Goal: Task Accomplishment & Management: Complete application form

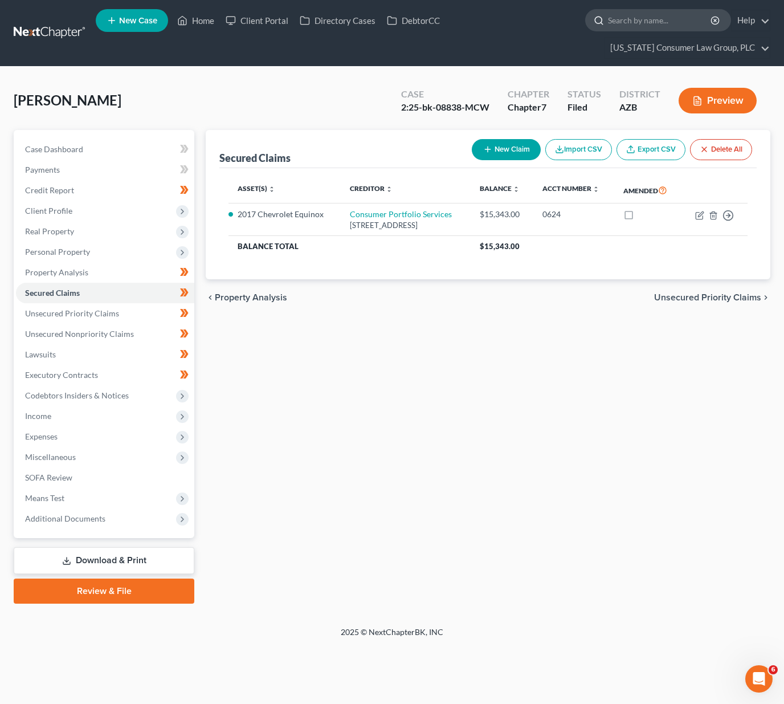
click at [653, 18] on input "search" at bounding box center [660, 20] width 104 height 21
type input "[PERSON_NAME]"
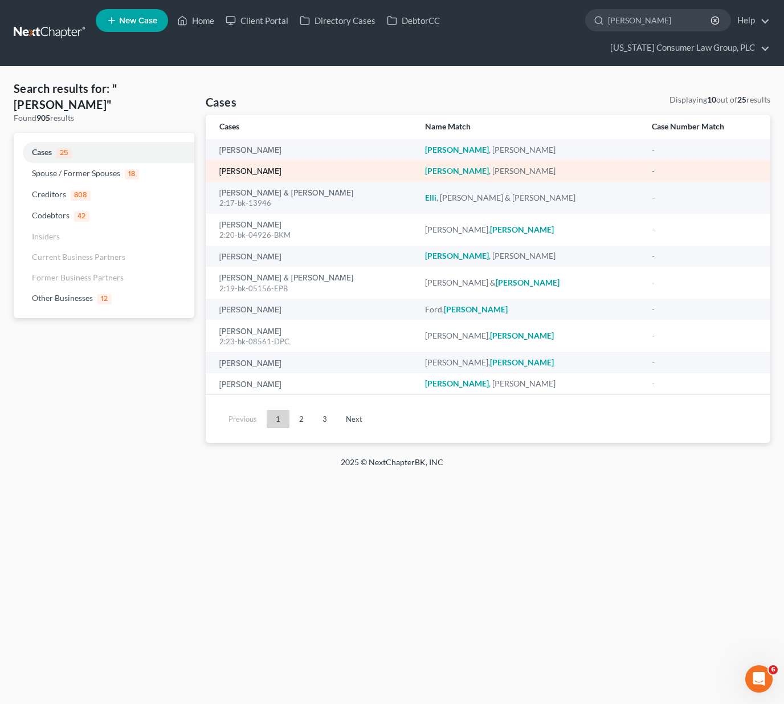
click at [247, 172] on link "[PERSON_NAME]" at bounding box center [250, 172] width 62 height 8
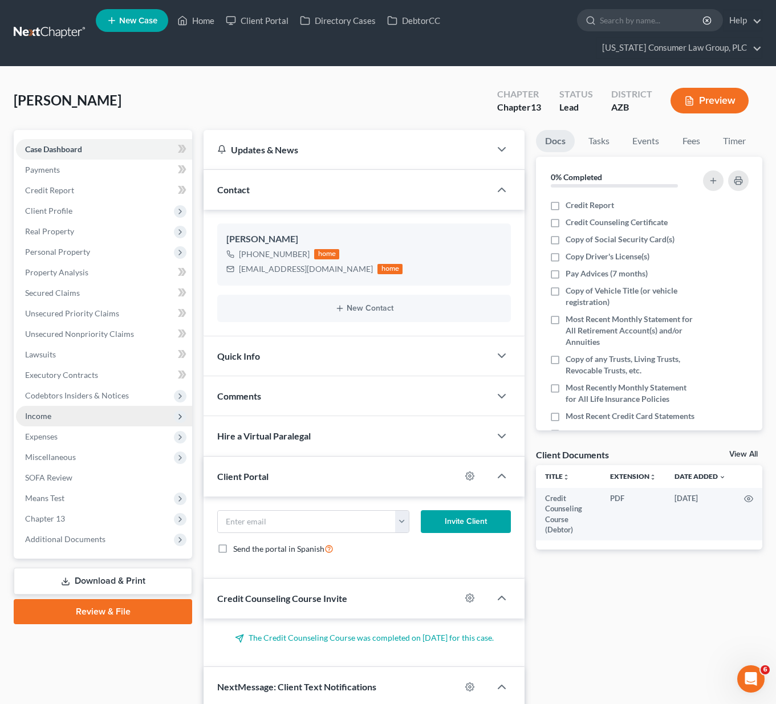
click at [39, 413] on span "Income" at bounding box center [38, 416] width 26 height 10
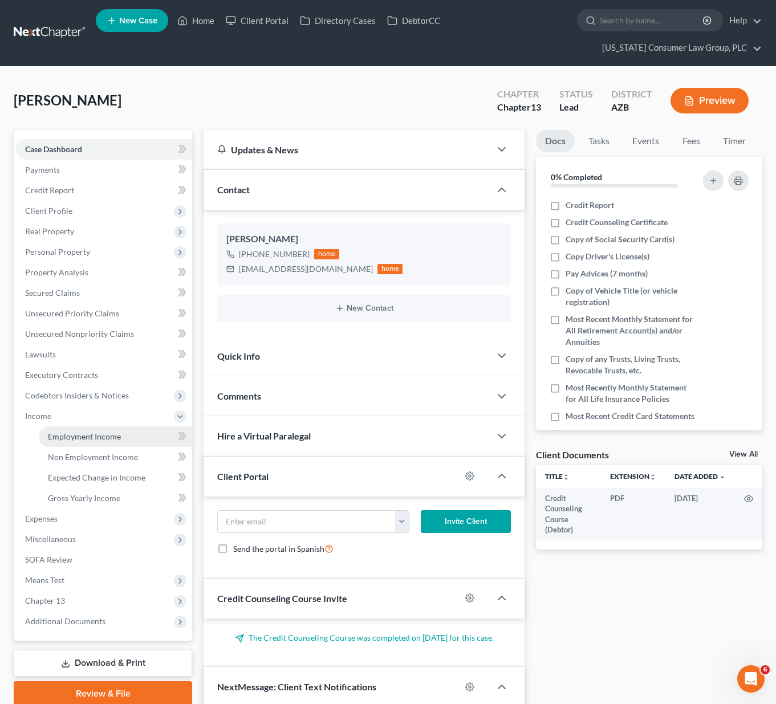
click at [62, 436] on span "Employment Income" at bounding box center [84, 436] width 73 height 10
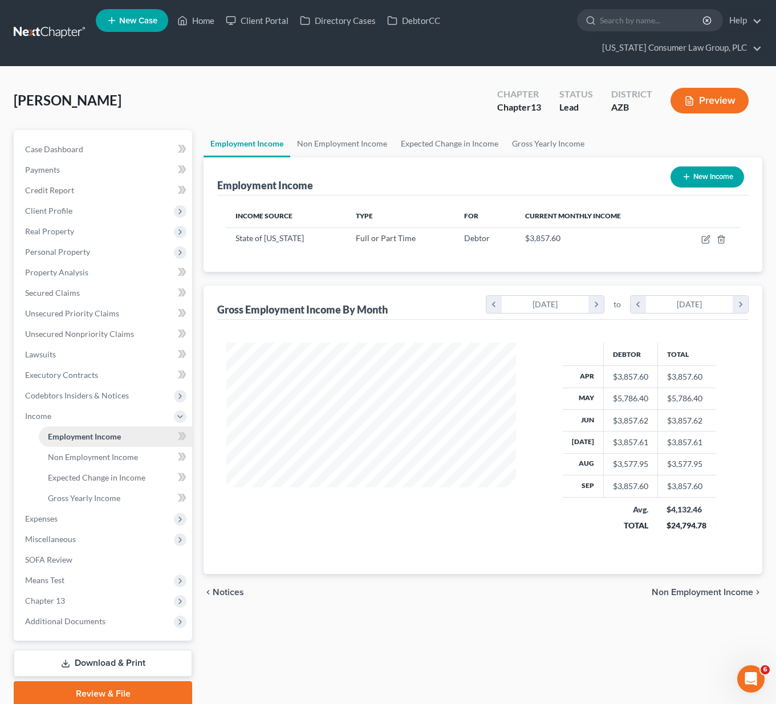
scroll to position [205, 312]
click at [322, 140] on link "Non Employment Income" at bounding box center [342, 143] width 104 height 27
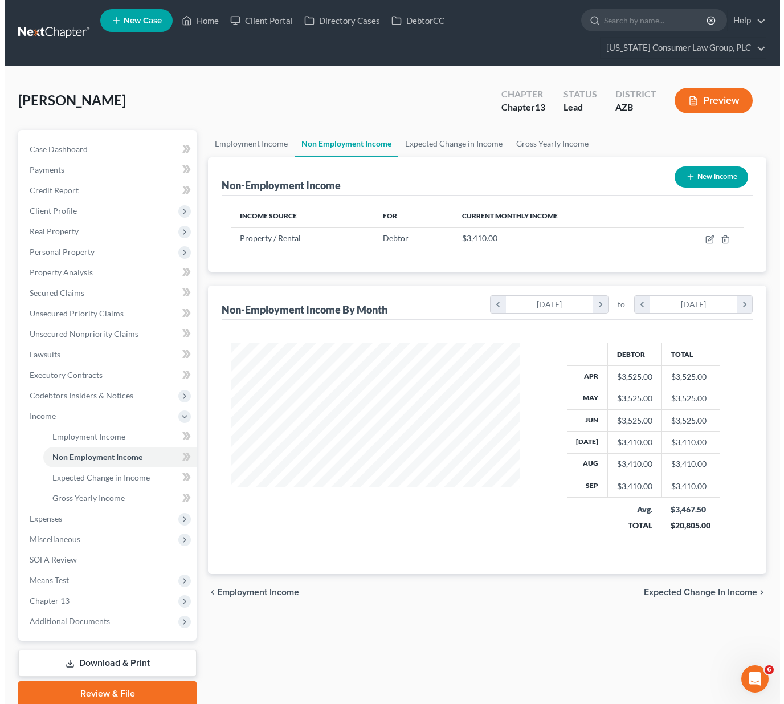
scroll to position [205, 312]
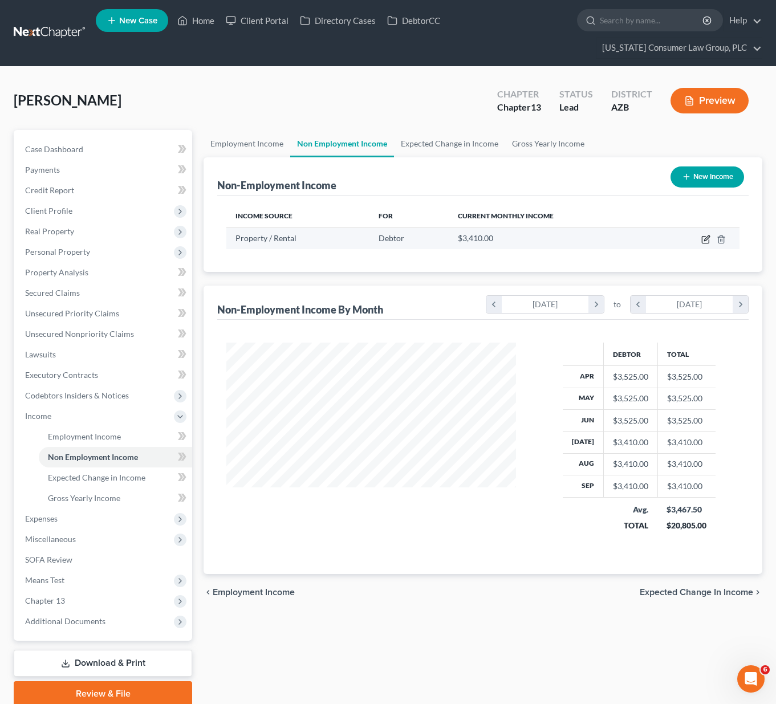
click at [707, 241] on icon "button" at bounding box center [705, 239] width 9 height 9
select select "9"
select select "0"
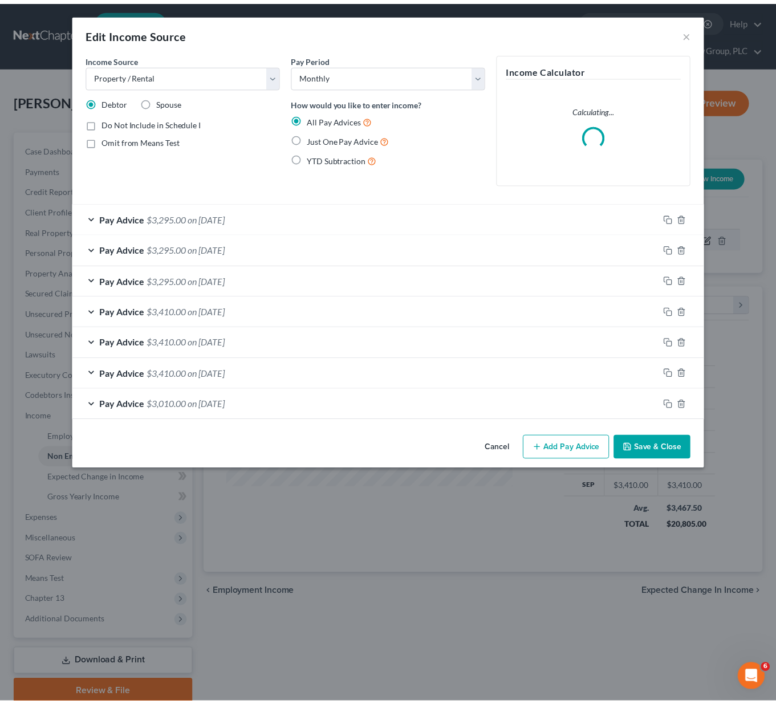
scroll to position [205, 316]
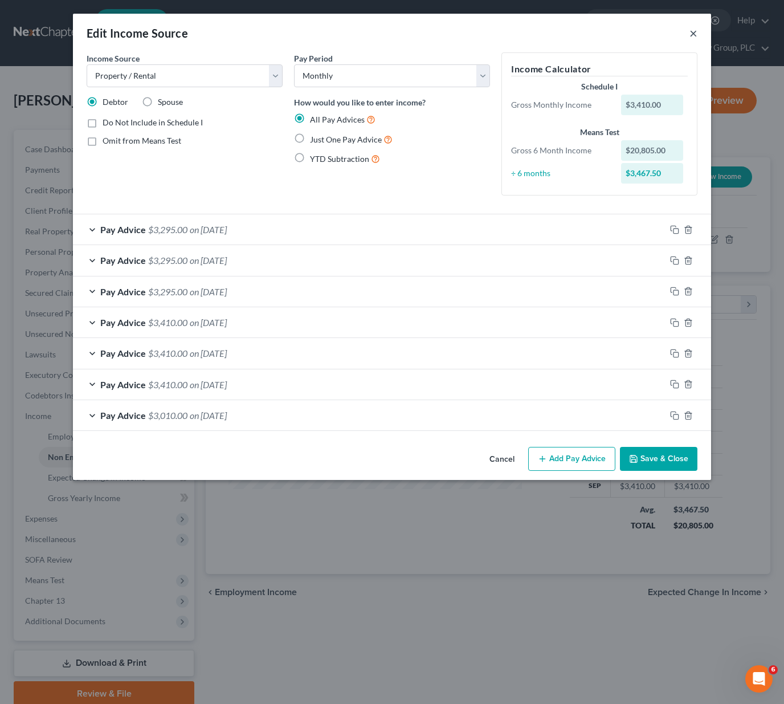
click at [691, 30] on button "×" at bounding box center [694, 33] width 8 height 14
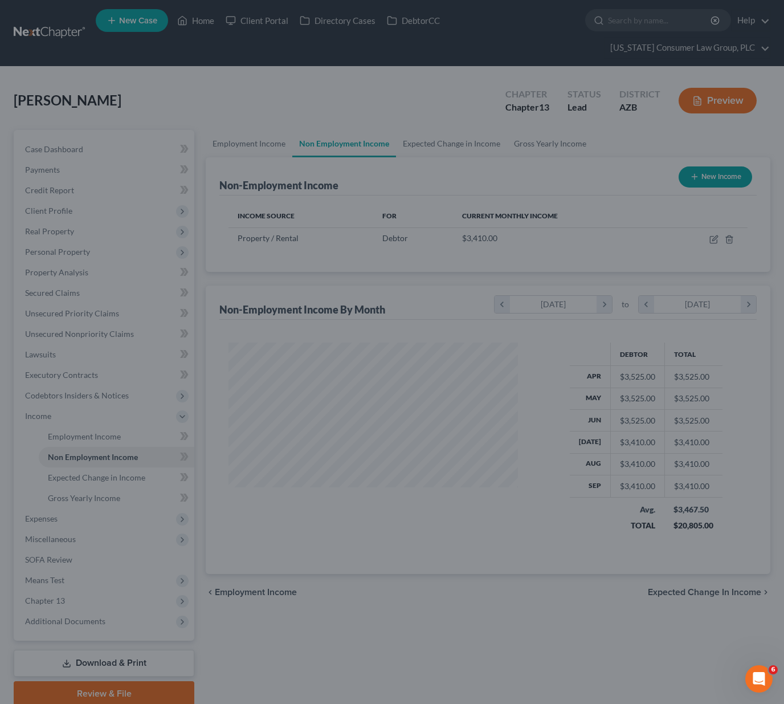
scroll to position [569750, 569641]
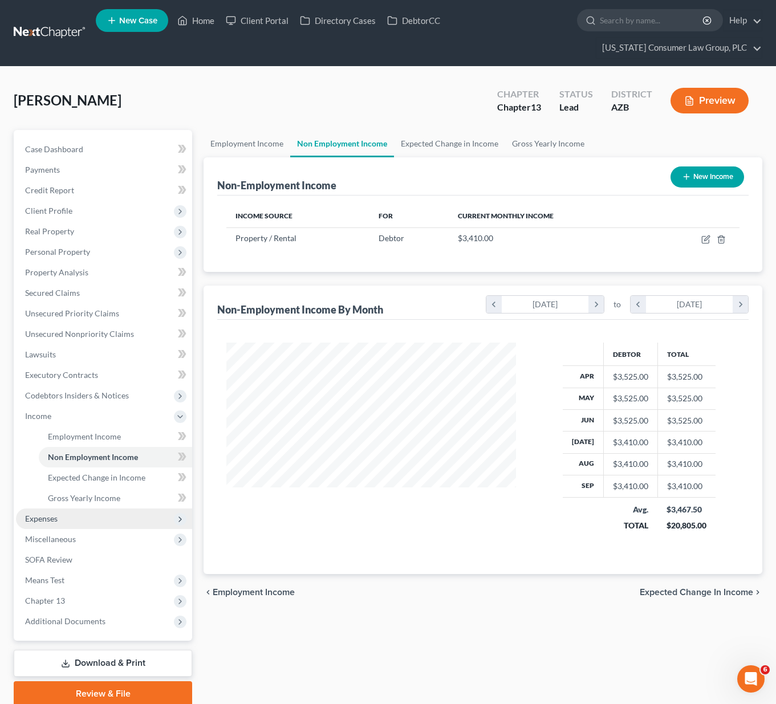
click at [46, 522] on span "Expenses" at bounding box center [41, 519] width 32 height 10
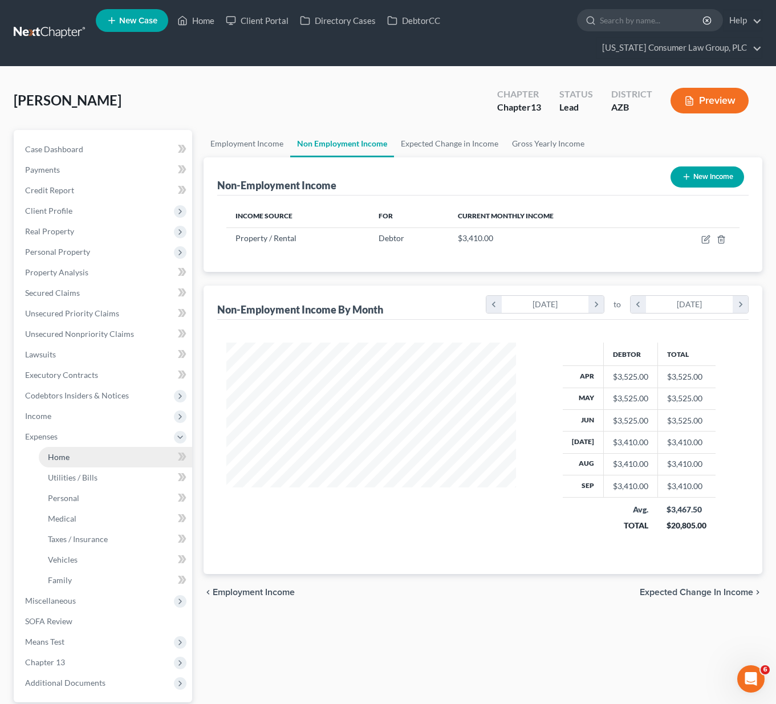
click at [67, 458] on span "Home" at bounding box center [59, 457] width 22 height 10
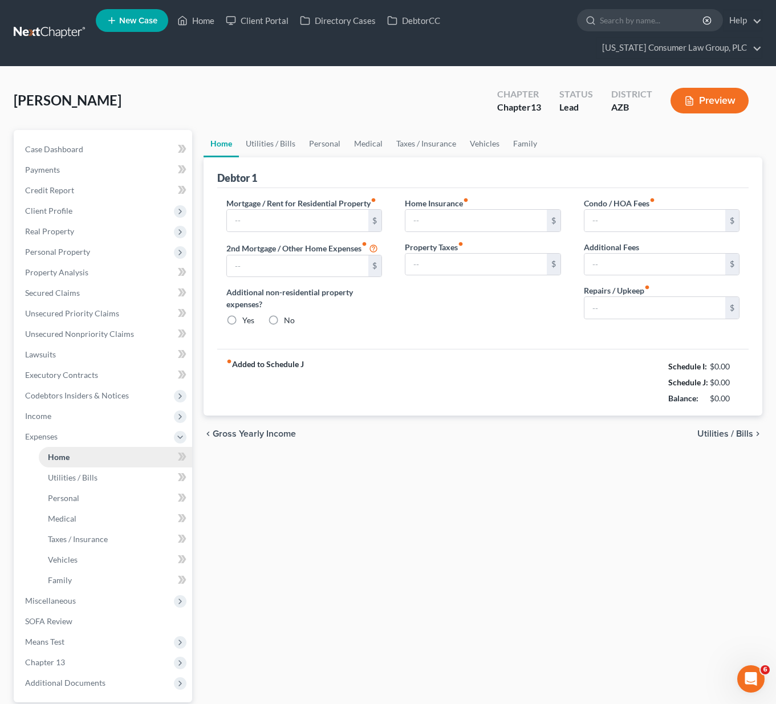
type input "2,195.00"
type input "0.00"
radio input "true"
type input "0.00"
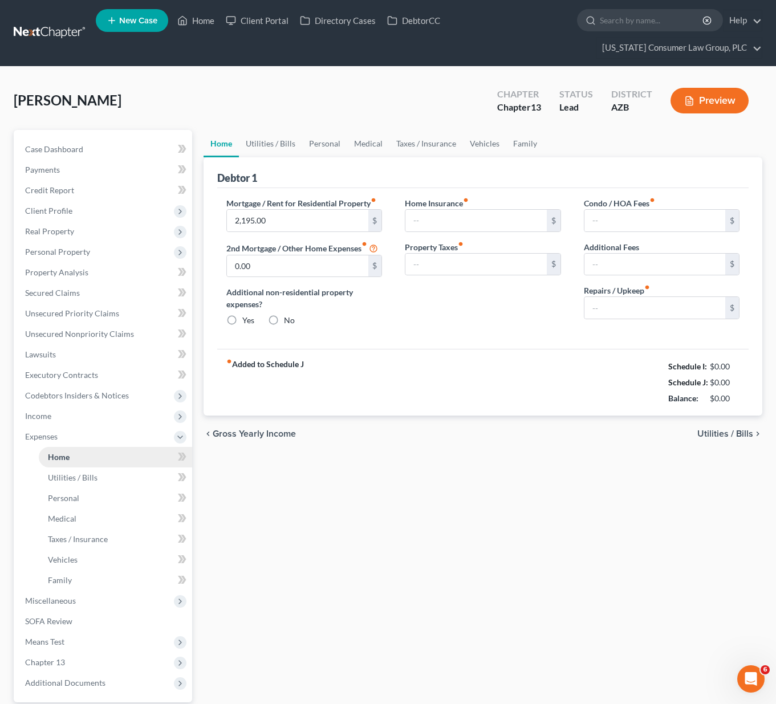
type input "0.00"
click at [44, 209] on span "Client Profile" at bounding box center [48, 211] width 47 height 10
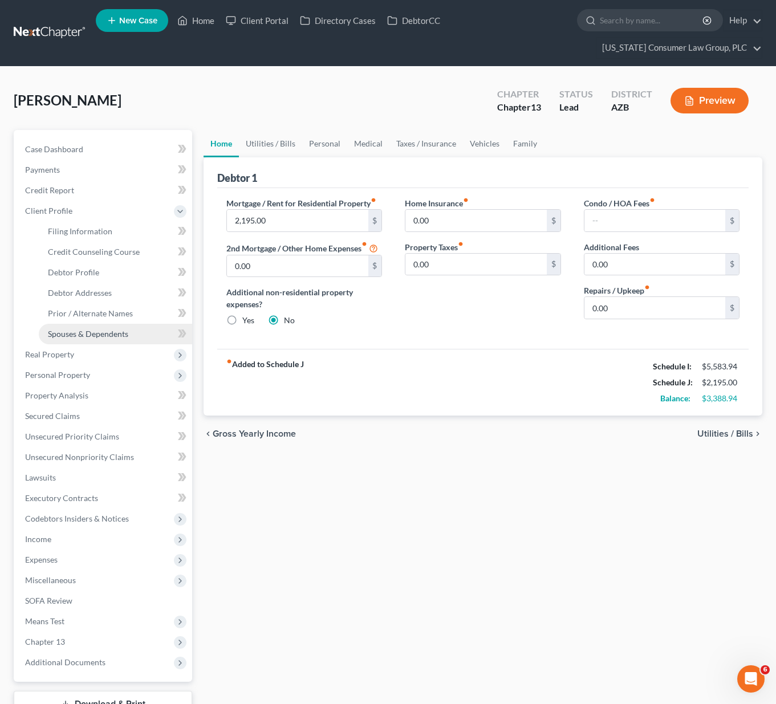
click at [71, 332] on span "Spouses & Dependents" at bounding box center [88, 334] width 80 height 10
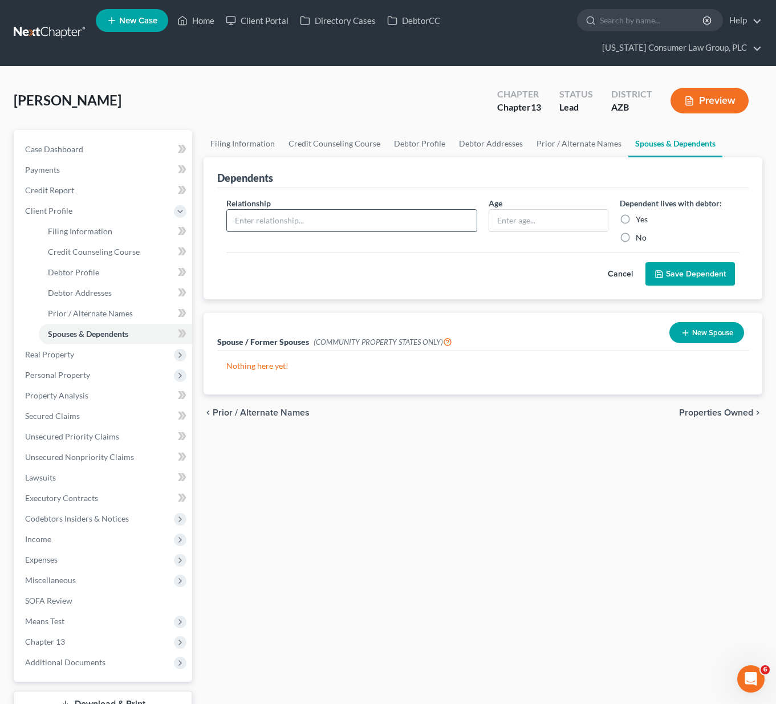
click at [298, 225] on input "text" at bounding box center [352, 221] width 250 height 22
type input "Daughter"
type input "18"
click at [635, 218] on label "Yes" at bounding box center [641, 219] width 12 height 11
click at [640, 218] on input "Yes" at bounding box center [643, 217] width 7 height 7
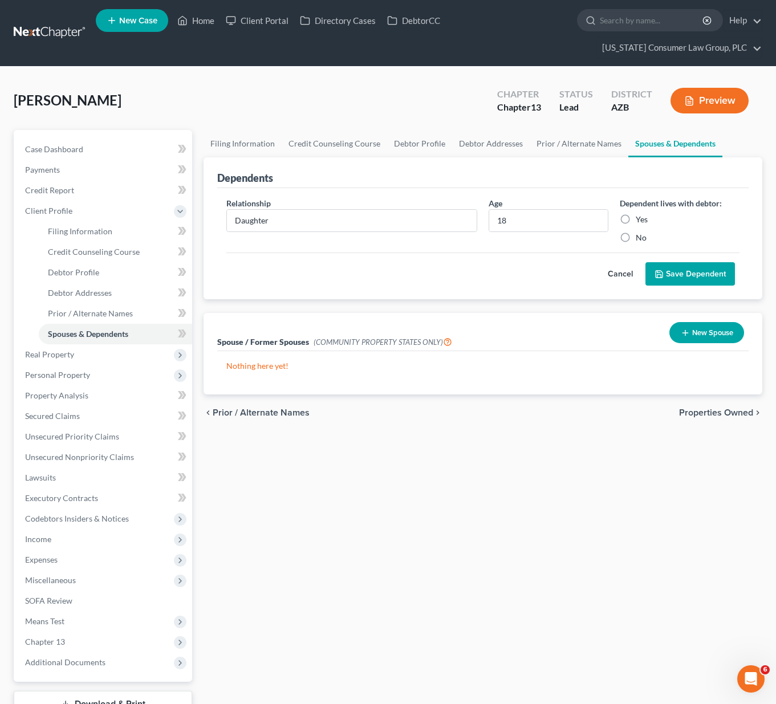
radio input "true"
click at [685, 272] on button "Save Dependent" at bounding box center [689, 274] width 89 height 24
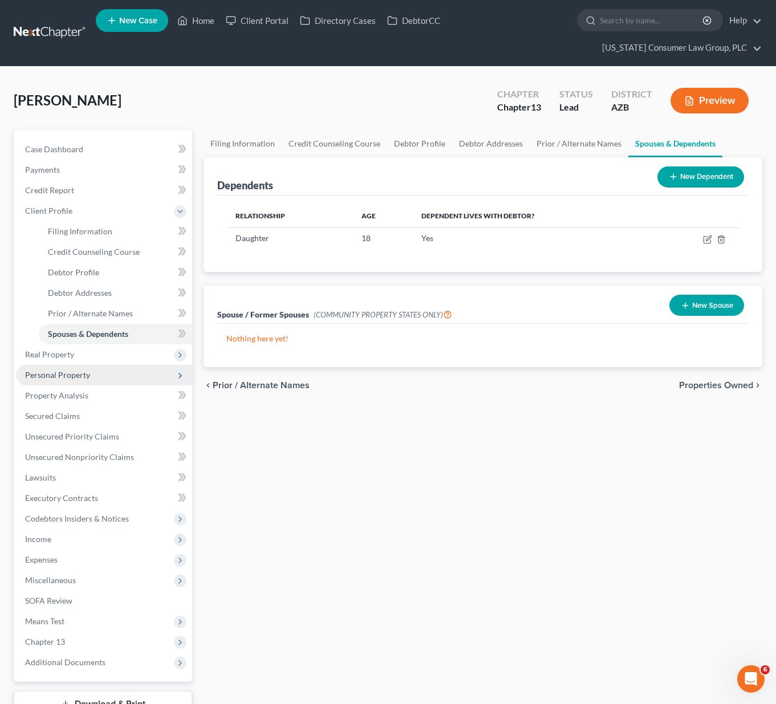
click at [61, 370] on span "Personal Property" at bounding box center [57, 375] width 65 height 10
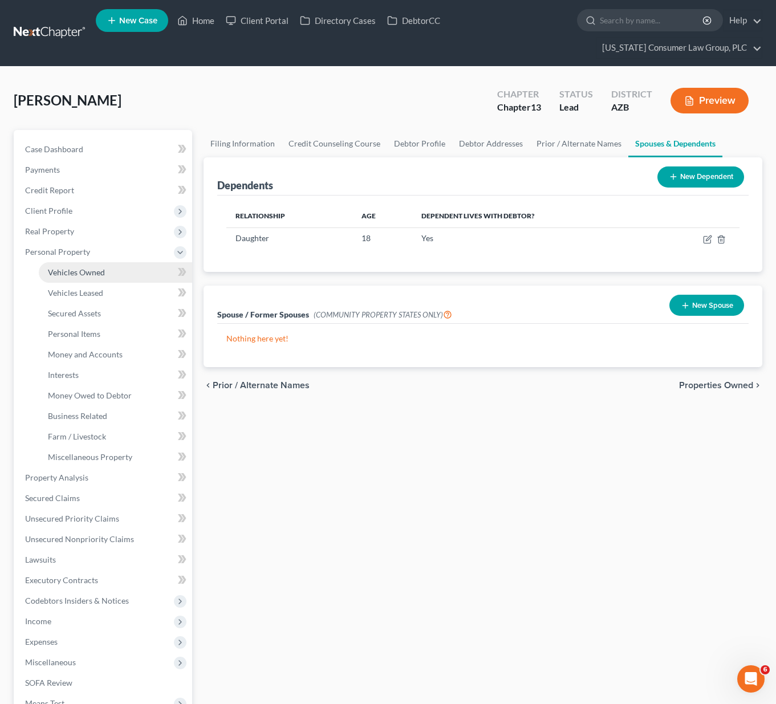
click at [80, 275] on span "Vehicles Owned" at bounding box center [76, 272] width 57 height 10
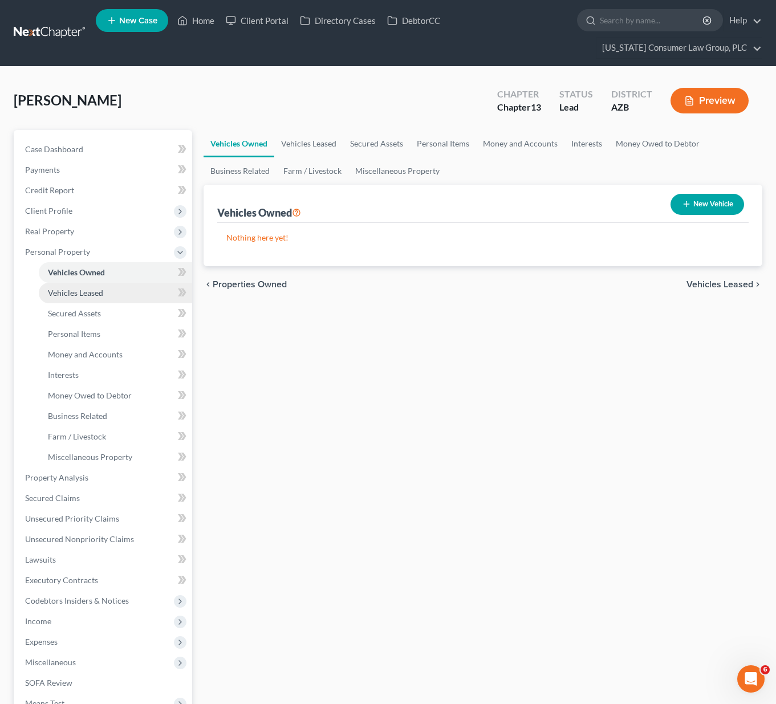
click at [74, 291] on span "Vehicles Leased" at bounding box center [75, 293] width 55 height 10
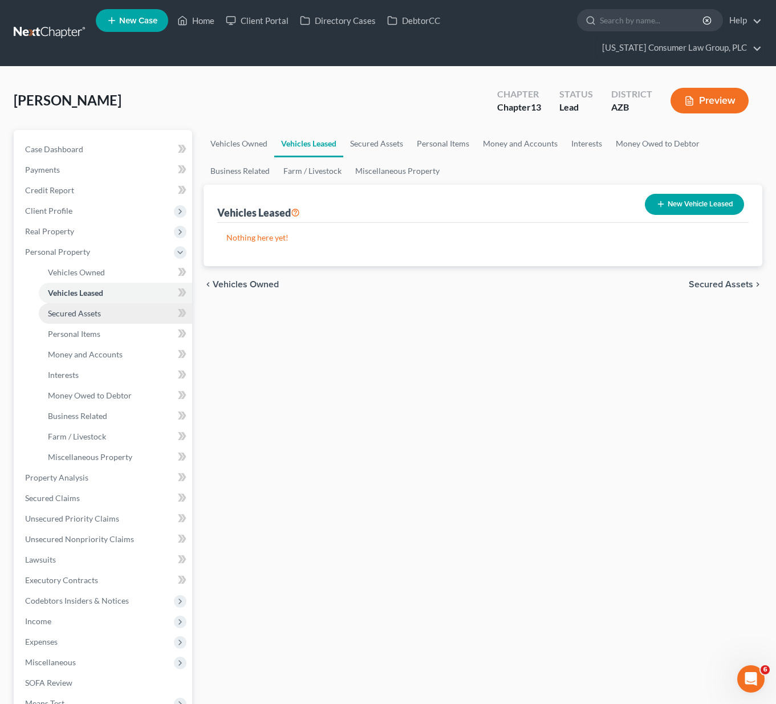
click at [73, 312] on span "Secured Assets" at bounding box center [74, 313] width 53 height 10
click at [238, 142] on link "Vehicles Owned" at bounding box center [238, 143] width 71 height 27
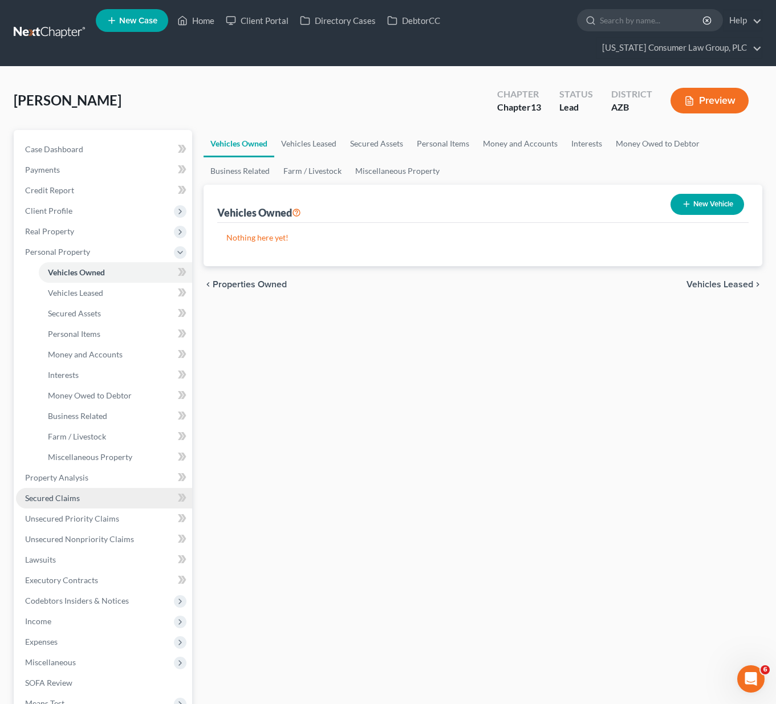
click at [69, 492] on link "Secured Claims" at bounding box center [104, 498] width 176 height 21
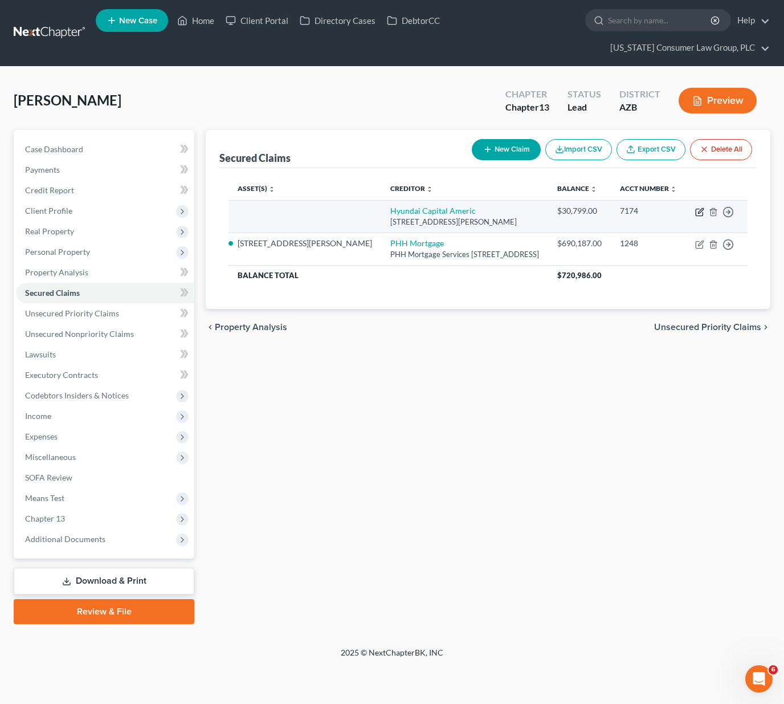
click at [702, 217] on icon "button" at bounding box center [699, 211] width 9 height 9
select select "4"
select select "0"
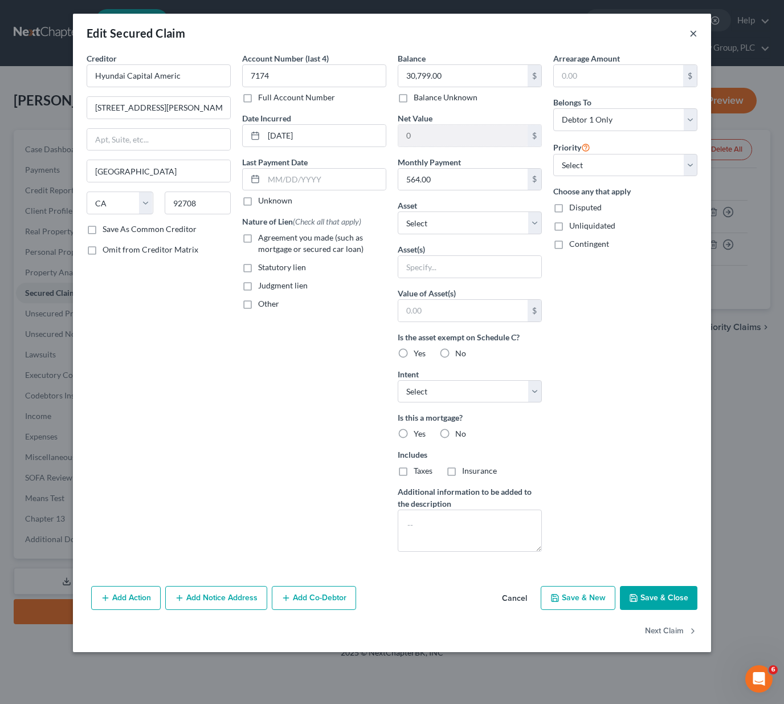
click at [696, 31] on button "×" at bounding box center [694, 33] width 8 height 14
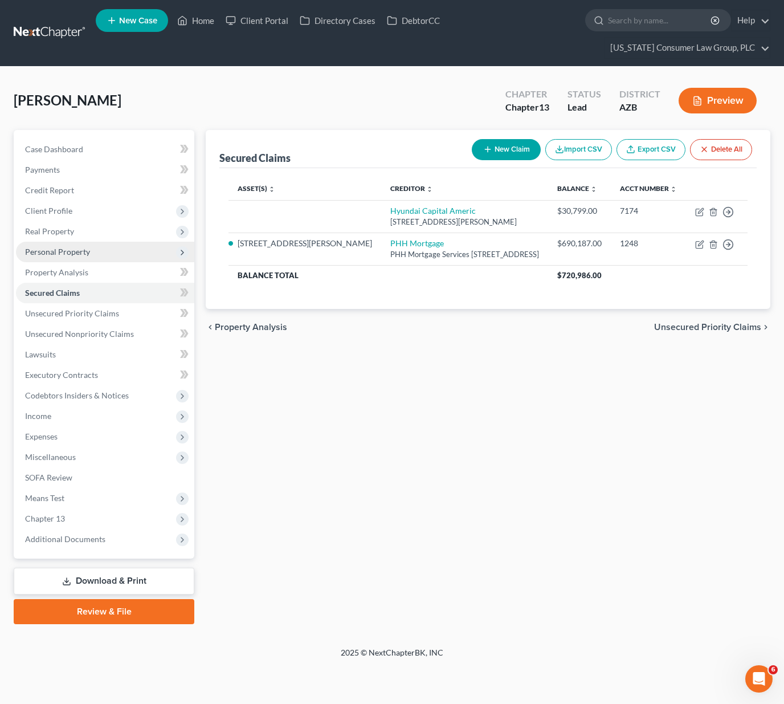
click at [58, 250] on span "Personal Property" at bounding box center [57, 252] width 65 height 10
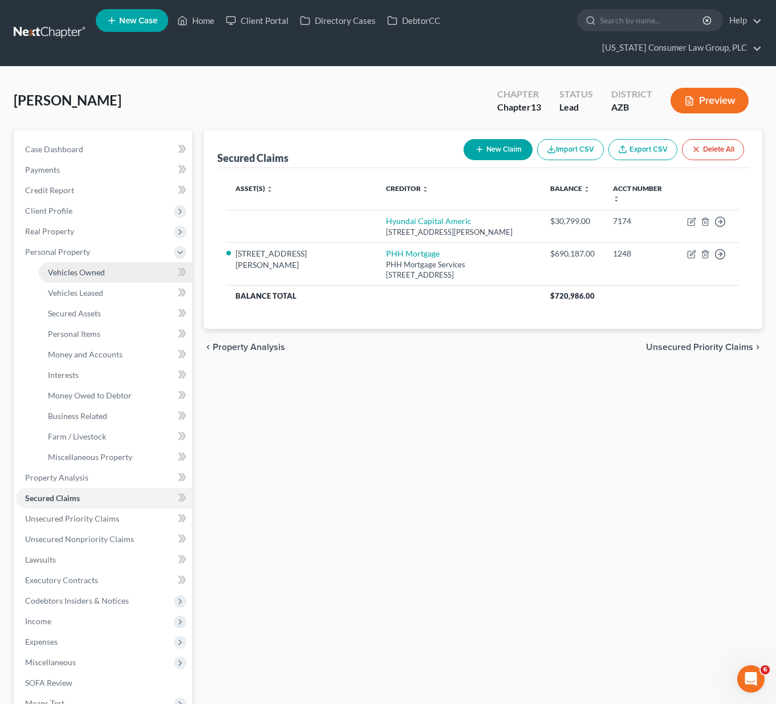
click at [58, 274] on span "Vehicles Owned" at bounding box center [76, 272] width 57 height 10
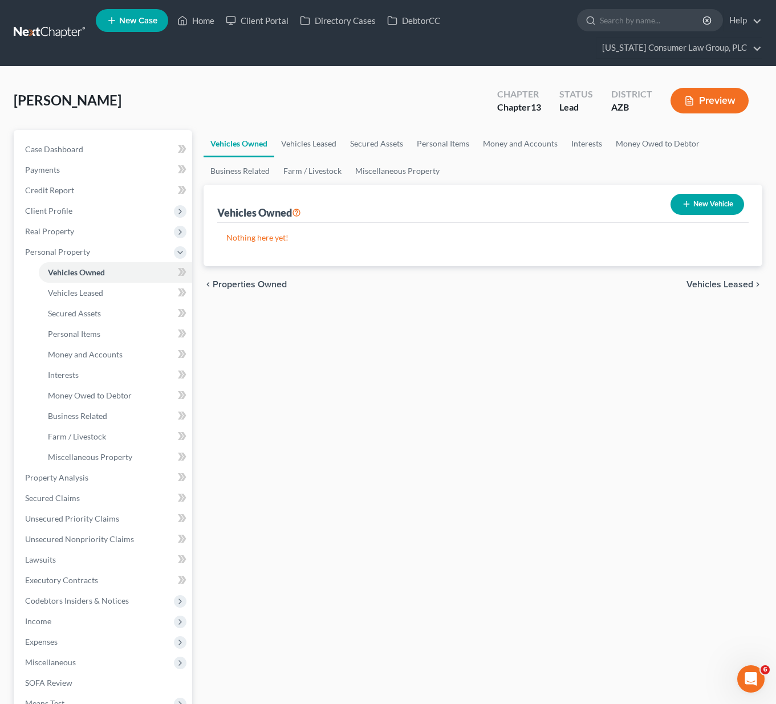
click at [723, 203] on button "New Vehicle" at bounding box center [707, 204] width 74 height 21
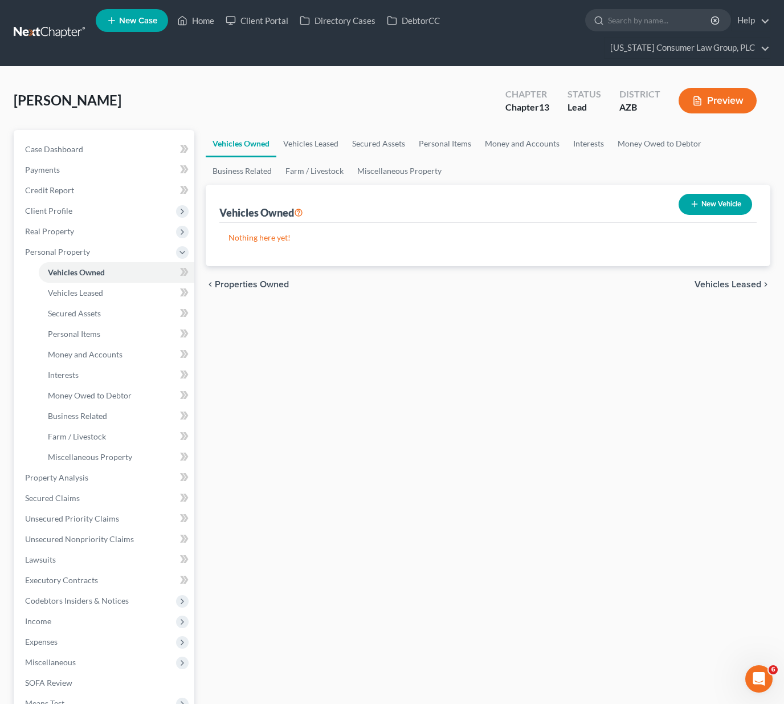
select select "0"
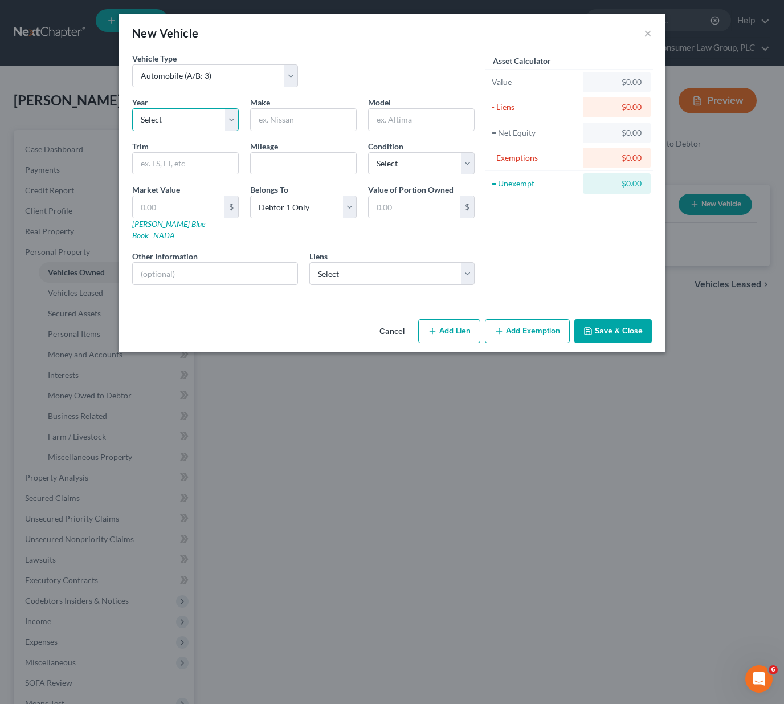
click at [230, 115] on select "Select 2026 2025 2024 2023 2022 2021 2020 2019 2018 2017 2016 2015 2014 2013 20…" at bounding box center [185, 119] width 107 height 23
click at [647, 32] on button "×" at bounding box center [648, 33] width 8 height 14
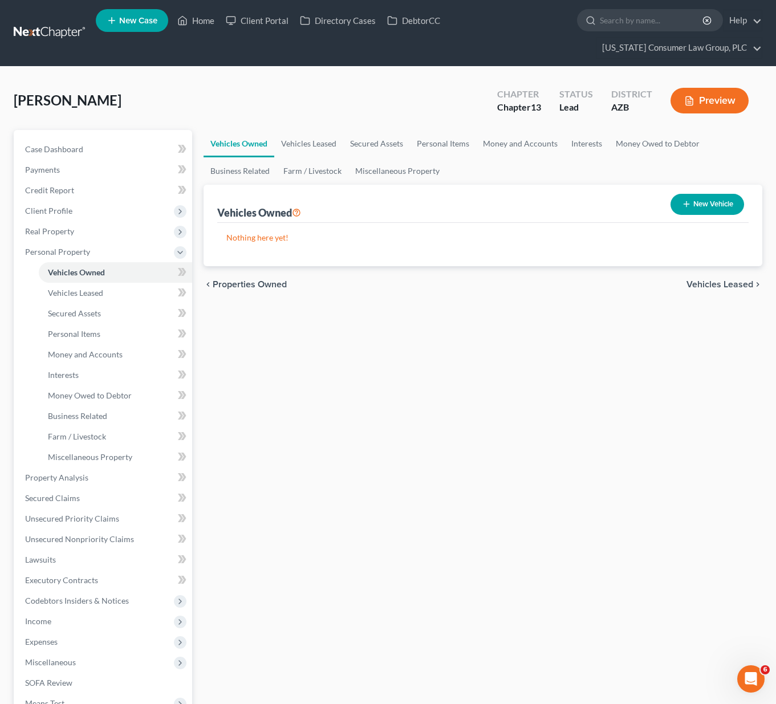
click at [708, 203] on button "New Vehicle" at bounding box center [707, 204] width 74 height 21
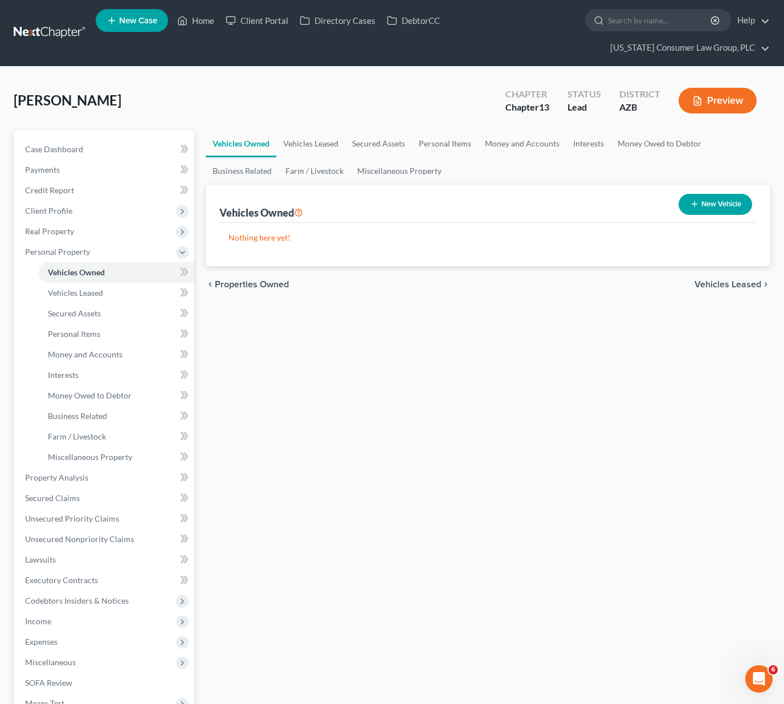
select select "0"
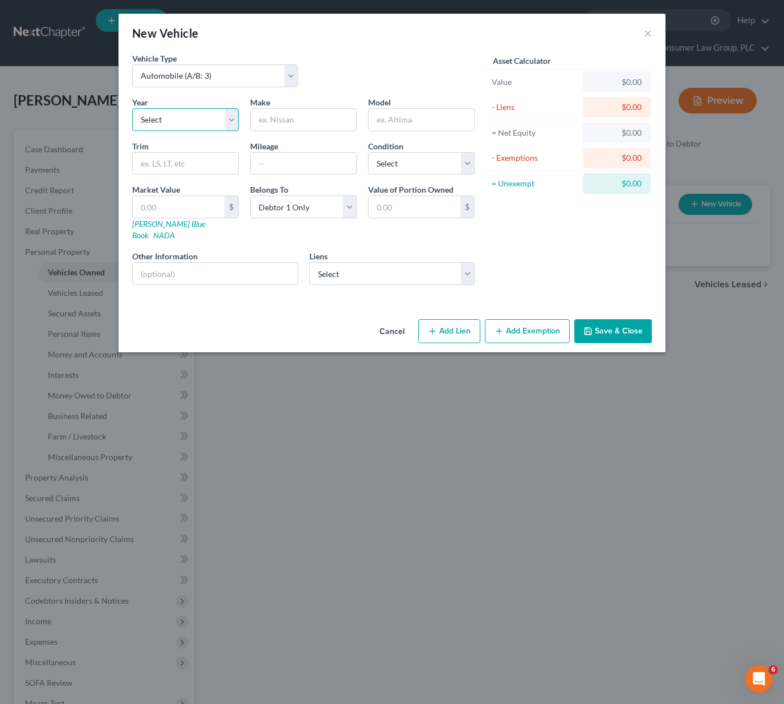
click at [229, 115] on select "Select 2026 2025 2024 2023 2022 2021 2020 2019 2018 2017 2016 2015 2014 2013 20…" at bounding box center [185, 119] width 107 height 23
select select "6"
click at [132, 108] on select "Select 2026 2025 2024 2023 2022 2021 2020 2019 2018 2017 2016 2015 2014 2013 20…" at bounding box center [185, 119] width 107 height 23
click at [295, 119] on input "text" at bounding box center [303, 120] width 105 height 22
type input "Dodge"
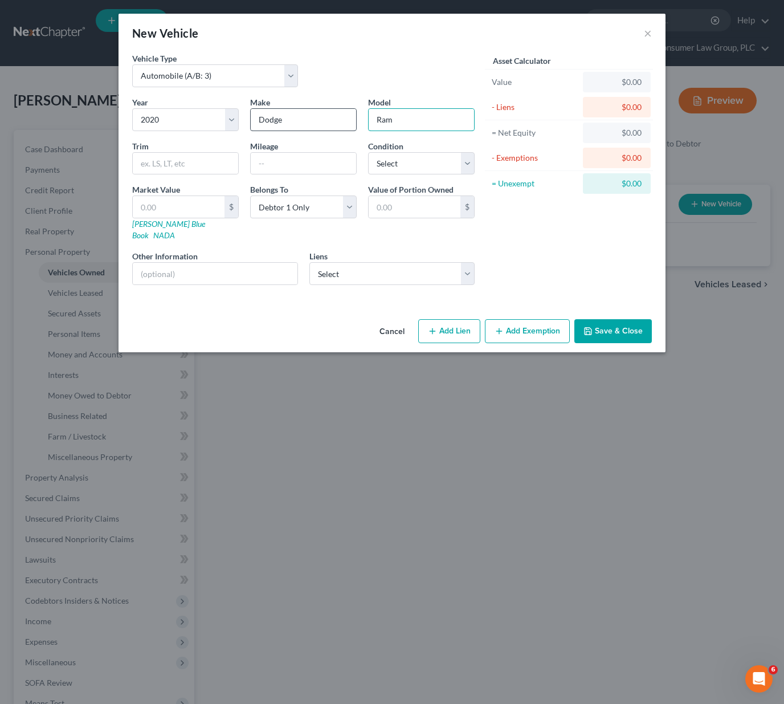
type input "Ram"
type input "1500"
click at [270, 165] on input "text" at bounding box center [303, 164] width 105 height 22
type input "80,000"
click at [468, 160] on select "Select Excellent Very Good Good Fair Poor" at bounding box center [421, 163] width 107 height 23
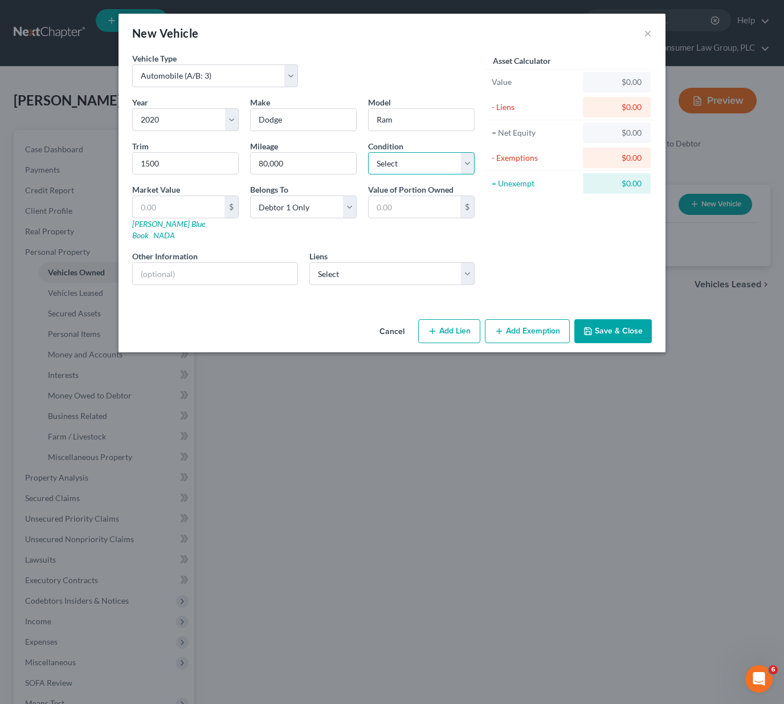
select select "2"
click at [368, 152] on select "Select Excellent Very Good Good Fair Poor" at bounding box center [421, 163] width 107 height 23
click at [164, 201] on input "text" at bounding box center [179, 207] width 92 height 22
type input "3"
type input "3.00"
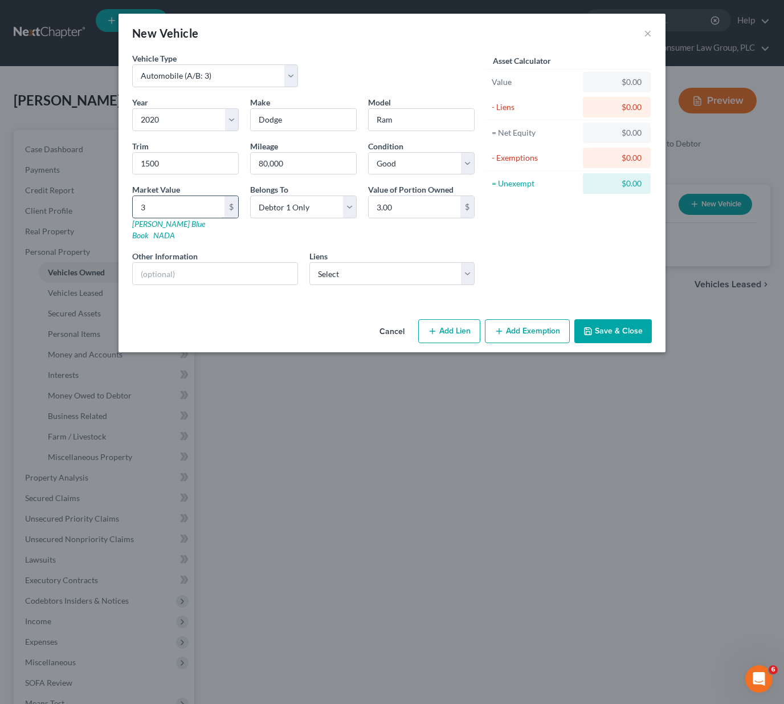
type input "32"
type input "32.00"
type input "324"
type input "324.00"
type input "3241"
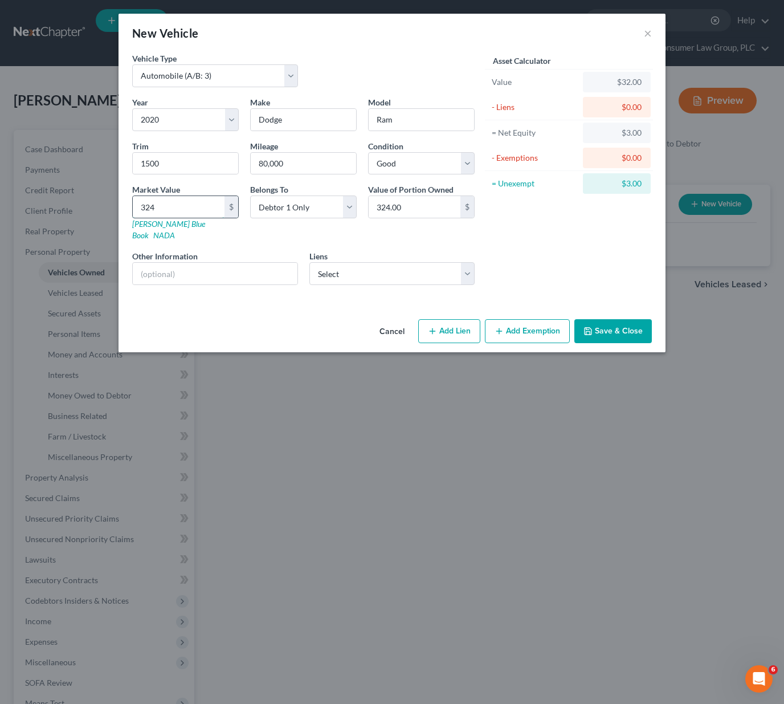
type input "3,241.00"
type input "3,2414"
type input "32,414.00"
type input "32,414"
click at [466, 262] on select "Select Hyundai Capital Americ - $30,799.00" at bounding box center [392, 273] width 166 height 23
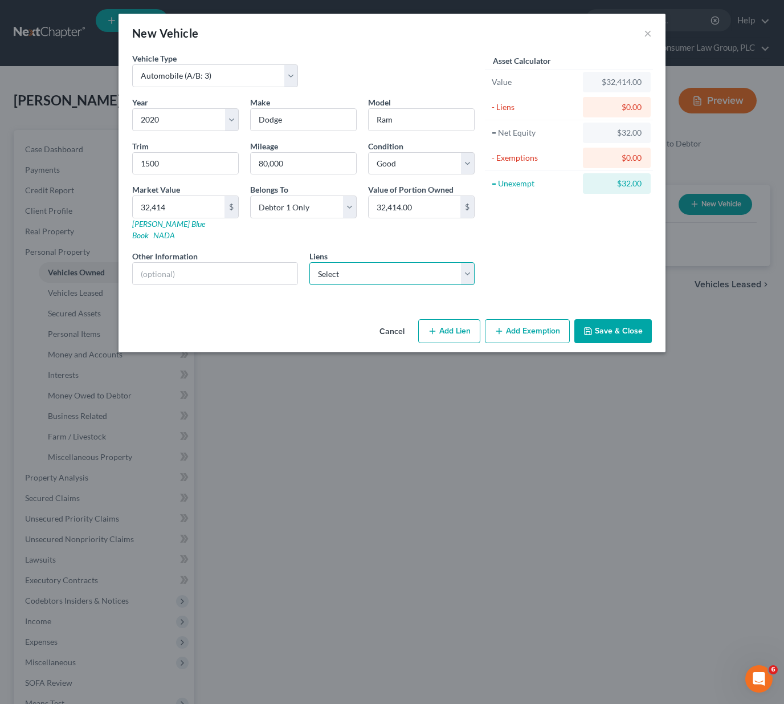
click at [309, 262] on select "Select Hyundai Capital Americ - $30,799.00" at bounding box center [392, 273] width 166 height 23
click at [518, 323] on button "Add Exemption" at bounding box center [527, 331] width 85 height 24
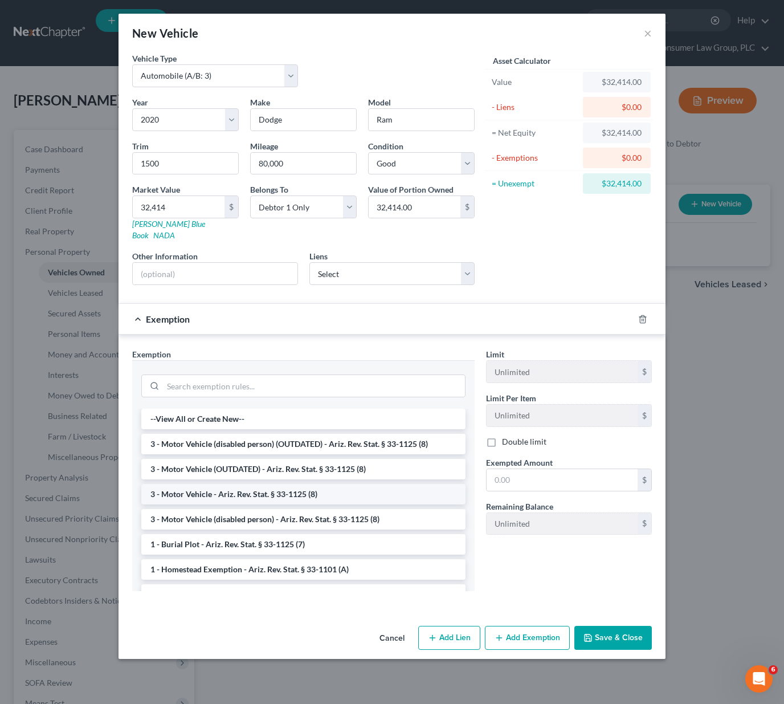
click at [276, 484] on li "3 - Motor Vehicle - Ariz. Rev. Stat. § 33-1125 (8)" at bounding box center [303, 494] width 324 height 21
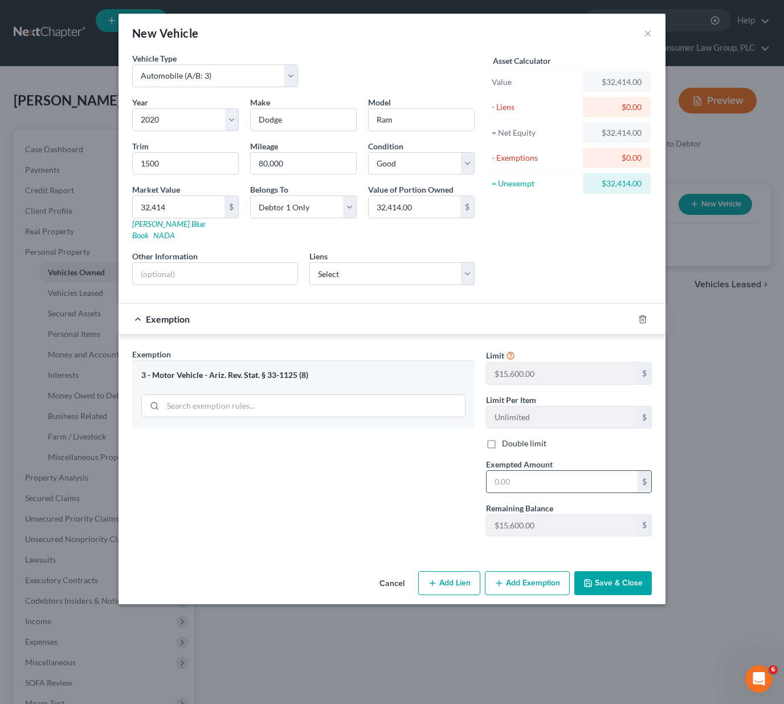
click at [518, 471] on input "text" at bounding box center [562, 482] width 151 height 22
type input "31,200"
click at [618, 571] on button "Save & Close" at bounding box center [614, 583] width 78 height 24
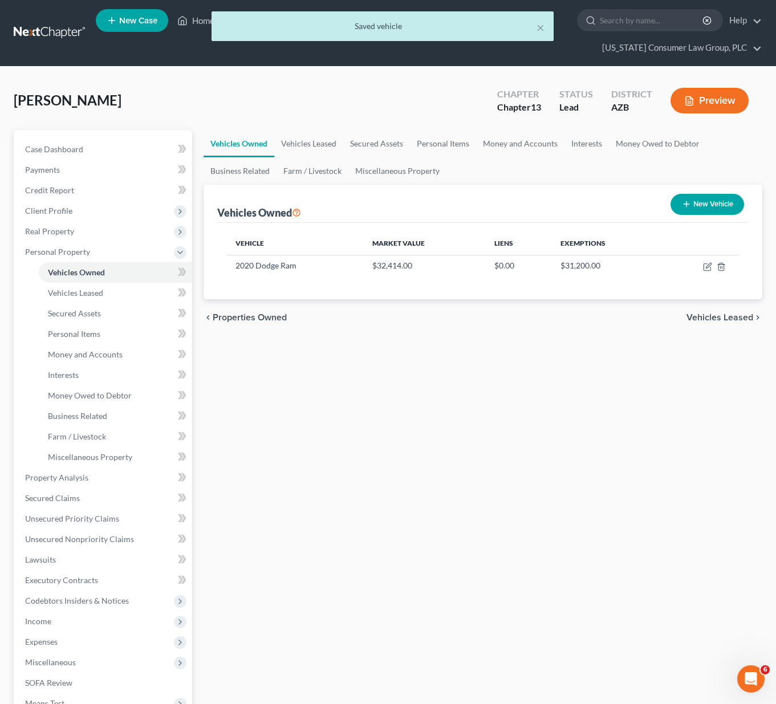
click at [711, 199] on button "New Vehicle" at bounding box center [707, 204] width 74 height 21
select select "0"
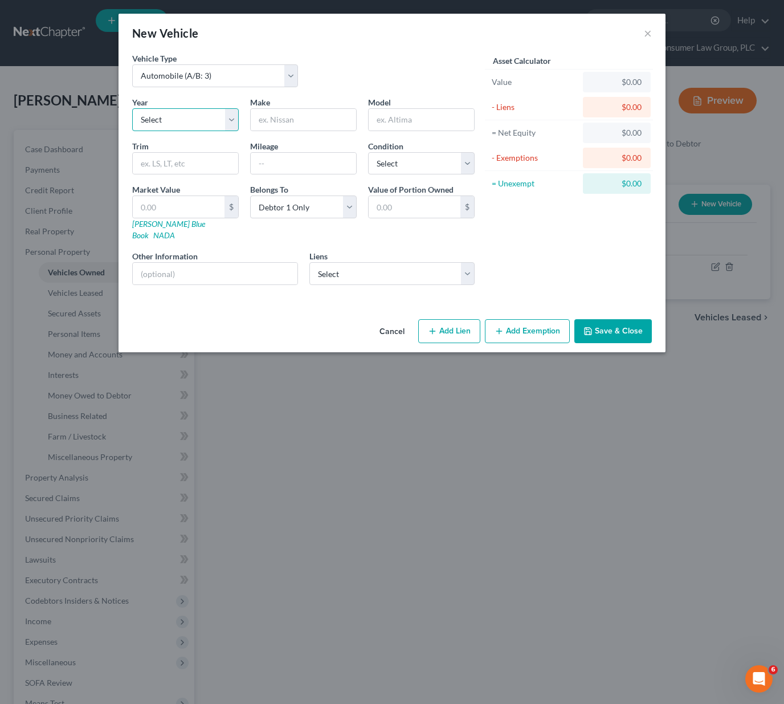
click at [229, 113] on select "Select 2026 2025 2024 2023 2022 2021 2020 2019 2018 2017 2016 2015 2014 2013 20…" at bounding box center [185, 119] width 107 height 23
select select "2"
click at [132, 108] on select "Select 2026 2025 2024 2023 2022 2021 2020 2019 2018 2017 2016 2015 2014 2013 20…" at bounding box center [185, 119] width 107 height 23
click at [271, 113] on input "text" at bounding box center [303, 120] width 105 height 22
type input "Hyundai"
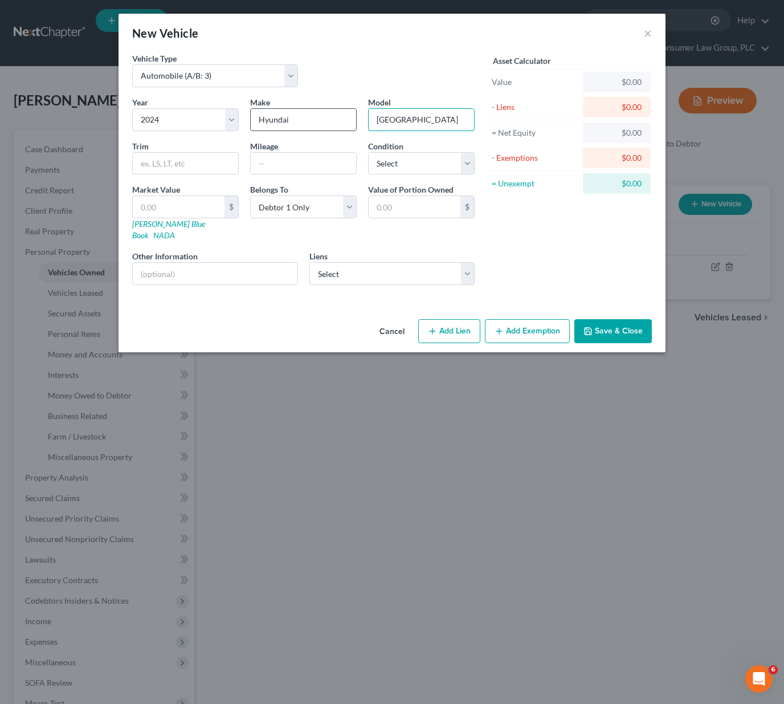
type input "[GEOGRAPHIC_DATA]"
click at [284, 160] on input "text" at bounding box center [303, 164] width 105 height 22
type input "30,000"
click at [470, 162] on select "Select Excellent Very Good Good Fair Poor" at bounding box center [421, 163] width 107 height 23
select select "2"
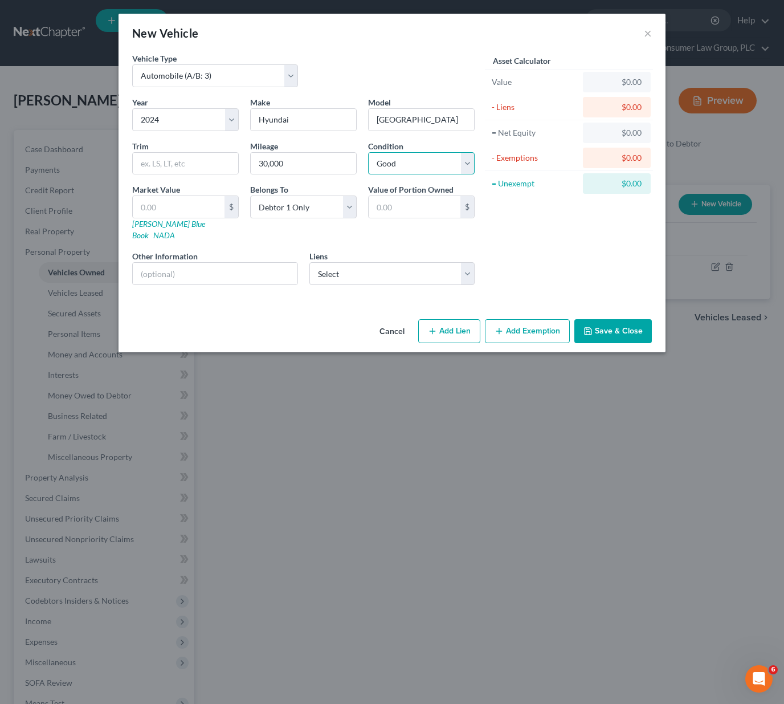
click at [368, 152] on select "Select Excellent Very Good Good Fair Poor" at bounding box center [421, 163] width 107 height 23
click at [204, 203] on input "text" at bounding box center [179, 207] width 92 height 22
type input "2"
type input "2.00"
type input "29"
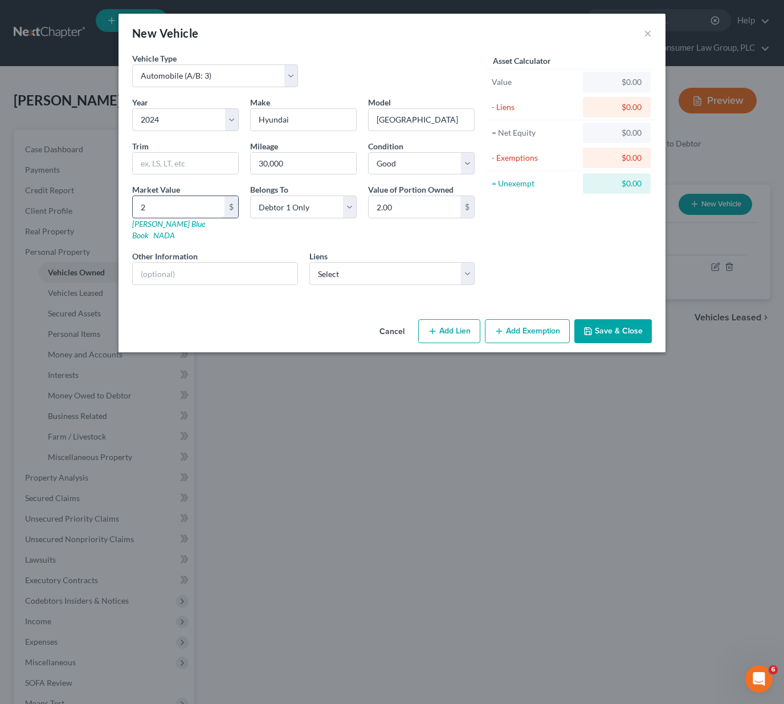
type input "29.00"
type input "298"
type input "298.00"
type input "2980"
type input "2,980.00"
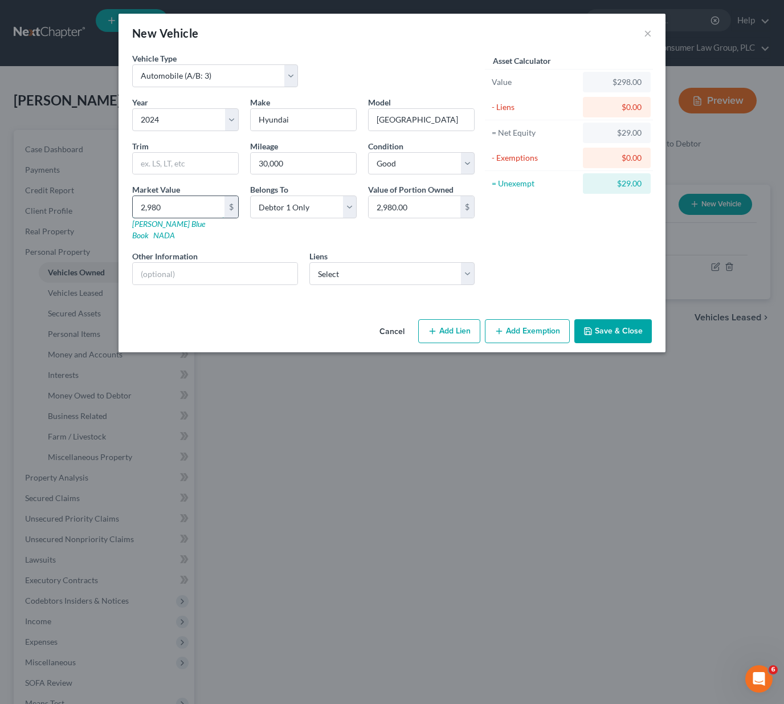
type input "2,9805"
type input "29,805.00"
type input "29,805"
click at [469, 262] on select "Select Hyundai Capital Americ - $30,799.00" at bounding box center [392, 273] width 166 height 23
click select "Select Hyundai Capital Americ - $30,799.00" at bounding box center [392, 273] width 166 height 23
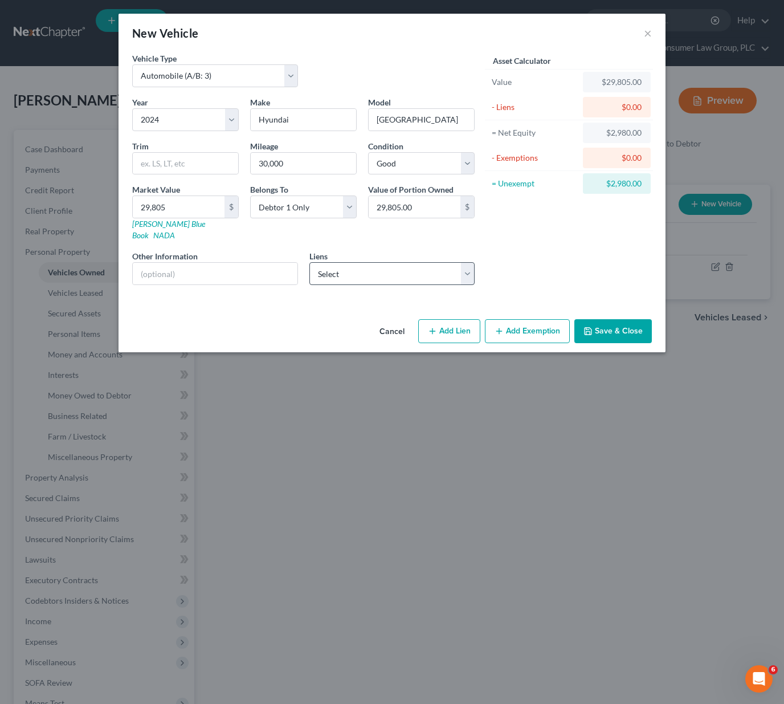
select select "4"
select select "0"
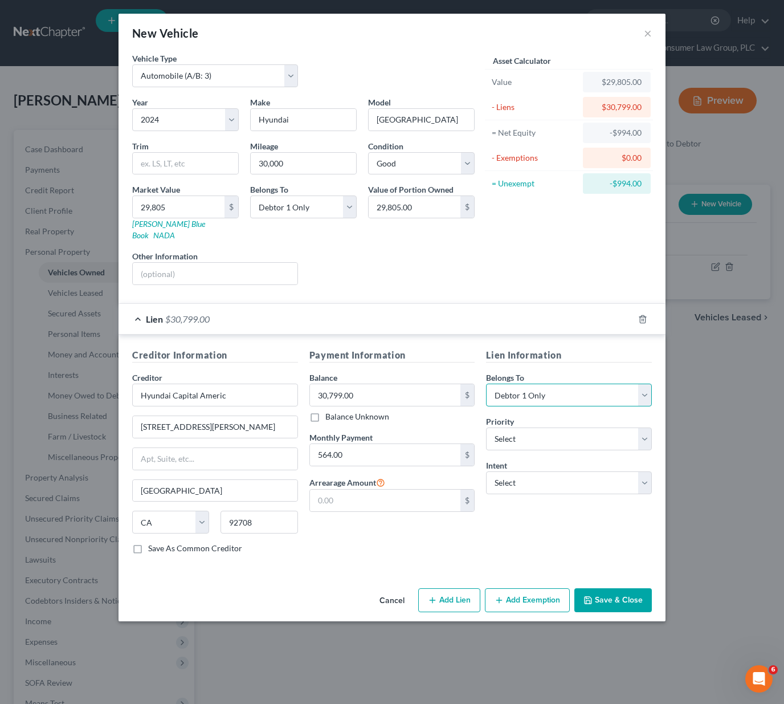
click at [647, 384] on select "Select Debtor 1 Only Debtor 2 Only Debtor 1 And Debtor 2 Only At Least One Of T…" at bounding box center [569, 395] width 166 height 23
click at [486, 384] on select "Select Debtor 1 Only Debtor 2 Only Debtor 1 And Debtor 2 Only At Least One Of T…" at bounding box center [569, 395] width 166 height 23
click at [649, 427] on select "Select 1st 2nd 3rd 4th 5th 6th 7th 8th 9th 10th 11th 12th 13th 14th 15th 16th 1…" at bounding box center [569, 438] width 166 height 23
select select "0"
click at [486, 427] on select "Select 1st 2nd 3rd 4th 5th 6th 7th 8th 9th 10th 11th 12th 13th 14th 15th 16th 1…" at bounding box center [569, 438] width 166 height 23
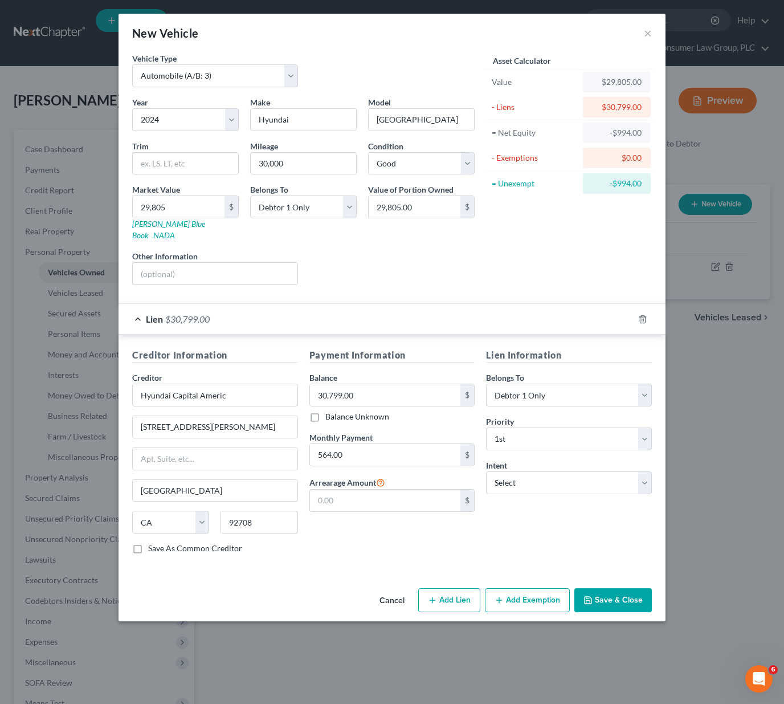
click at [593, 596] on icon "button" at bounding box center [588, 600] width 9 height 9
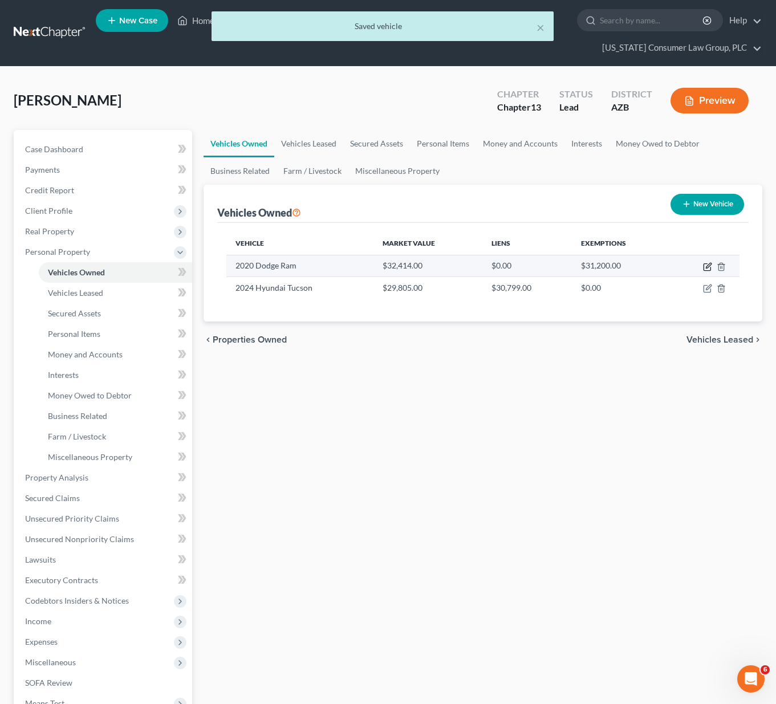
click at [710, 267] on icon "button" at bounding box center [706, 267] width 7 height 7
select select "0"
select select "6"
select select "2"
select select "0"
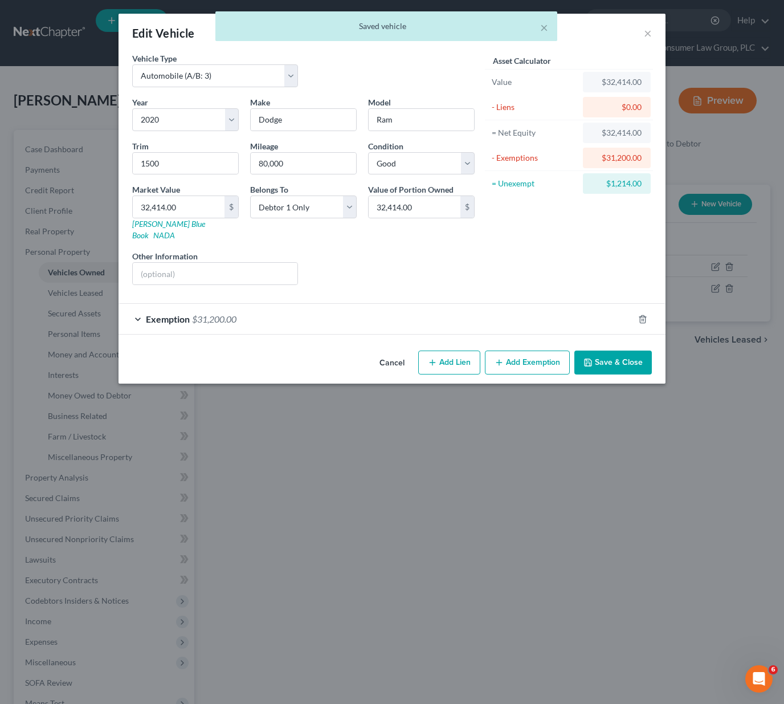
click at [178, 313] on span "Exemption" at bounding box center [168, 318] width 44 height 11
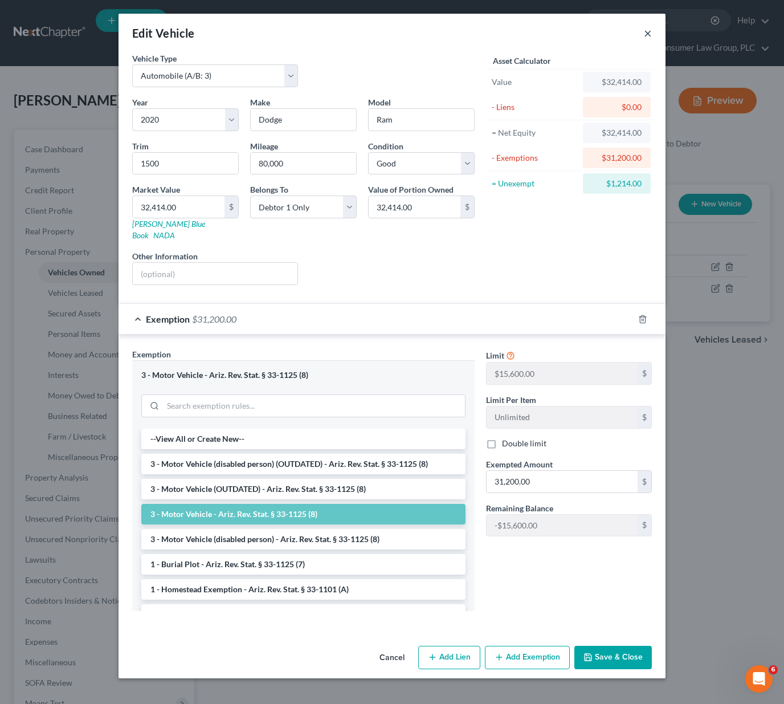
click at [649, 34] on button "×" at bounding box center [648, 33] width 8 height 14
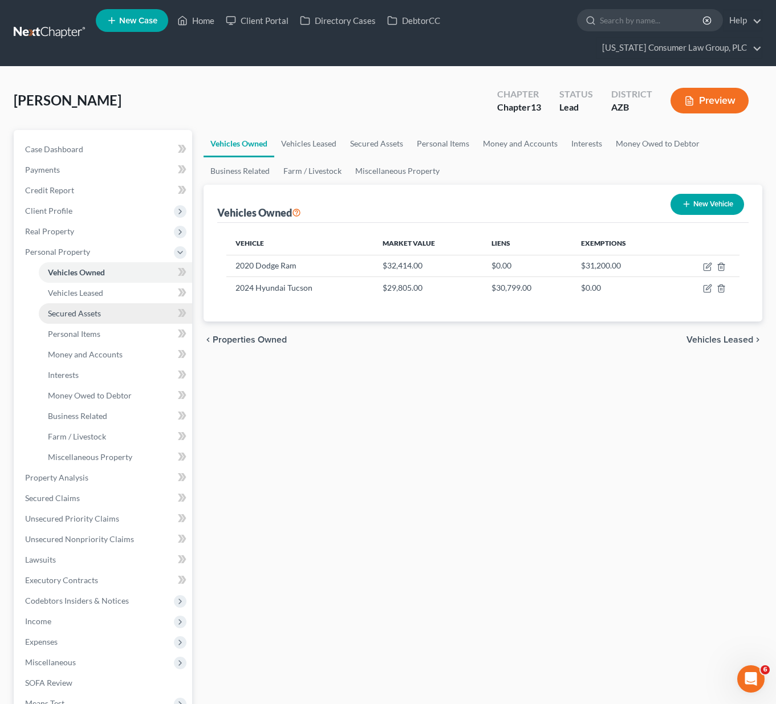
click at [84, 309] on span "Secured Assets" at bounding box center [74, 313] width 53 height 10
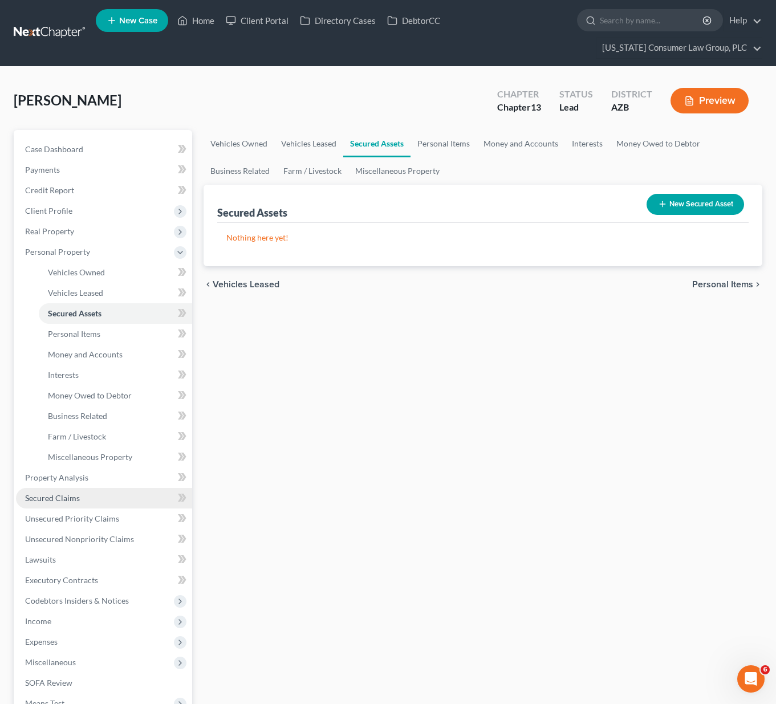
click at [71, 496] on span "Secured Claims" at bounding box center [52, 498] width 55 height 10
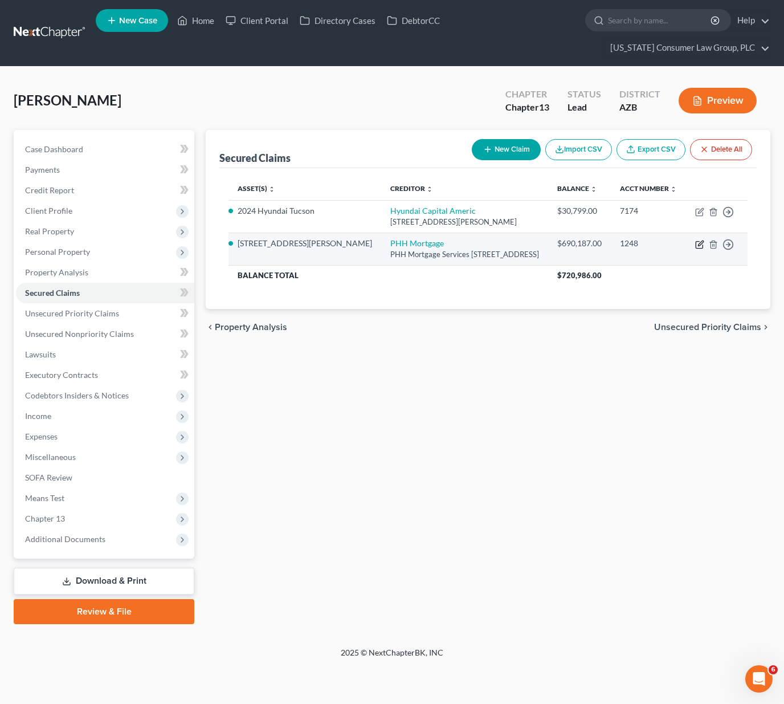
click at [700, 246] on icon "button" at bounding box center [700, 243] width 5 height 5
select select "9"
select select "0"
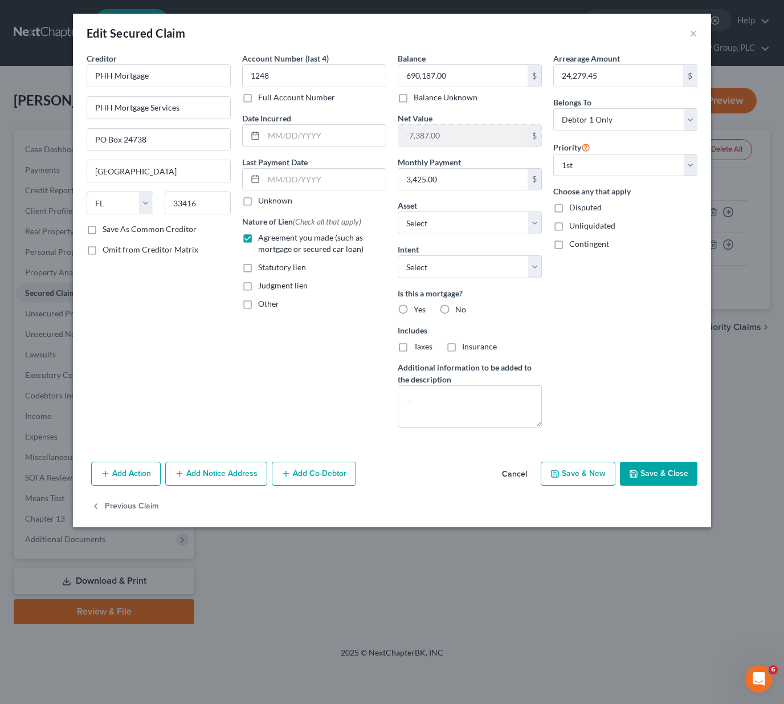
click at [655, 476] on button "Save & Close" at bounding box center [659, 474] width 78 height 24
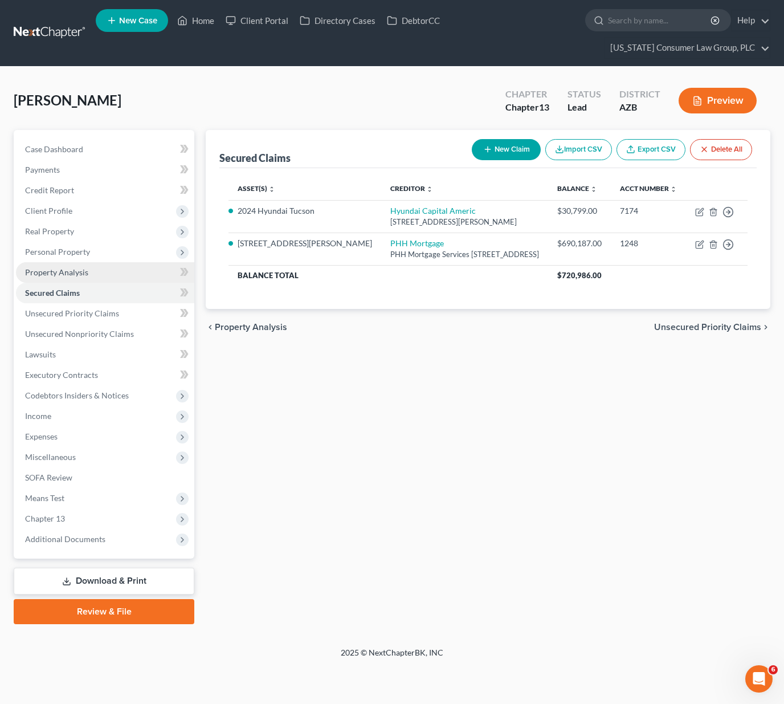
click at [82, 270] on span "Property Analysis" at bounding box center [56, 272] width 63 height 10
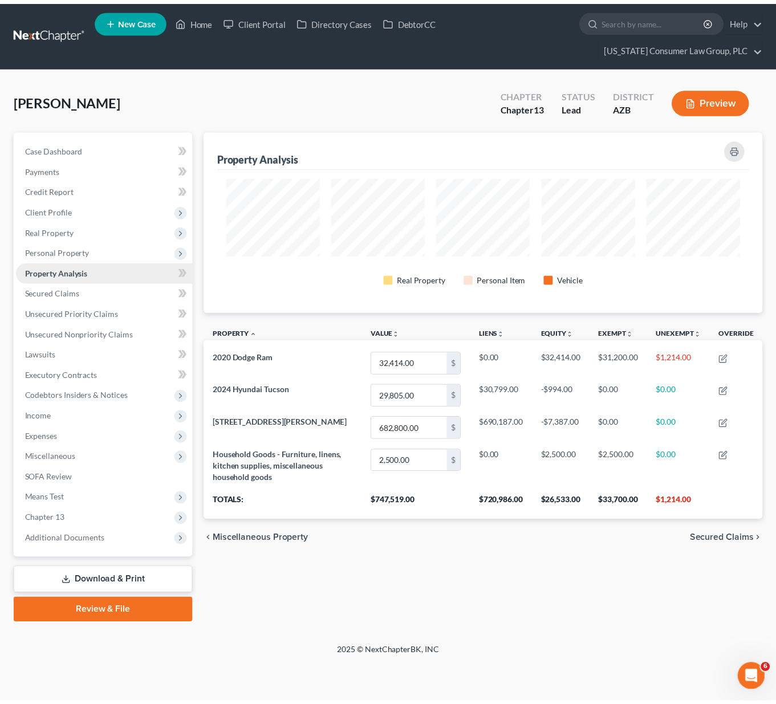
scroll to position [182, 565]
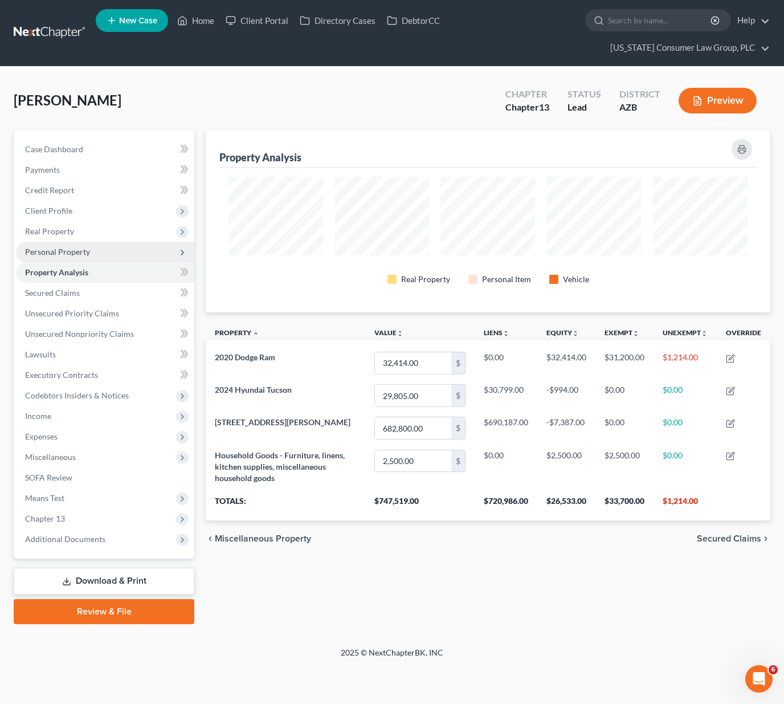
click at [49, 254] on span "Personal Property" at bounding box center [57, 252] width 65 height 10
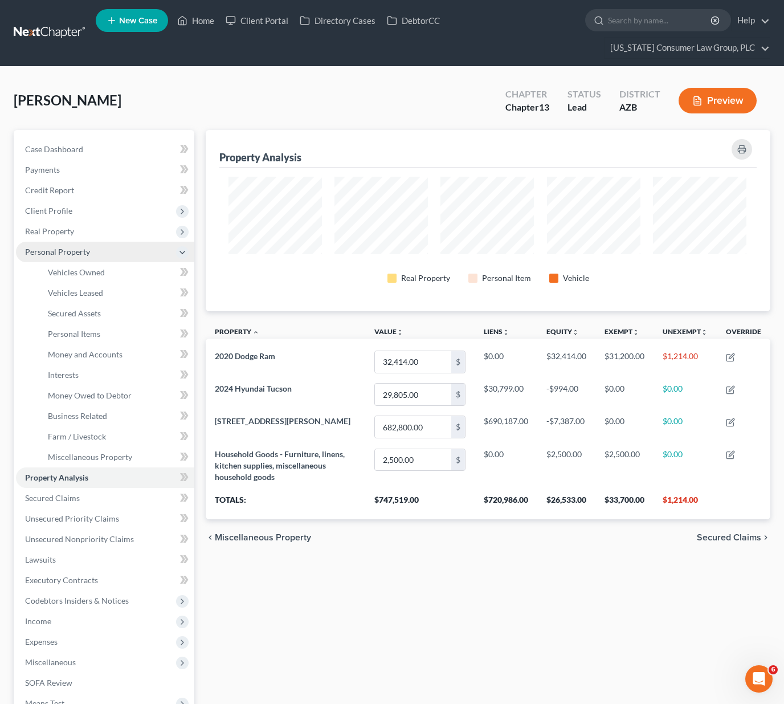
scroll to position [569773, 569395]
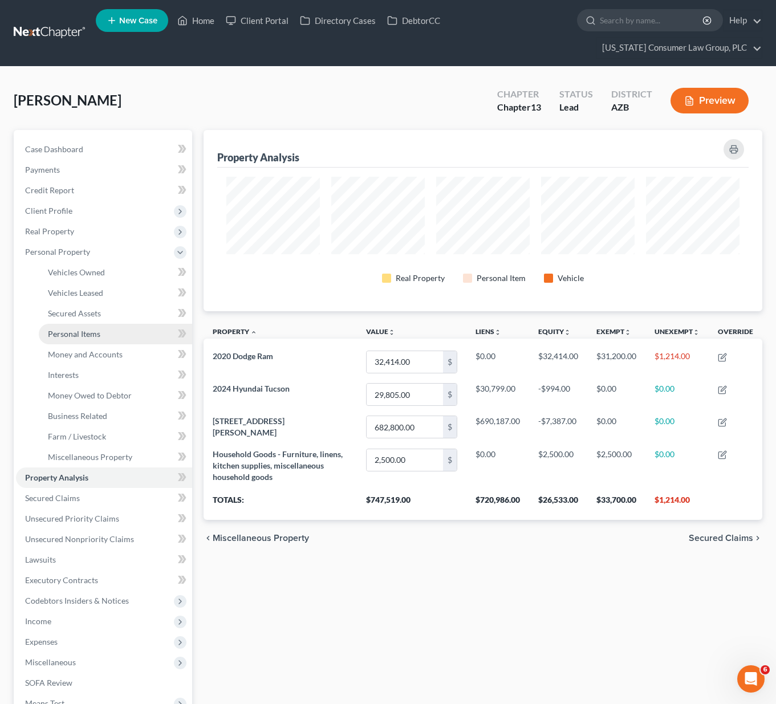
click at [76, 331] on span "Personal Items" at bounding box center [74, 334] width 52 height 10
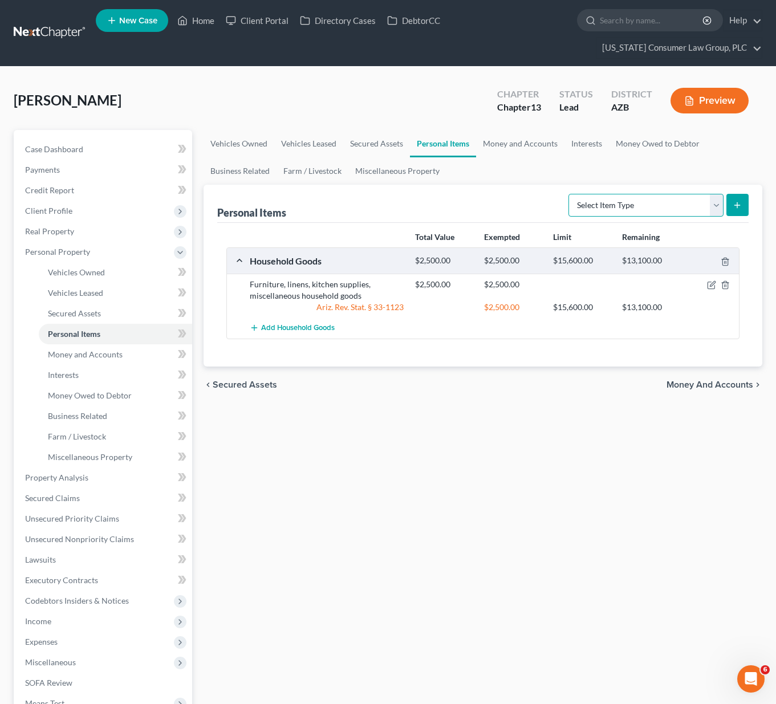
click at [716, 203] on select "Select Item Type Clothing (A/B: 11) Collectibles Of Value (A/B: 8) Electronics …" at bounding box center [645, 205] width 155 height 23
select select "pets"
click at [570, 194] on select "Select Item Type Clothing (A/B: 11) Collectibles Of Value (A/B: 8) Electronics …" at bounding box center [645, 205] width 155 height 23
click at [738, 207] on icon "submit" at bounding box center [736, 205] width 9 height 9
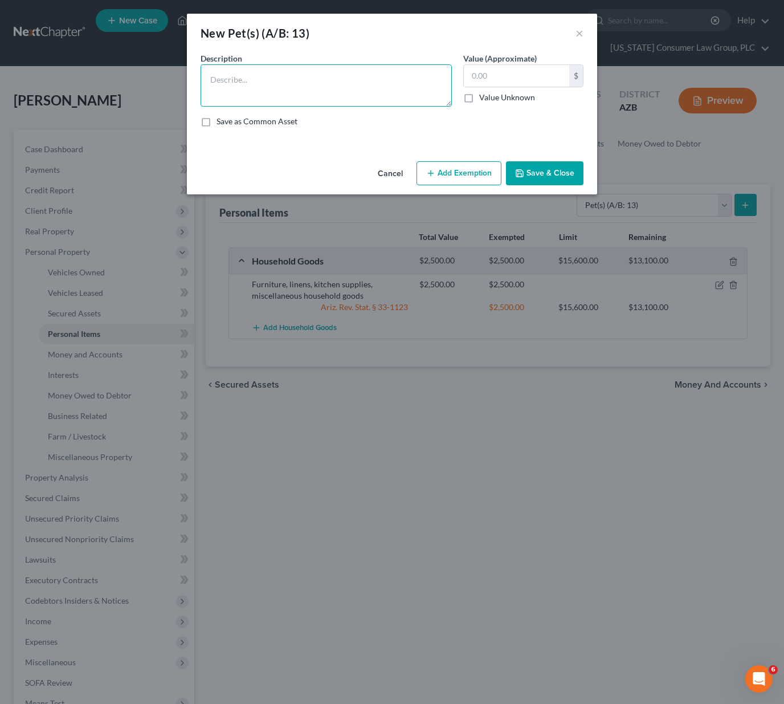
click at [272, 78] on textarea at bounding box center [326, 85] width 251 height 42
type textarea "2 dogs"
type input "100"
click at [441, 173] on button "Add Exemption" at bounding box center [459, 173] width 85 height 24
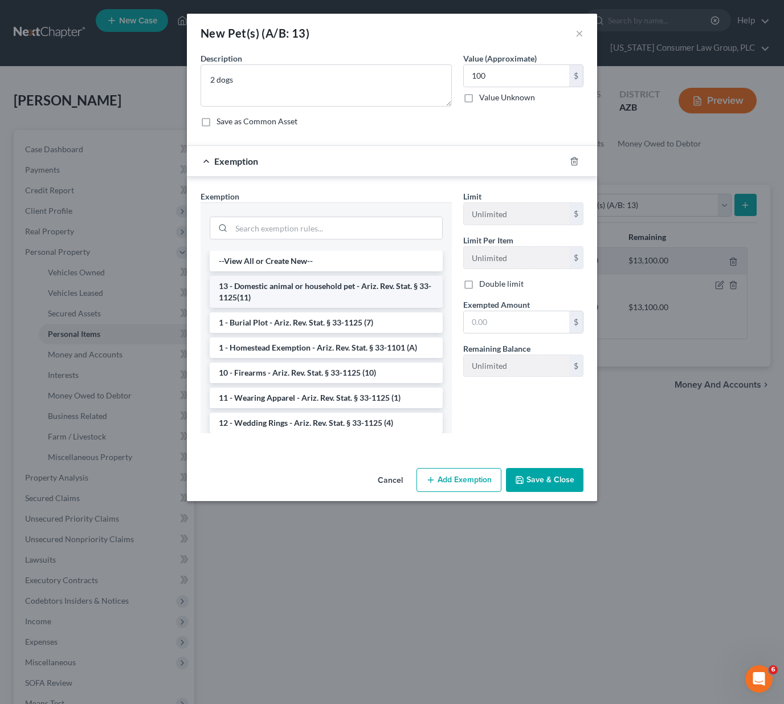
click at [327, 288] on li "13 - Domestic animal or household pet - Ariz. Rev. Stat. § 33-1125(11)" at bounding box center [326, 292] width 233 height 32
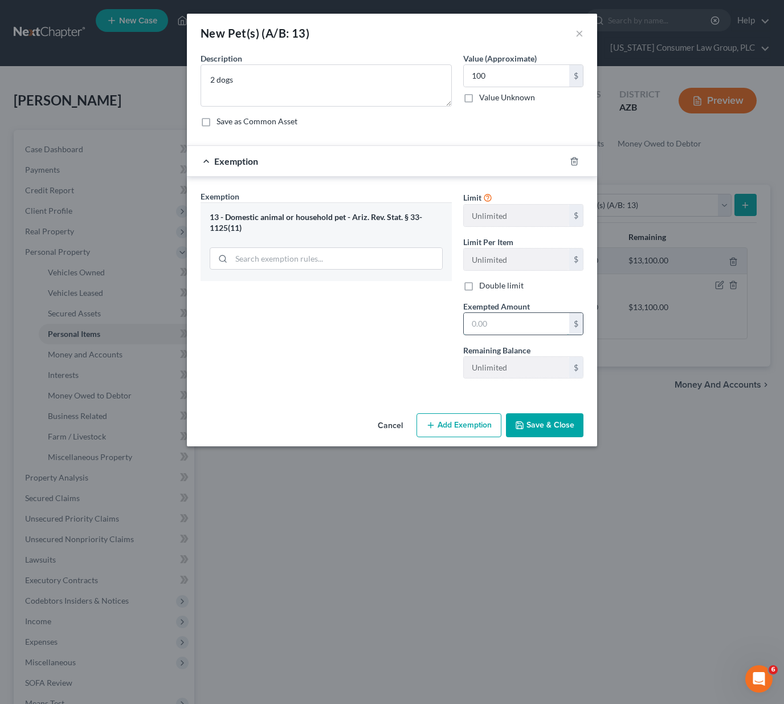
click at [540, 329] on input "text" at bounding box center [516, 324] width 105 height 22
type input "100"
click at [550, 429] on button "Save & Close" at bounding box center [545, 425] width 78 height 24
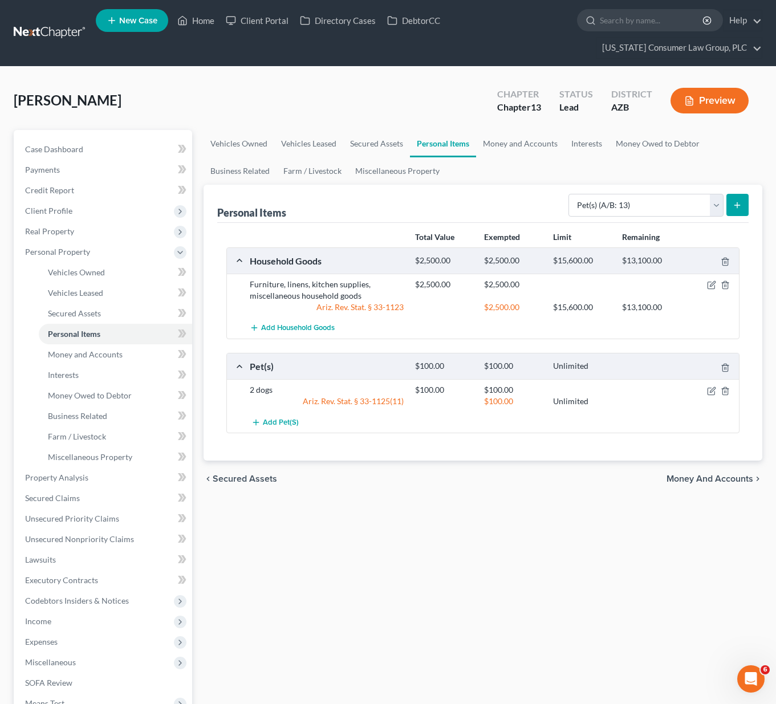
click at [733, 202] on icon "submit" at bounding box center [736, 205] width 9 height 9
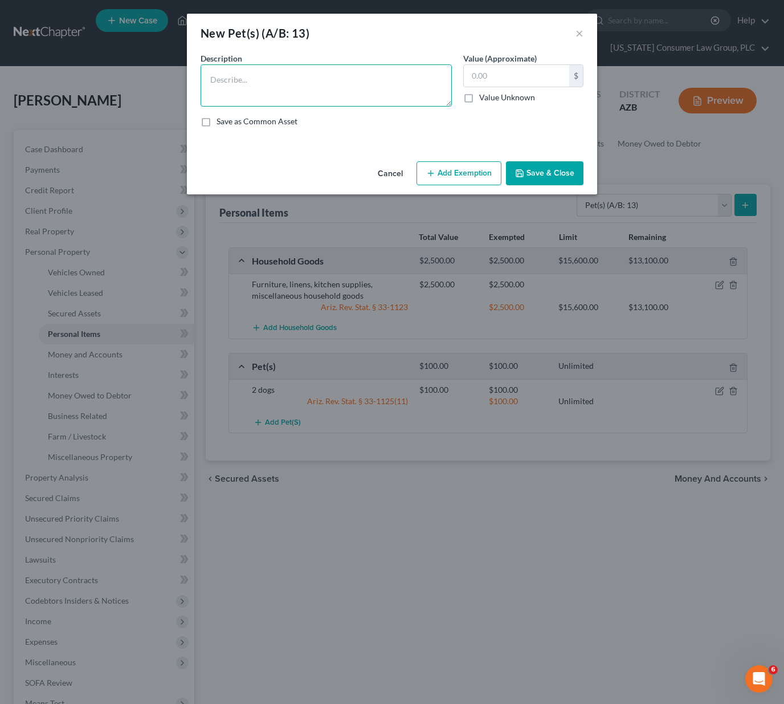
click at [359, 81] on textarea at bounding box center [326, 85] width 251 height 42
click at [580, 32] on button "×" at bounding box center [580, 33] width 8 height 14
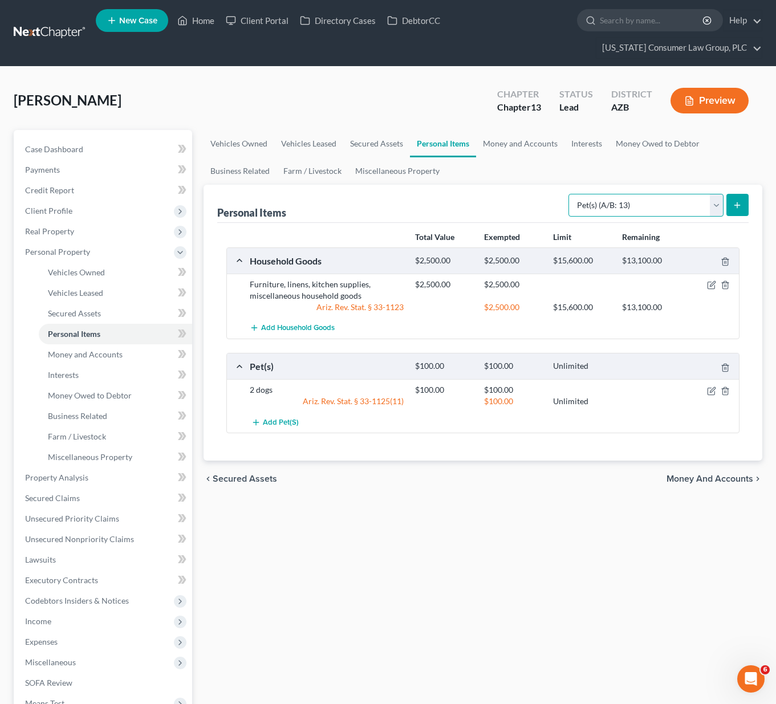
click at [717, 206] on select "Select Item Type Clothing (A/B: 11) Collectibles Of Value (A/B: 8) Electronics …" at bounding box center [645, 205] width 155 height 23
select select "electronics"
click at [570, 194] on select "Select Item Type Clothing (A/B: 11) Collectibles Of Value (A/B: 8) Electronics …" at bounding box center [645, 205] width 155 height 23
click at [741, 201] on icon "submit" at bounding box center [736, 205] width 9 height 9
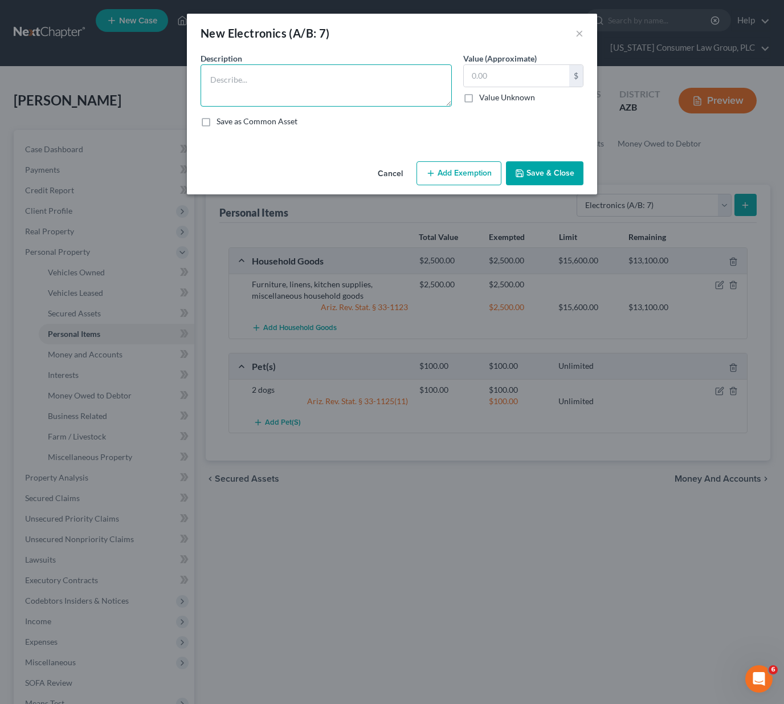
click at [308, 85] on textarea at bounding box center [326, 85] width 251 height 42
type textarea "TVs, Computer, laptop and cell phone"
type input "1,000"
click at [465, 165] on button "Add Exemption" at bounding box center [459, 173] width 85 height 24
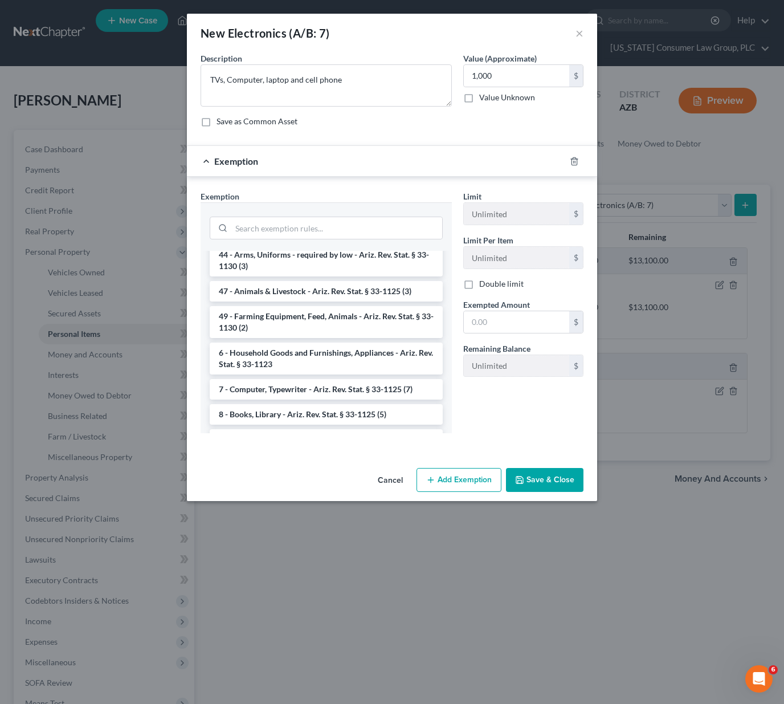
scroll to position [1256, 0]
click at [298, 372] on li "6 - Household Goods and Furnishings, Appliances - Ariz. Rev. Stat. § 33-1123" at bounding box center [326, 356] width 233 height 32
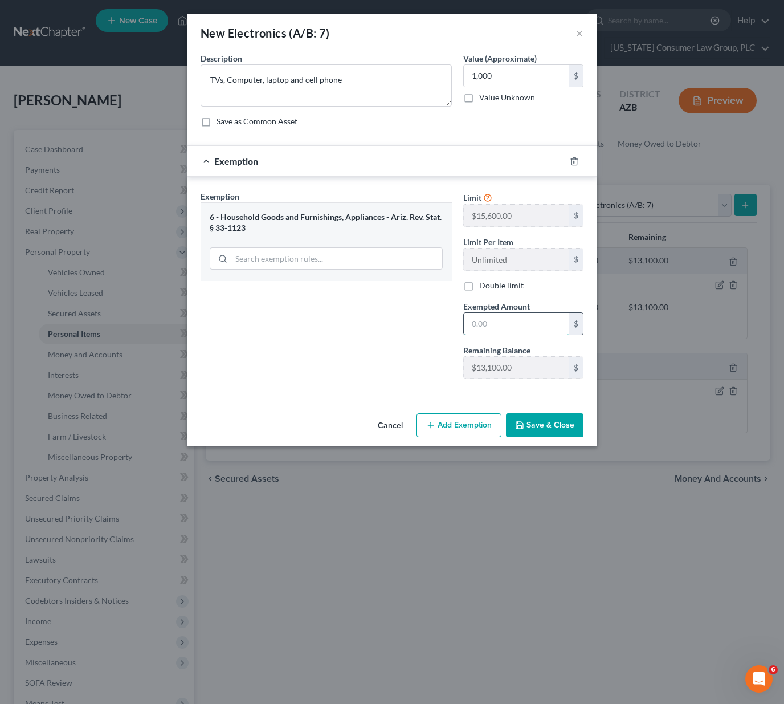
click at [507, 325] on input "text" at bounding box center [516, 324] width 105 height 22
type input "1,000"
click at [547, 426] on button "Save & Close" at bounding box center [545, 425] width 78 height 24
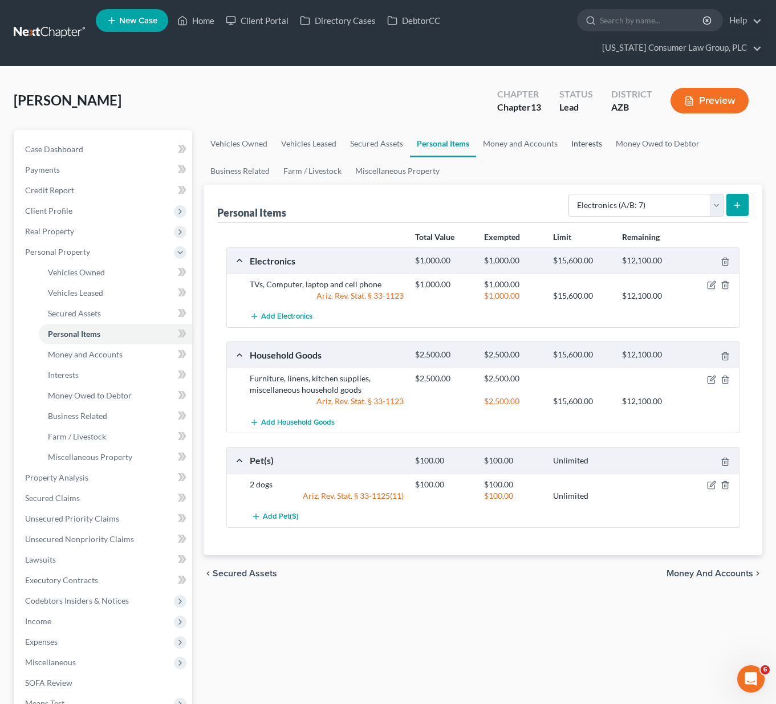
click at [576, 140] on link "Interests" at bounding box center [586, 143] width 44 height 27
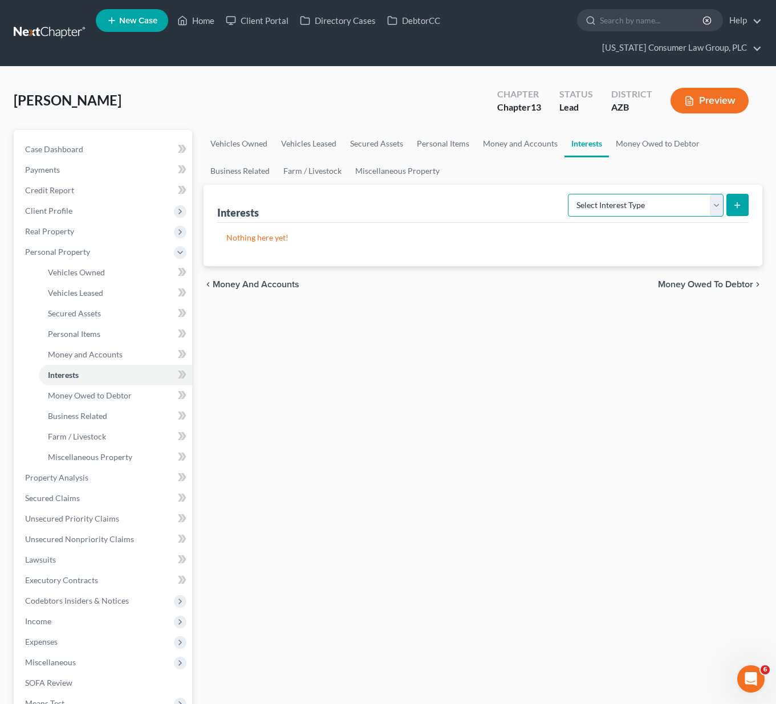
click at [715, 207] on select "Select Interest Type 401K (A/B: 21) Annuity (A/B: 23) Bond (A/B: 18) Education …" at bounding box center [646, 205] width 156 height 23
click at [569, 194] on select "Select Interest Type 401K (A/B: 21) Annuity (A/B: 23) Bond (A/B: 18) Education …" at bounding box center [646, 205] width 156 height 23
click at [711, 203] on select "Select Interest Type 401K (A/B: 21) Annuity (A/B: 23) Bond (A/B: 18) Education …" at bounding box center [646, 205] width 156 height 23
select select "pension_plan"
click at [569, 194] on select "Select Interest Type 401K (A/B: 21) Annuity (A/B: 23) Bond (A/B: 18) Education …" at bounding box center [646, 205] width 156 height 23
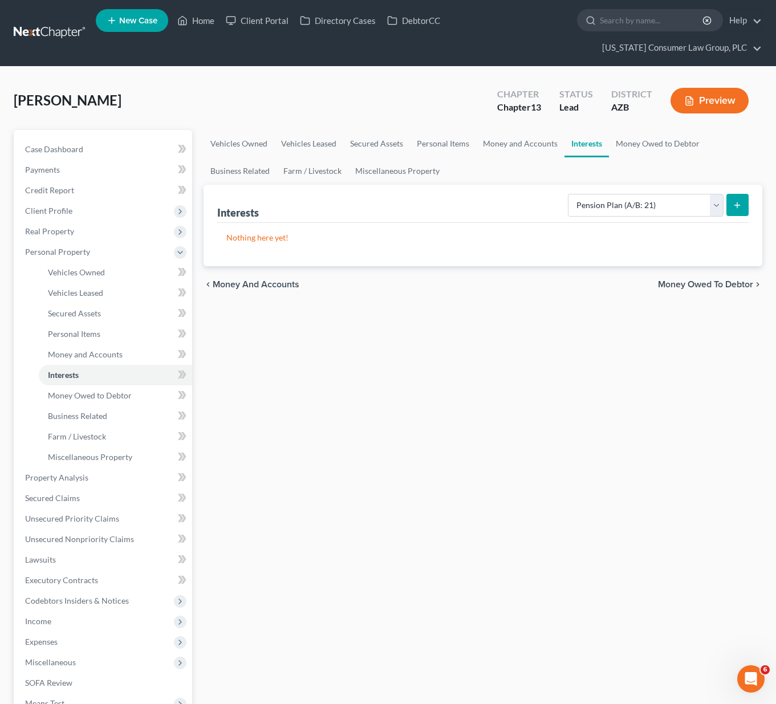
click at [740, 202] on icon "submit" at bounding box center [736, 205] width 9 height 9
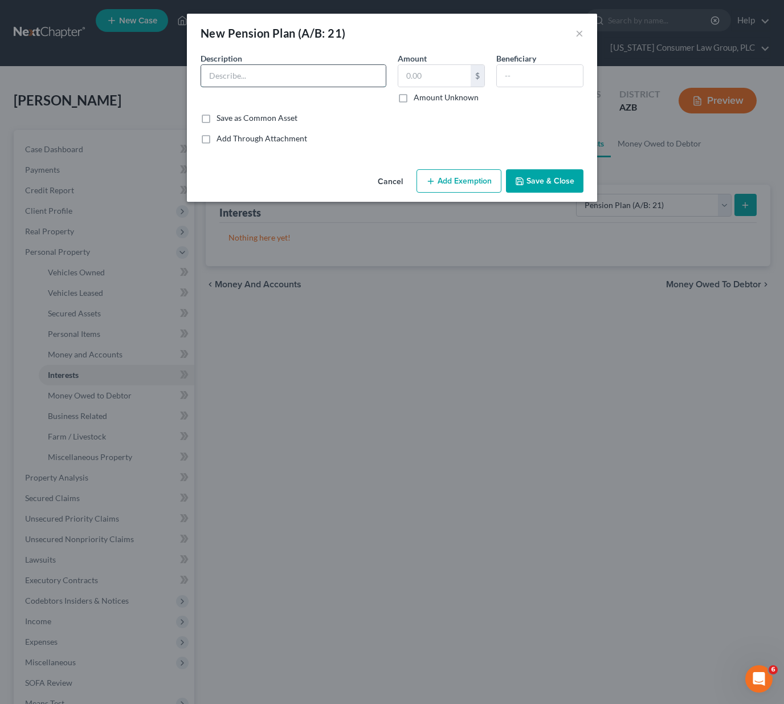
click at [280, 65] on input "text" at bounding box center [293, 76] width 185 height 22
type input "ASRS"
type input "8,377.97"
click at [558, 76] on input "text" at bounding box center [540, 76] width 86 height 22
type input "Daughter"
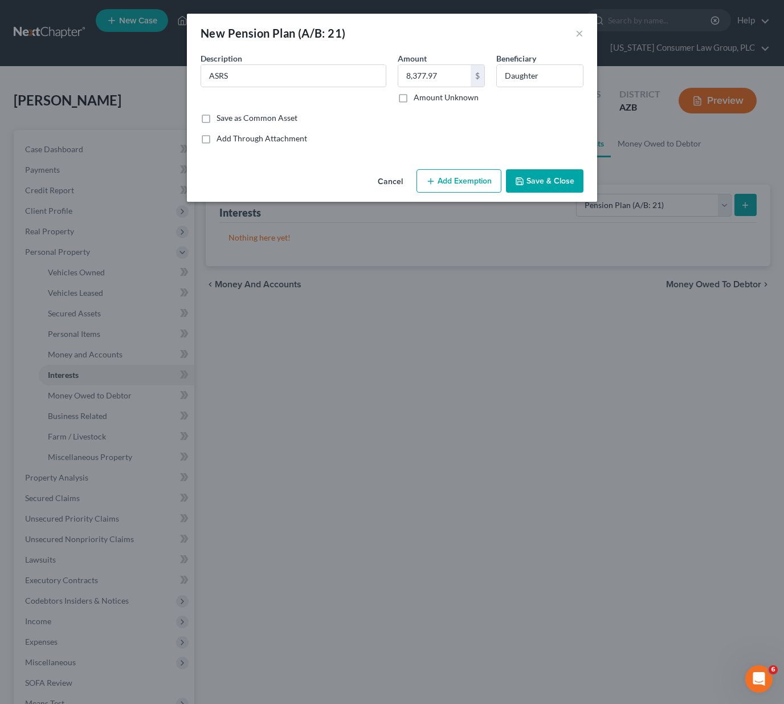
click at [453, 181] on button "Add Exemption" at bounding box center [459, 181] width 85 height 24
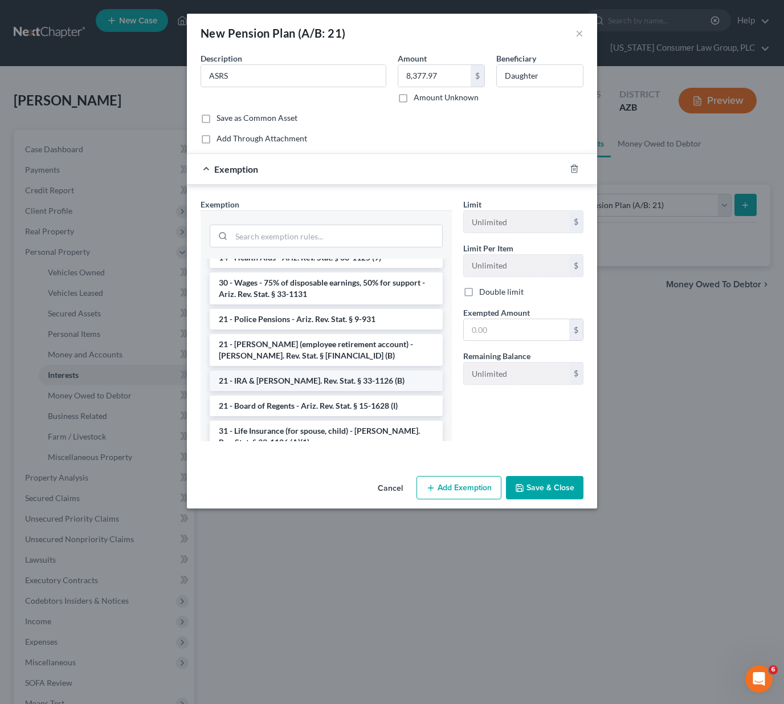
scroll to position [782, 0]
click at [290, 375] on li "21 - IRA & [PERSON_NAME]. Rev. Stat. § 33-1126 (B)" at bounding box center [326, 378] width 233 height 21
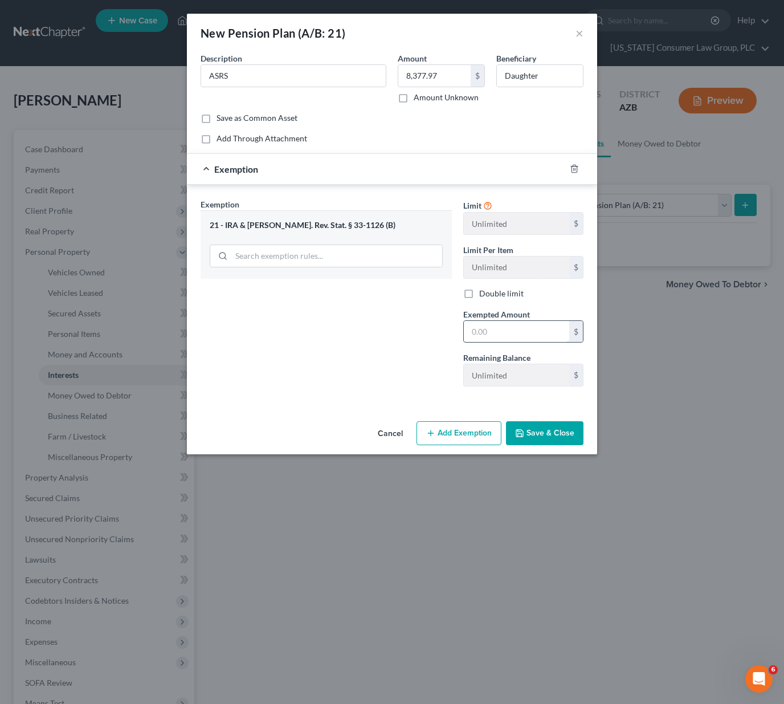
click at [496, 336] on input "text" at bounding box center [516, 332] width 105 height 22
type input "8,377.97"
click at [561, 437] on button "Save & Close" at bounding box center [545, 433] width 78 height 24
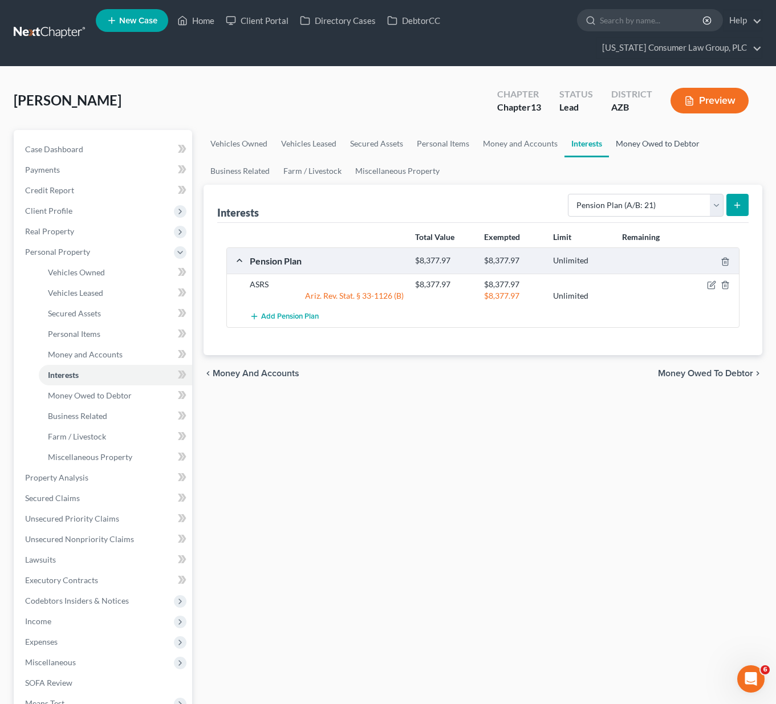
click at [657, 138] on link "Money Owed to Debtor" at bounding box center [657, 143] width 97 height 27
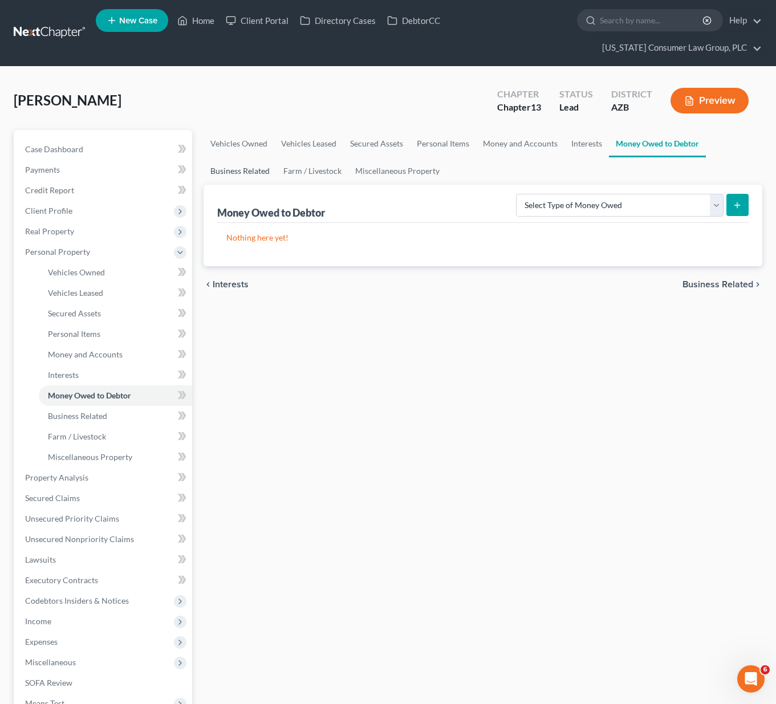
click at [226, 170] on link "Business Related" at bounding box center [239, 170] width 73 height 27
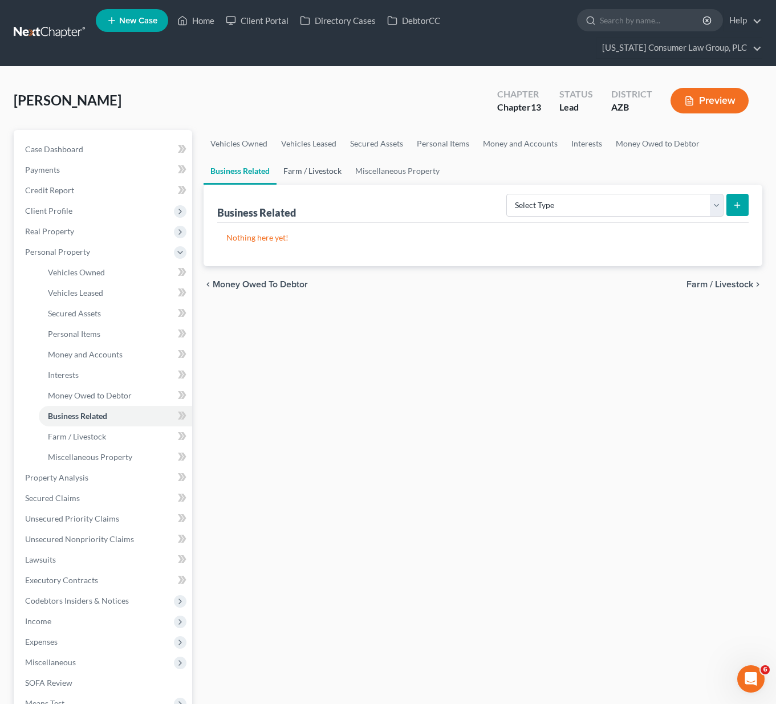
click at [321, 173] on link "Farm / Livestock" at bounding box center [312, 170] width 72 height 27
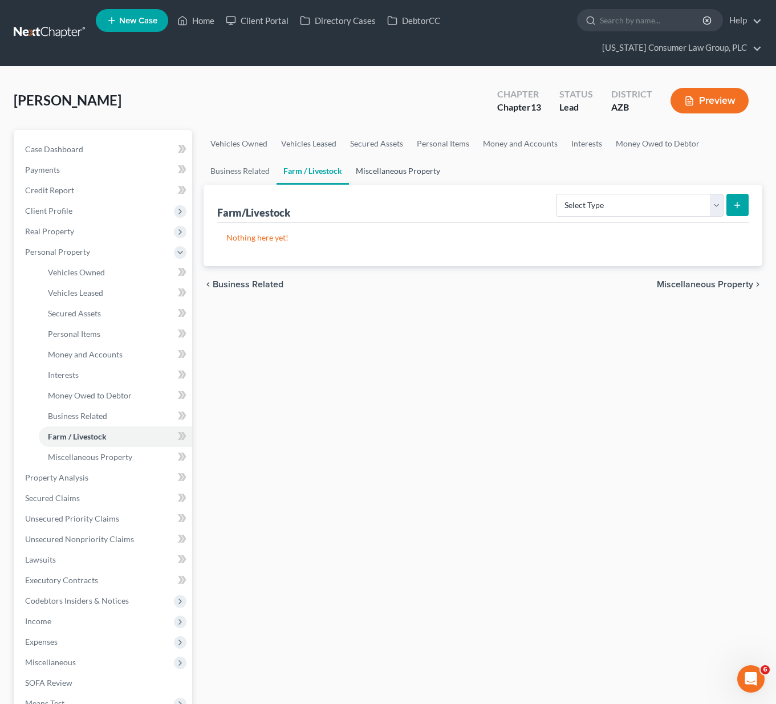
click at [425, 168] on link "Miscellaneous Property" at bounding box center [398, 170] width 98 height 27
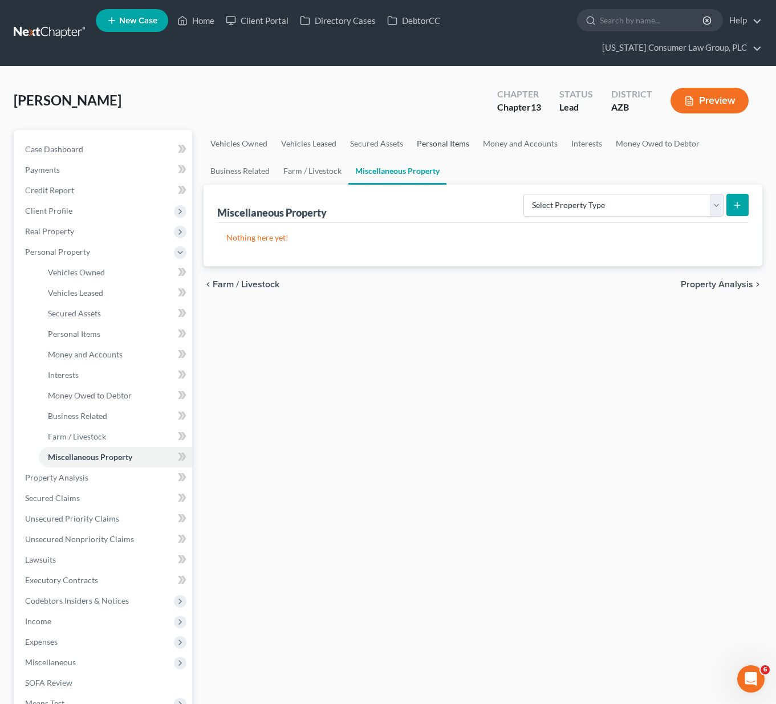
click at [448, 137] on link "Personal Items" at bounding box center [443, 143] width 66 height 27
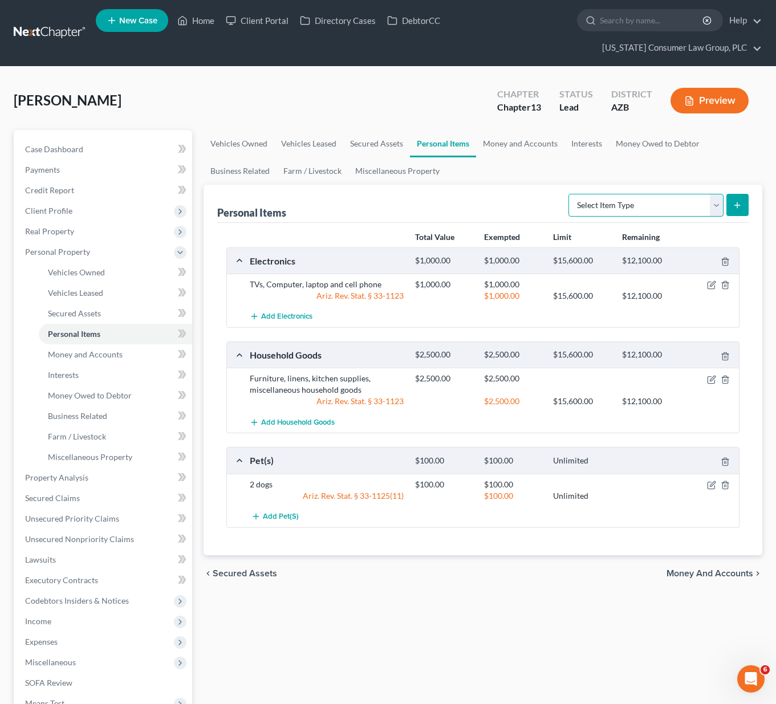
click at [716, 203] on select "Select Item Type Clothing (A/B: 11) Collectibles Of Value (A/B: 8) Electronics …" at bounding box center [645, 205] width 155 height 23
select select "firearms"
click at [570, 194] on select "Select Item Type Clothing (A/B: 11) Collectibles Of Value (A/B: 8) Electronics …" at bounding box center [645, 205] width 155 height 23
click at [730, 196] on button "submit" at bounding box center [737, 205] width 22 height 22
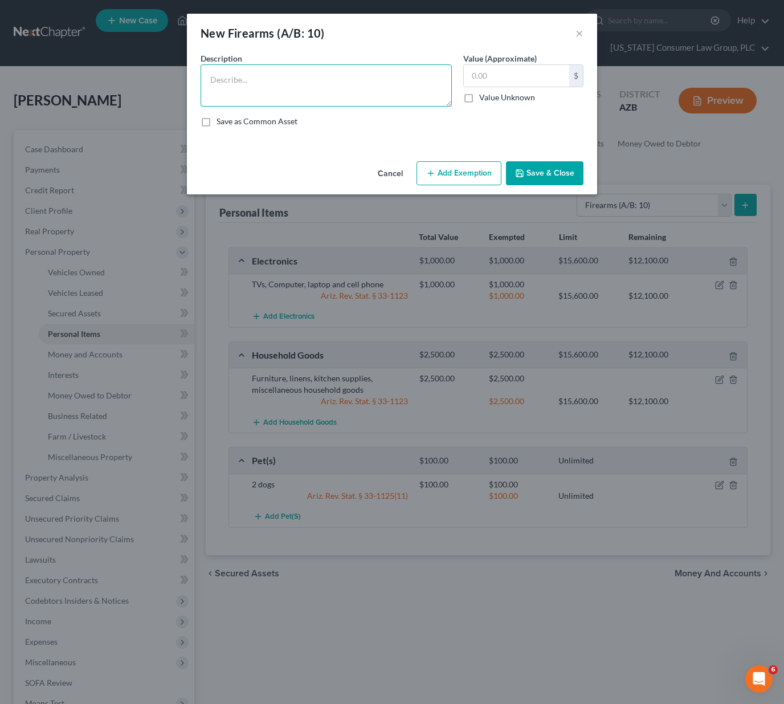
click at [313, 79] on textarea at bounding box center [326, 85] width 251 height 42
type textarea "Firearms"
click at [548, 173] on button "Save & Close" at bounding box center [545, 173] width 78 height 24
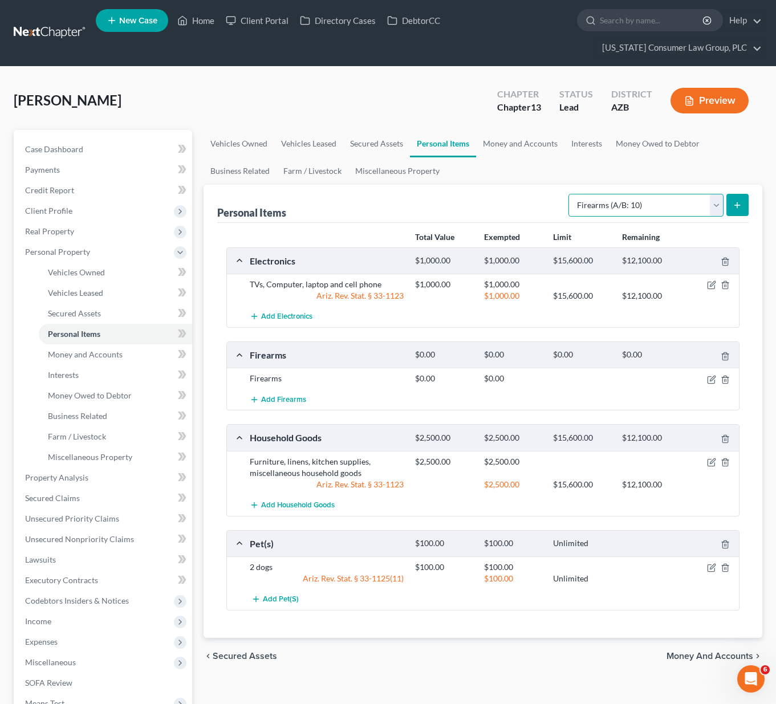
click at [716, 199] on select "Select Item Type Clothing (A/B: 11) Collectibles Of Value (A/B: 8) Electronics …" at bounding box center [645, 205] width 155 height 23
select select "jewelry"
click at [570, 194] on select "Select Item Type Clothing (A/B: 11) Collectibles Of Value (A/B: 8) Electronics …" at bounding box center [645, 205] width 155 height 23
click at [734, 201] on icon "submit" at bounding box center [736, 205] width 9 height 9
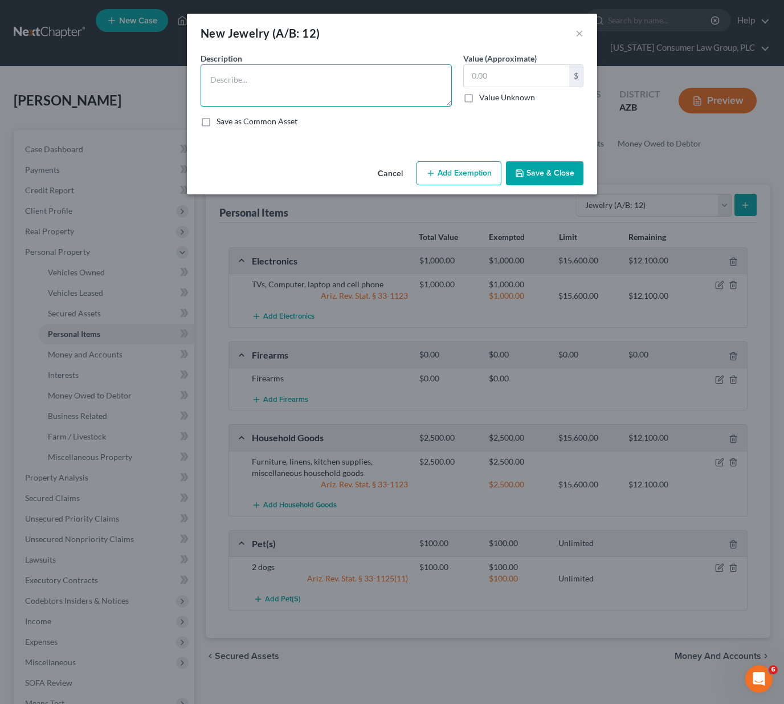
click at [292, 96] on textarea at bounding box center [326, 85] width 251 height 42
type textarea "Wedding/Engagement Rings"
click at [544, 169] on button "Save & Close" at bounding box center [545, 173] width 78 height 24
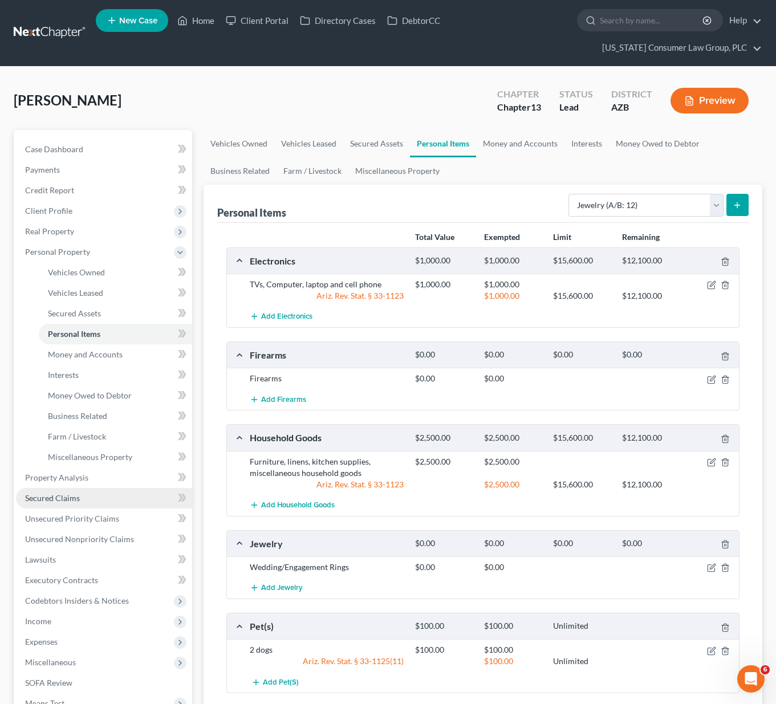
click at [58, 496] on span "Secured Claims" at bounding box center [52, 498] width 55 height 10
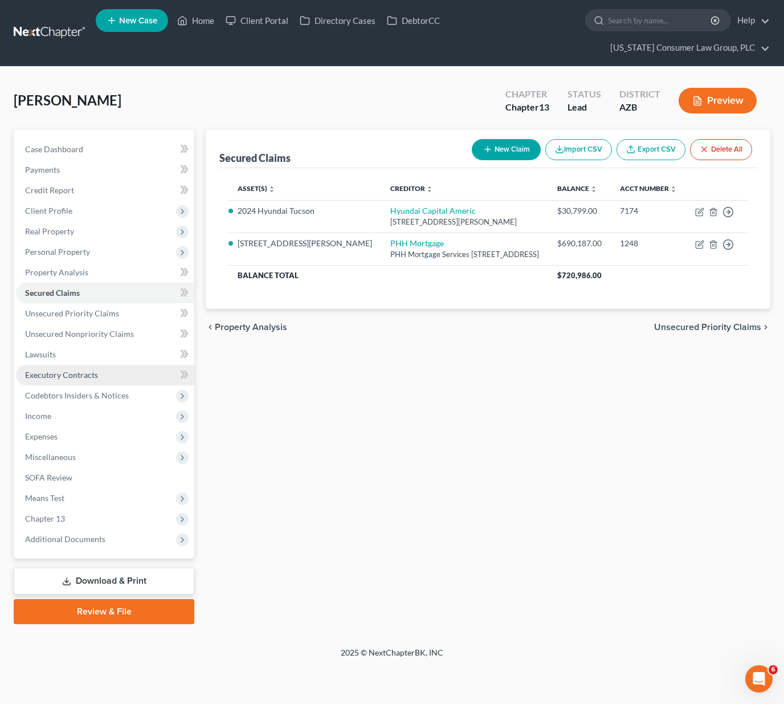
click at [55, 376] on span "Executory Contracts" at bounding box center [61, 375] width 73 height 10
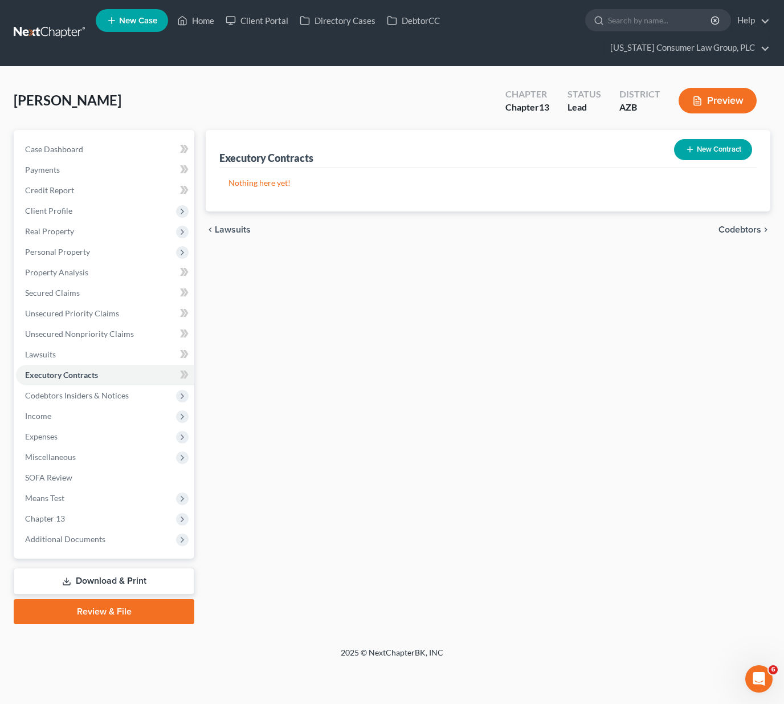
click at [708, 152] on button "New Contract" at bounding box center [713, 149] width 78 height 21
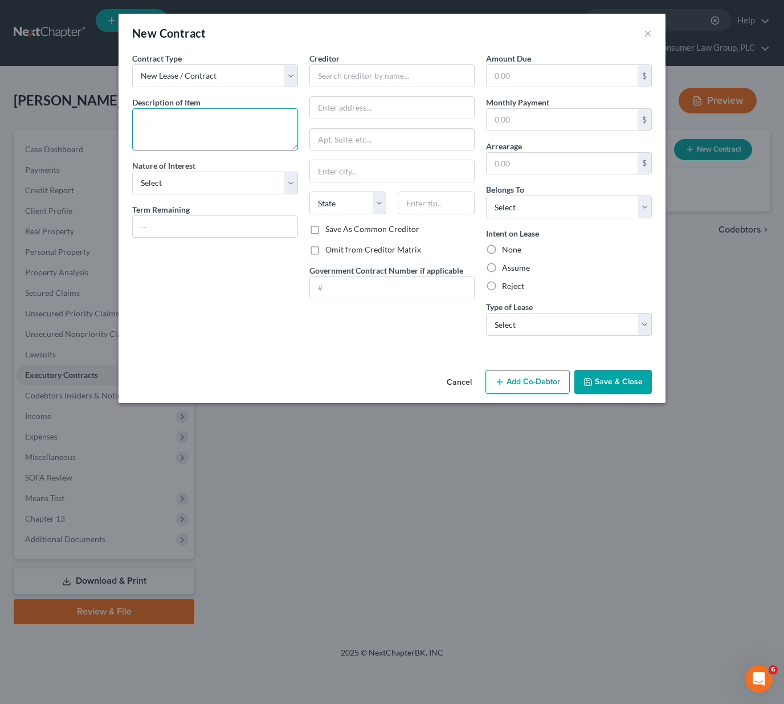
click at [187, 120] on textarea at bounding box center [215, 129] width 166 height 42
type textarea "Residential Lease"
click at [291, 177] on select "Select Purchaser Agent Lessor Lessee" at bounding box center [215, 183] width 166 height 23
select select "3"
click at [132, 172] on select "Select Purchaser Agent Lessor Lessee" at bounding box center [215, 183] width 166 height 23
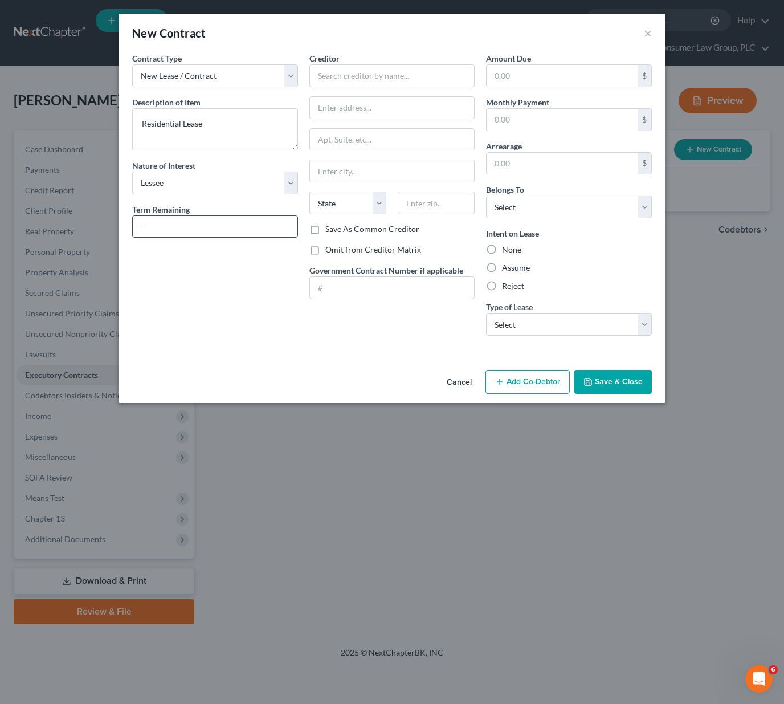
click at [185, 229] on input "text" at bounding box center [215, 227] width 165 height 22
type input "9 months"
click at [374, 77] on input "text" at bounding box center [392, 75] width 166 height 23
type input "Reserve at [GEOGRAPHIC_DATA]"
click at [347, 113] on input "text" at bounding box center [392, 108] width 165 height 22
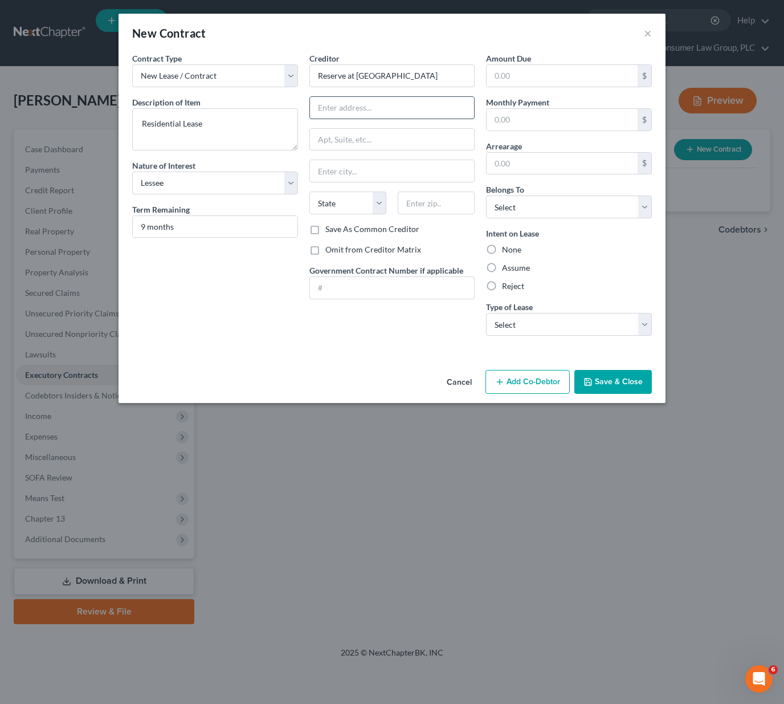
paste input "[STREET_ADDRESS]"
type input "[STREET_ADDRESS]"
click at [431, 206] on input "text" at bounding box center [436, 203] width 77 height 23
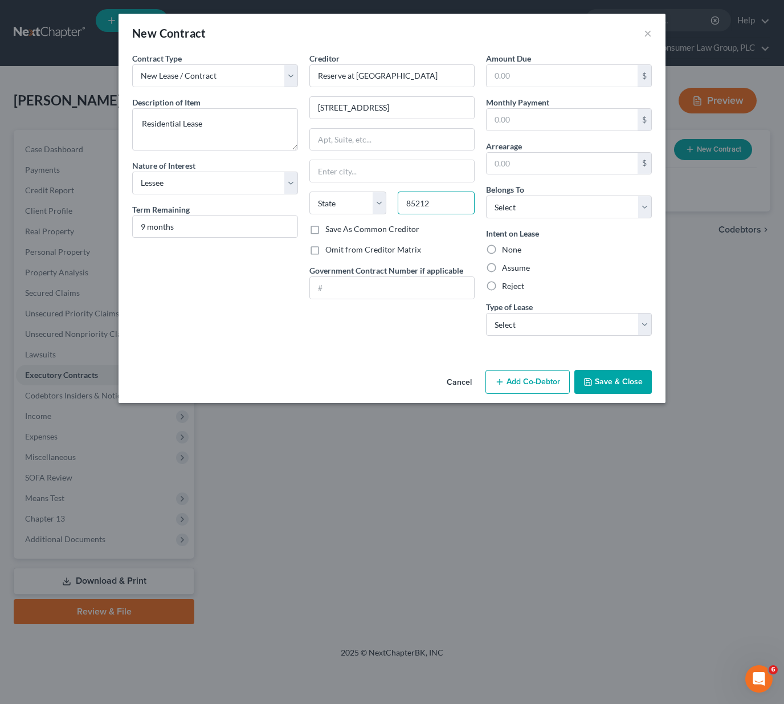
type input "85212"
type input "Mesa"
select select "3"
drag, startPoint x: 398, startPoint y: 107, endPoint x: 485, endPoint y: 107, distance: 86.6
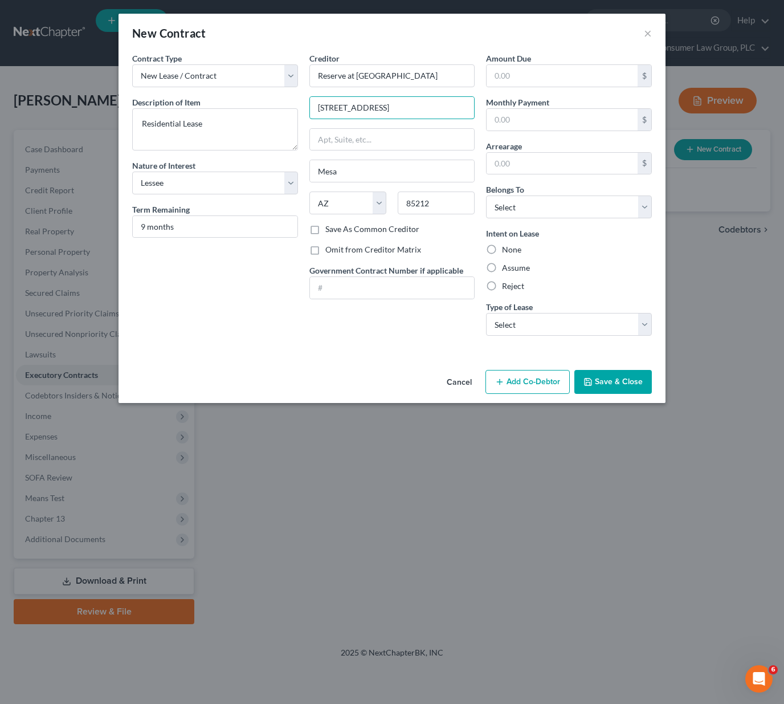
click at [485, 107] on div "Contract Type New Lease / Contract New Timeshare Description of non-residential…" at bounding box center [392, 198] width 531 height 292
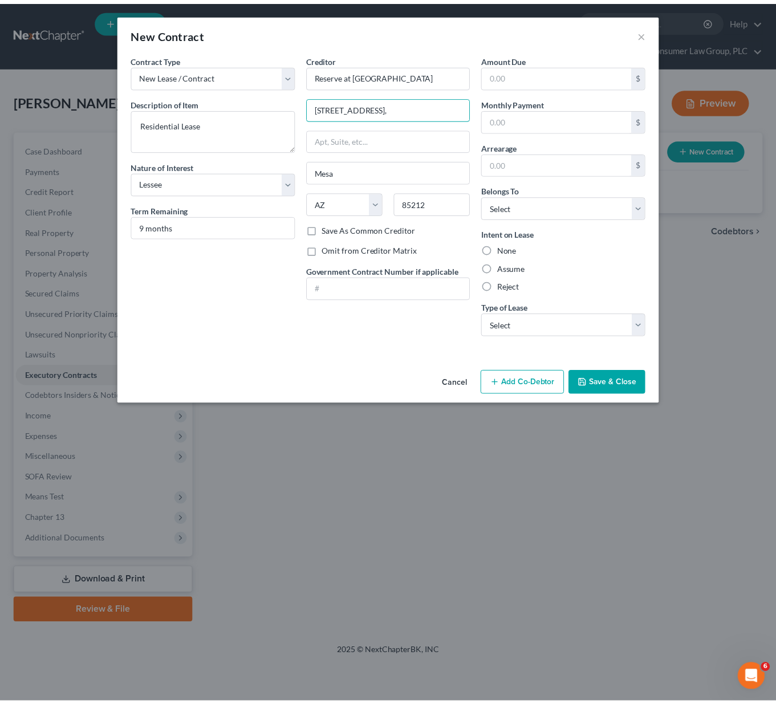
scroll to position [0, 0]
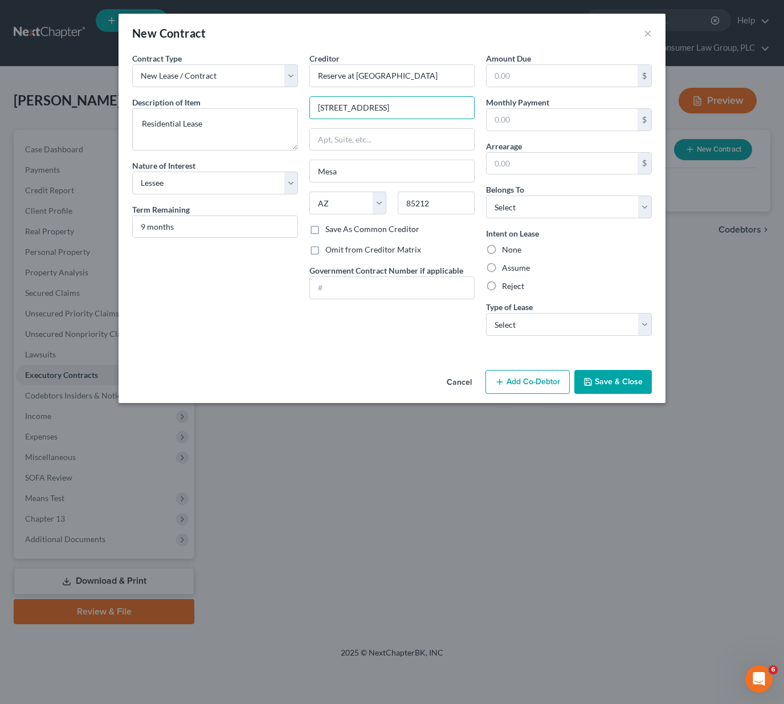
type input "[STREET_ADDRESS]"
click at [527, 79] on input "text" at bounding box center [562, 76] width 151 height 22
click at [516, 117] on input "text" at bounding box center [562, 120] width 151 height 22
type input "2,207"
type input "0"
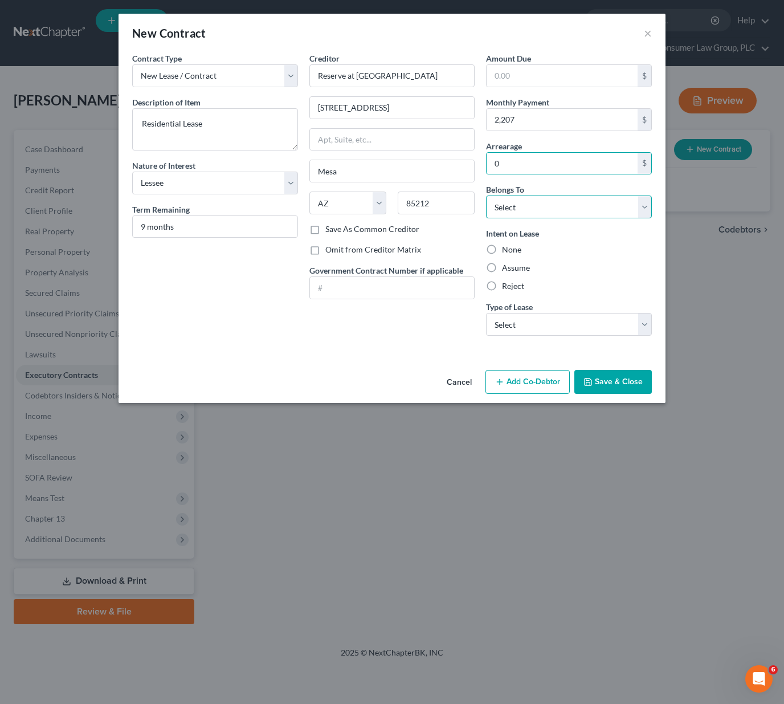
click at [638, 205] on select "Select Debtor 1 Only Debtor 2 Only Debtor 1 And Debtor 2 Only At Least One Of T…" at bounding box center [569, 206] width 166 height 23
select select "0"
click at [486, 195] on select "Select Debtor 1 Only Debtor 2 Only Debtor 1 And Debtor 2 Only At Least One Of T…" at bounding box center [569, 206] width 166 height 23
click at [502, 265] on label "Assume" at bounding box center [516, 267] width 28 height 11
click at [507, 265] on input "Assume" at bounding box center [510, 265] width 7 height 7
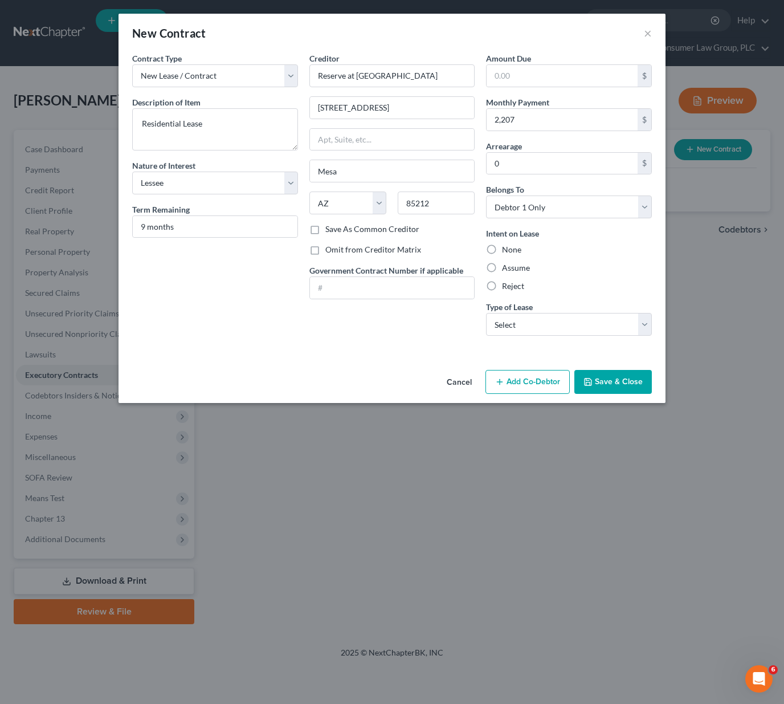
radio input "true"
click at [646, 319] on select "Select Real Estate Car Other" at bounding box center [569, 324] width 166 height 23
select select "0"
click at [486, 313] on select "Select Real Estate Car Other" at bounding box center [569, 324] width 166 height 23
click at [610, 381] on button "Save & Close" at bounding box center [614, 382] width 78 height 24
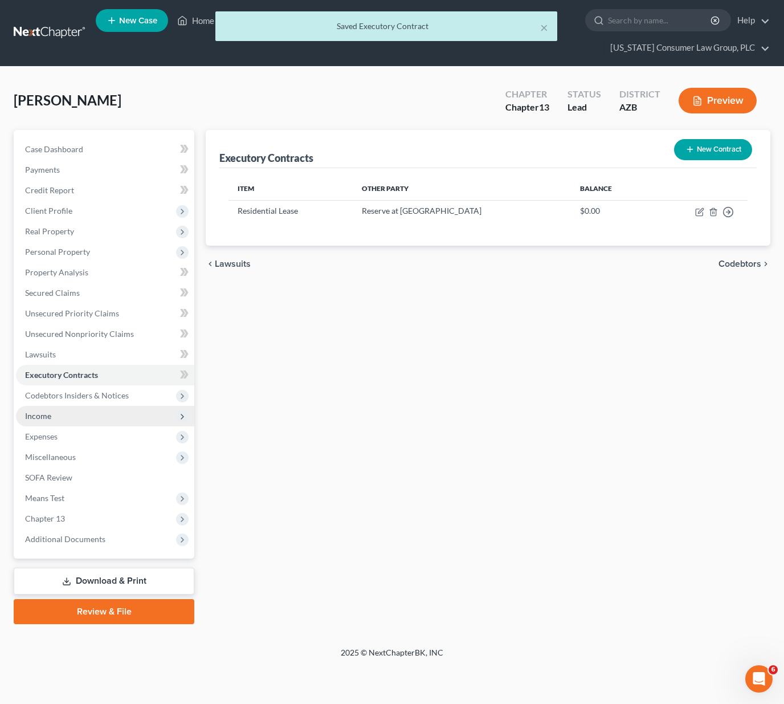
click at [33, 420] on span "Income" at bounding box center [38, 416] width 26 height 10
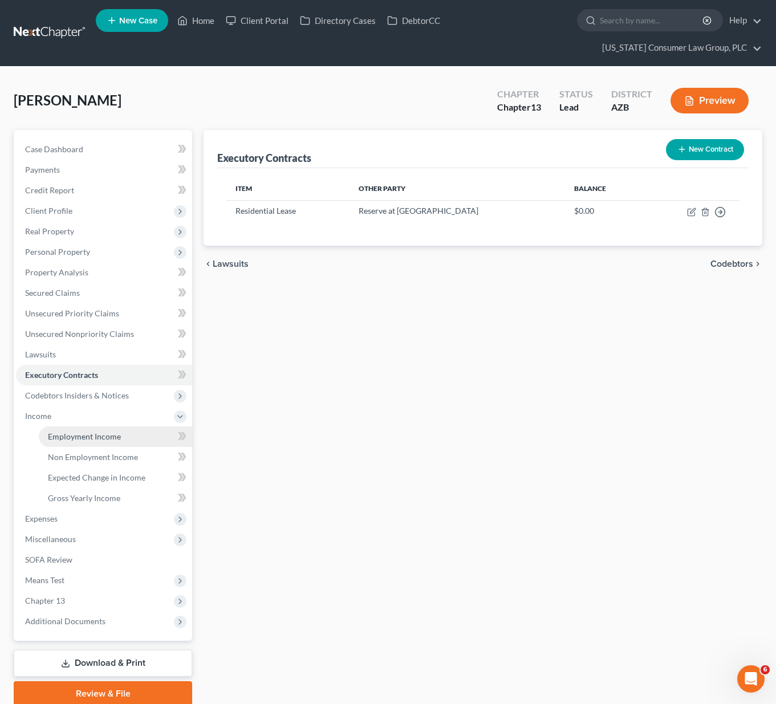
click at [78, 438] on span "Employment Income" at bounding box center [84, 436] width 73 height 10
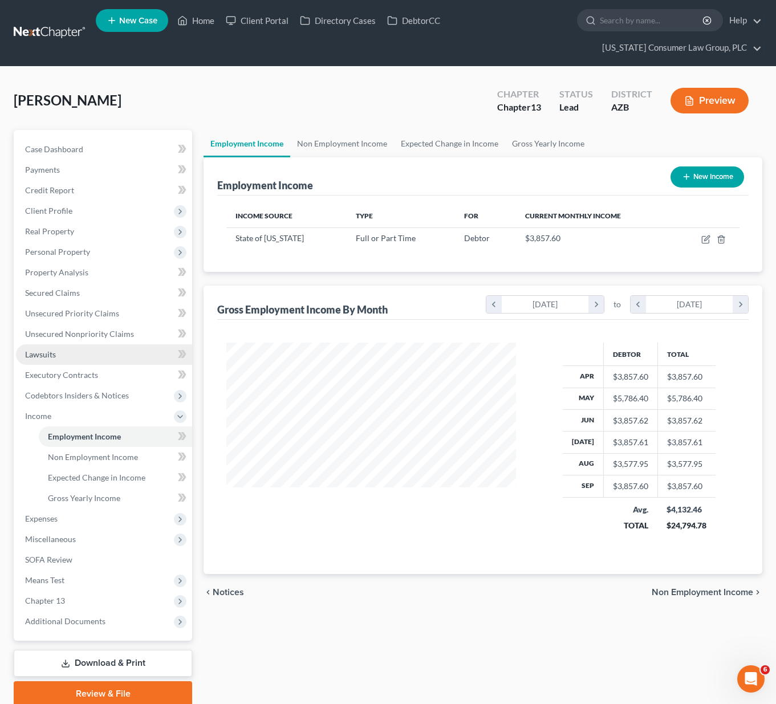
scroll to position [205, 312]
click at [41, 517] on span "Expenses" at bounding box center [41, 519] width 32 height 10
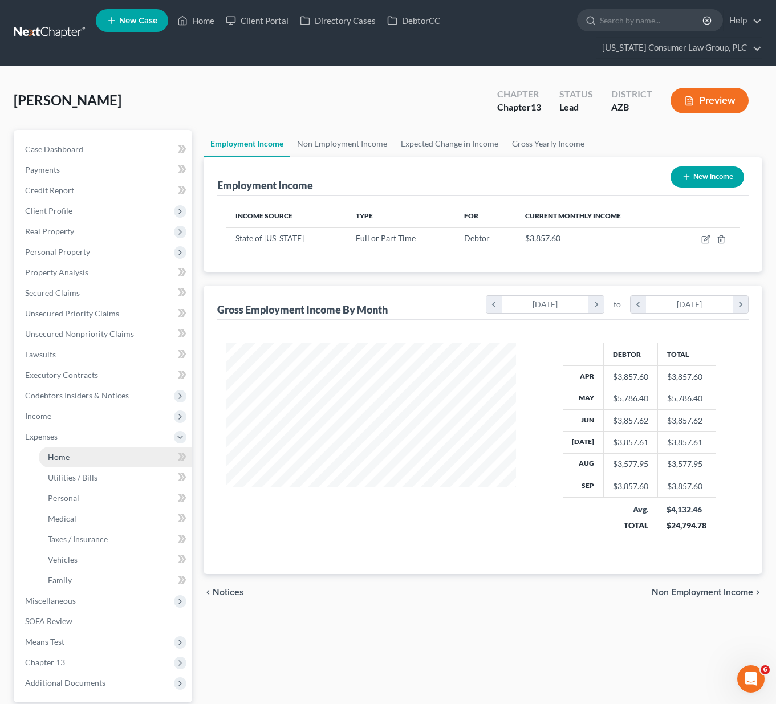
click at [84, 454] on link "Home" at bounding box center [115, 457] width 153 height 21
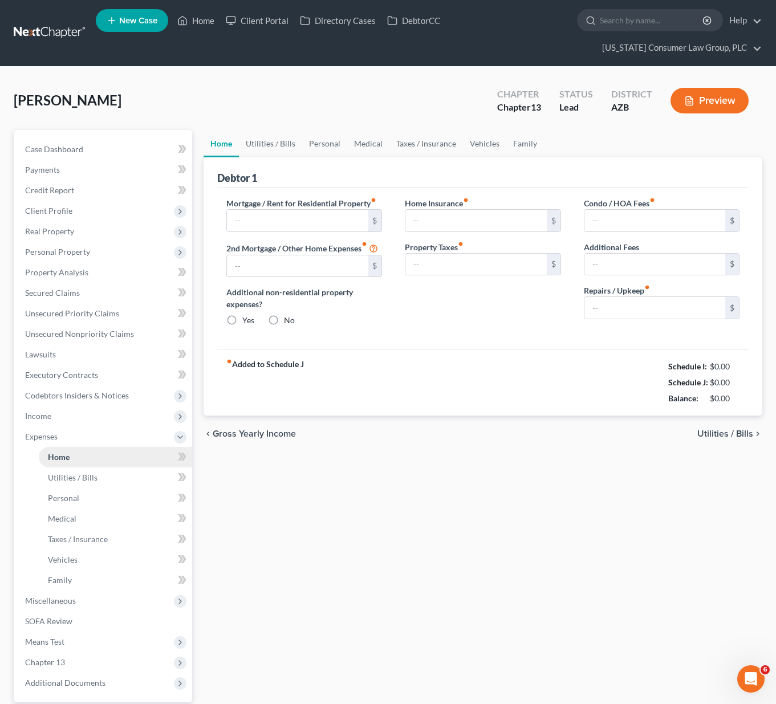
type input "2,195.00"
type input "0.00"
radio input "true"
type input "0.00"
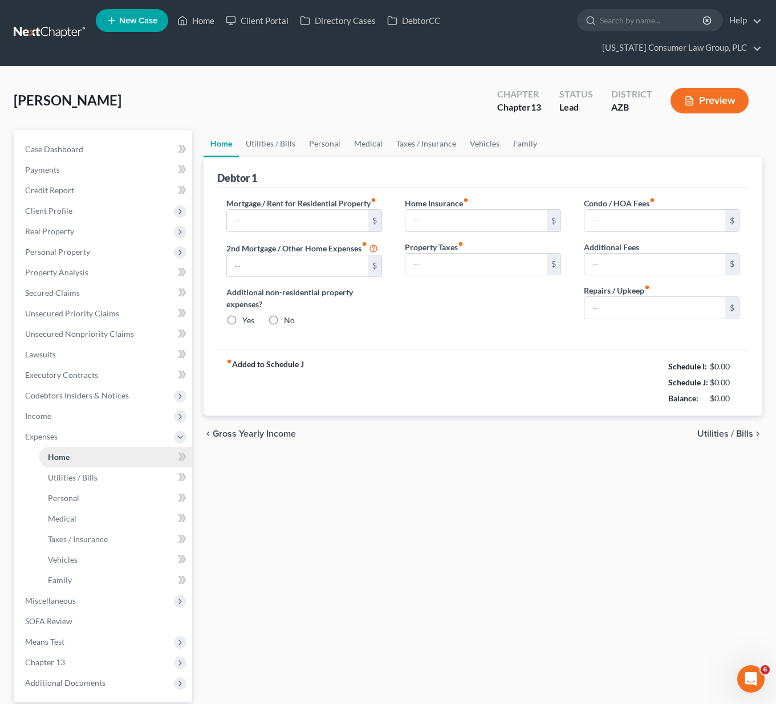
type input "0.00"
drag, startPoint x: 289, startPoint y: 229, endPoint x: 288, endPoint y: 221, distance: 7.4
click at [288, 221] on input "2,195.00" at bounding box center [297, 221] width 141 height 22
type input "2,207"
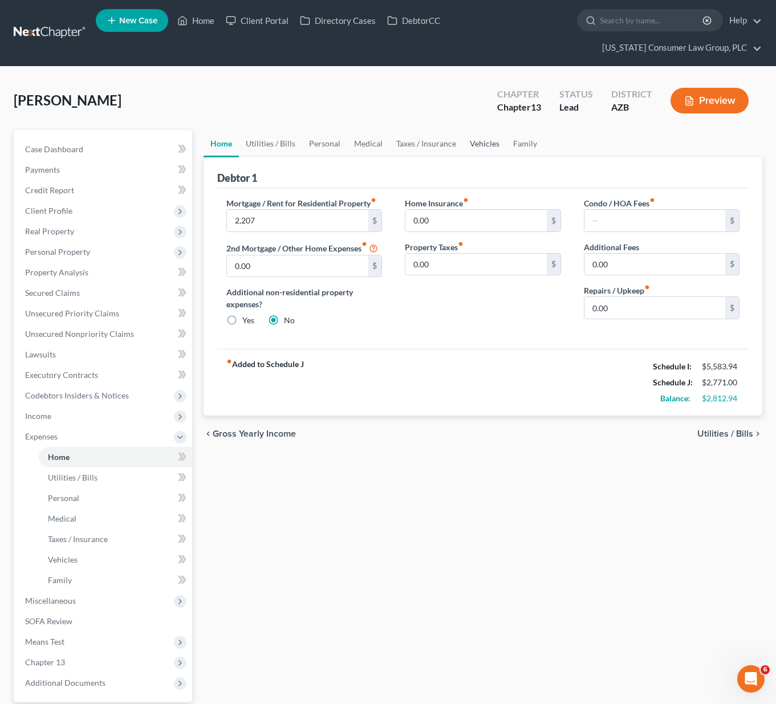
click at [486, 146] on link "Vehicles" at bounding box center [484, 143] width 43 height 27
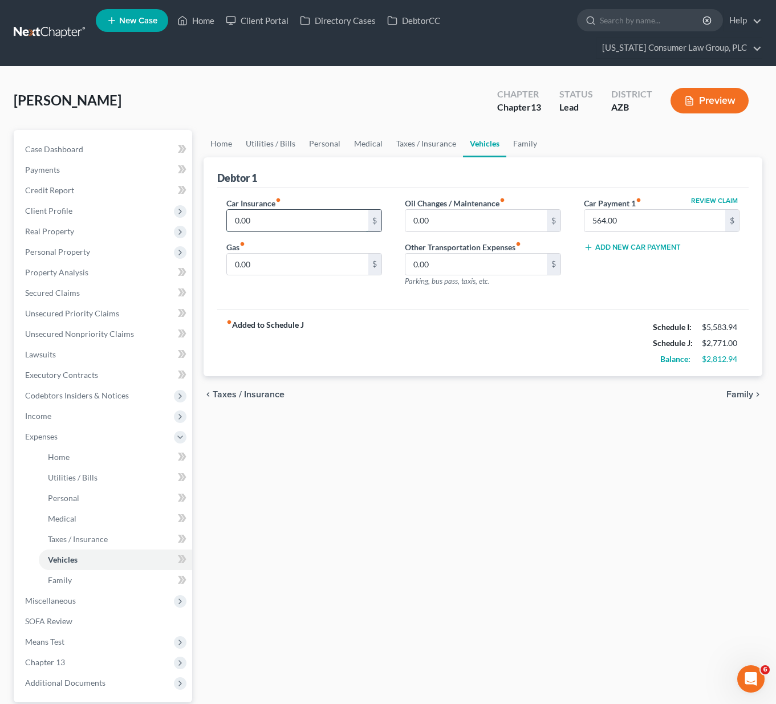
drag, startPoint x: 290, startPoint y: 219, endPoint x: 265, endPoint y: 219, distance: 24.5
click at [265, 219] on input "0.00" at bounding box center [297, 221] width 141 height 22
type input "238"
click at [369, 140] on link "Medical" at bounding box center [368, 143] width 42 height 27
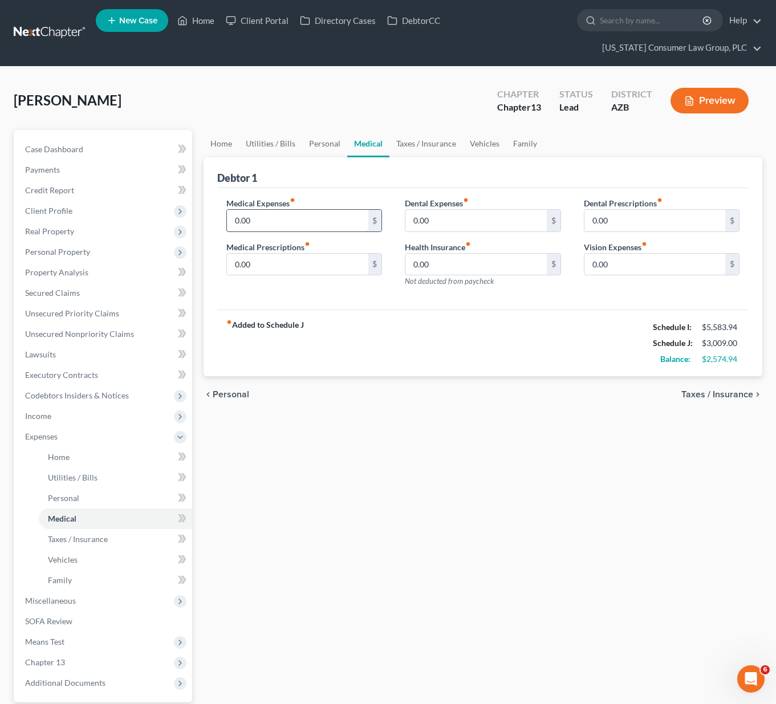
click at [276, 222] on input "0.00" at bounding box center [297, 221] width 141 height 22
type input "125"
click at [511, 137] on link "Family" at bounding box center [525, 143] width 38 height 27
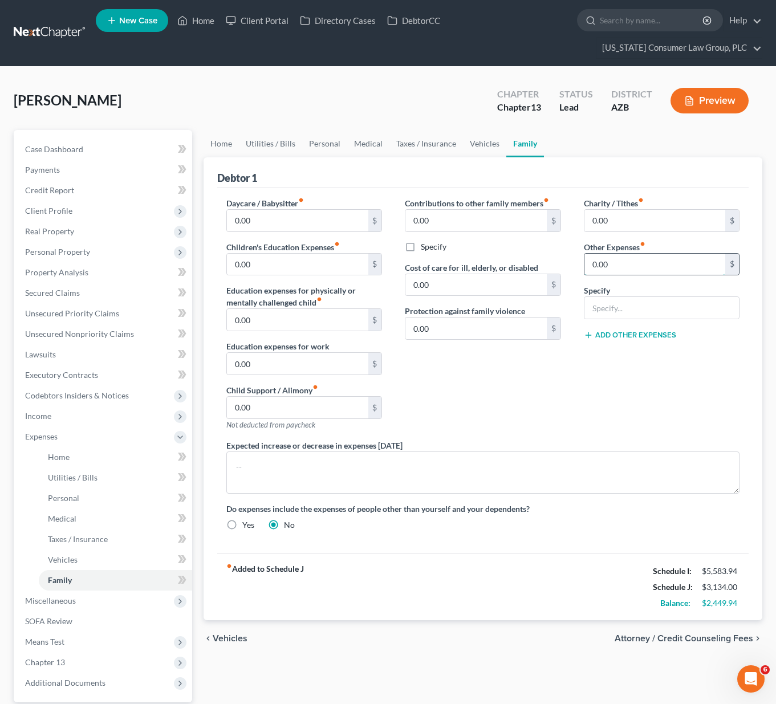
click at [610, 266] on input "0.00" at bounding box center [654, 265] width 141 height 22
type input "185"
type input "Storage Unit"
click at [210, 142] on link "Home" at bounding box center [220, 143] width 35 height 27
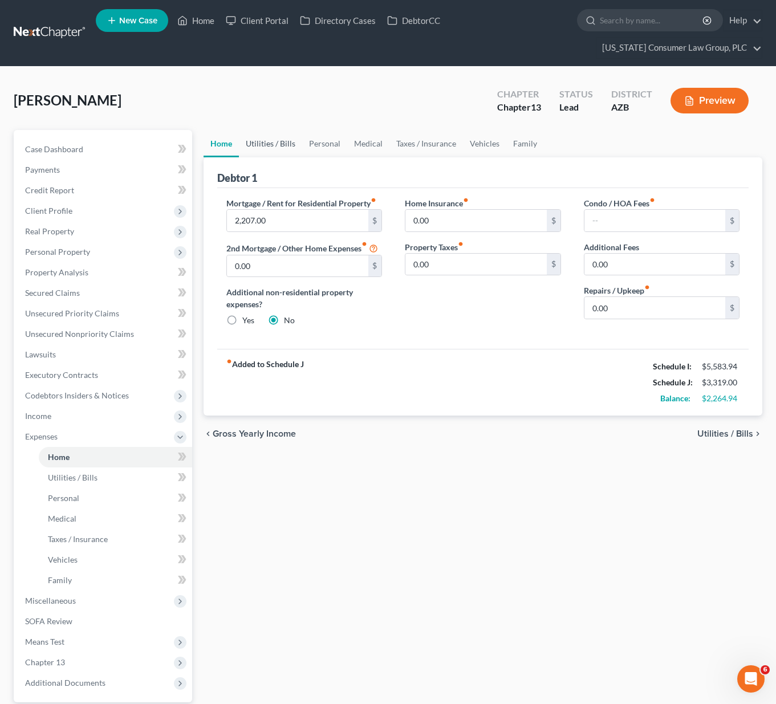
click at [272, 141] on link "Utilities / Bills" at bounding box center [270, 143] width 63 height 27
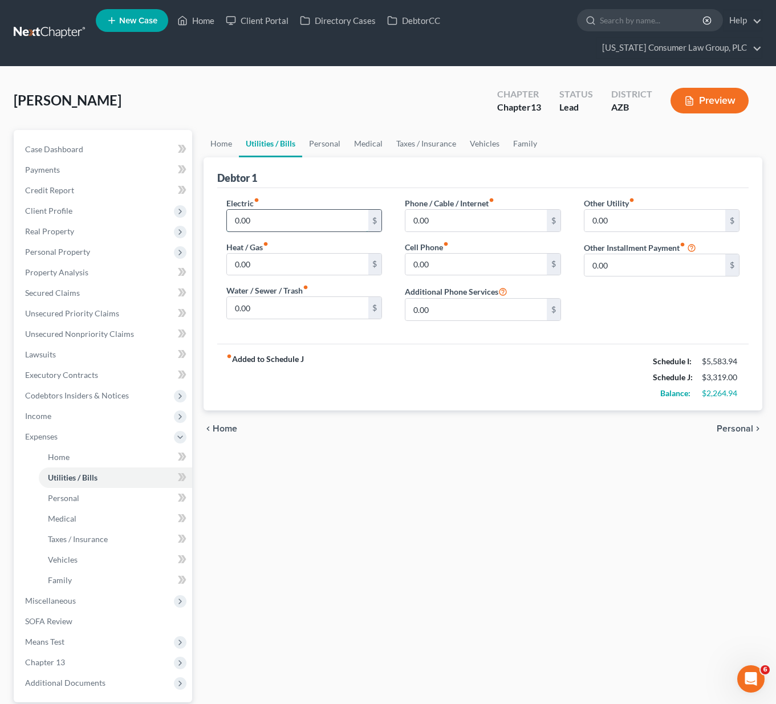
click at [245, 216] on input "0.00" at bounding box center [297, 221] width 141 height 22
type input "350"
type input "115"
click at [421, 146] on link "Taxes / Insurance" at bounding box center [426, 143] width 74 height 27
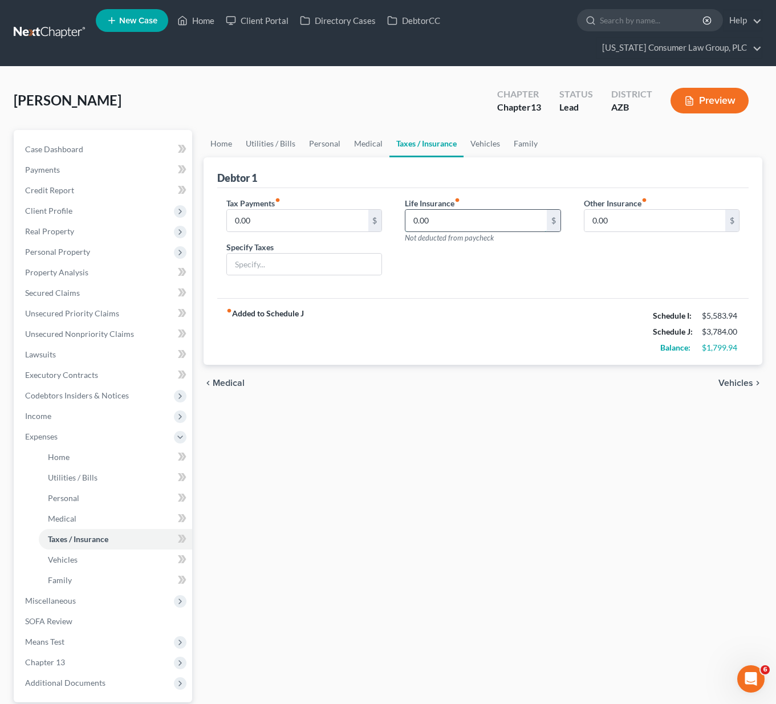
click at [437, 223] on input "0.00" at bounding box center [475, 221] width 141 height 22
type input "95"
click at [225, 144] on link "Home" at bounding box center [220, 143] width 35 height 27
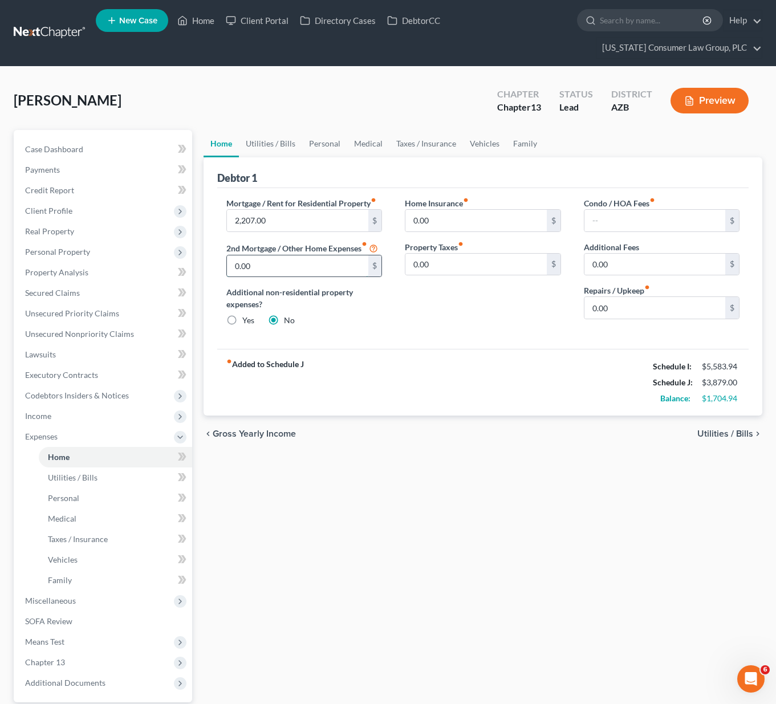
click at [277, 263] on input "0.00" at bounding box center [297, 266] width 141 height 22
click at [614, 221] on input "text" at bounding box center [654, 221] width 141 height 22
type input "115"
click at [286, 148] on link "Utilities / Bills" at bounding box center [270, 143] width 63 height 27
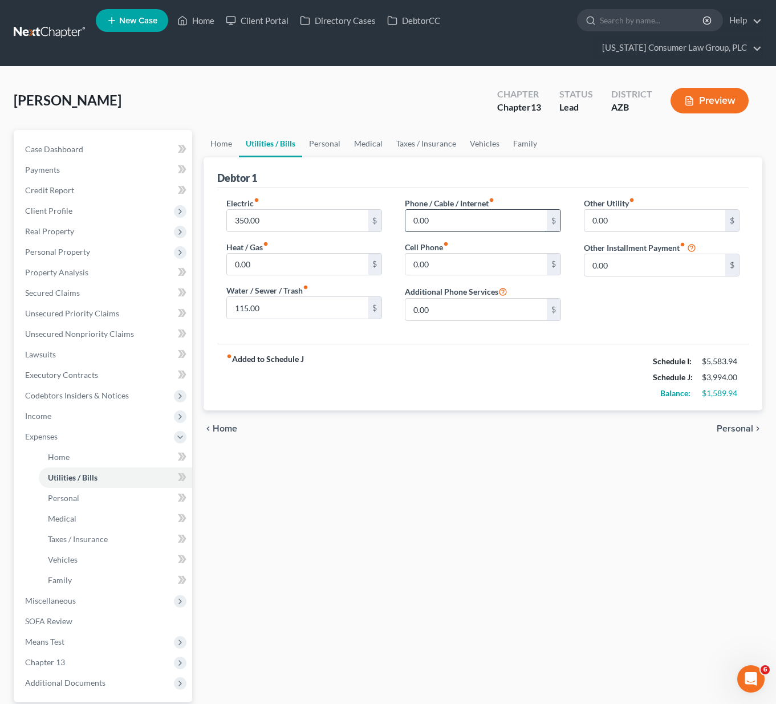
click at [445, 218] on input "0.00" at bounding box center [475, 221] width 141 height 22
type input "15"
type input "235"
click at [316, 142] on link "Personal" at bounding box center [324, 143] width 45 height 27
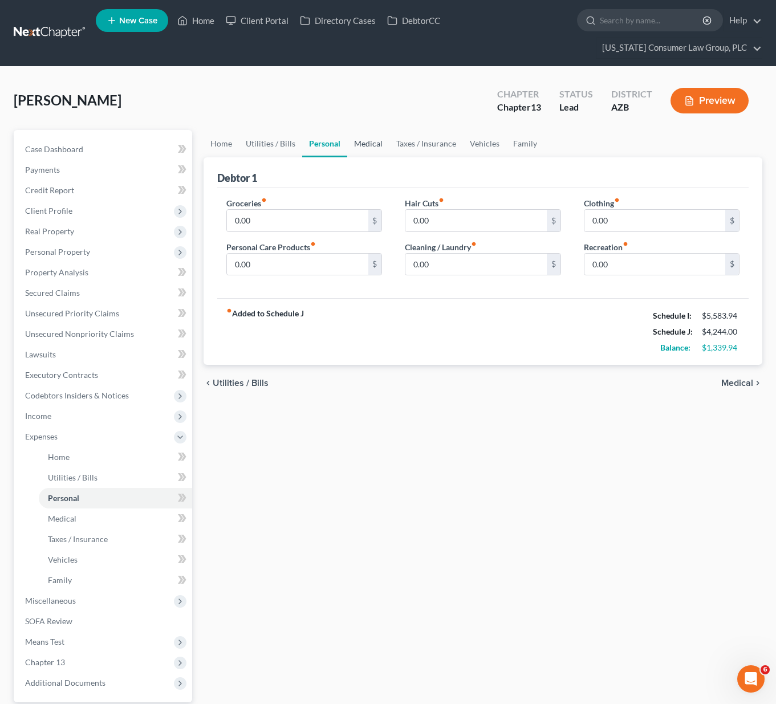
click at [362, 138] on link "Medical" at bounding box center [368, 143] width 42 height 27
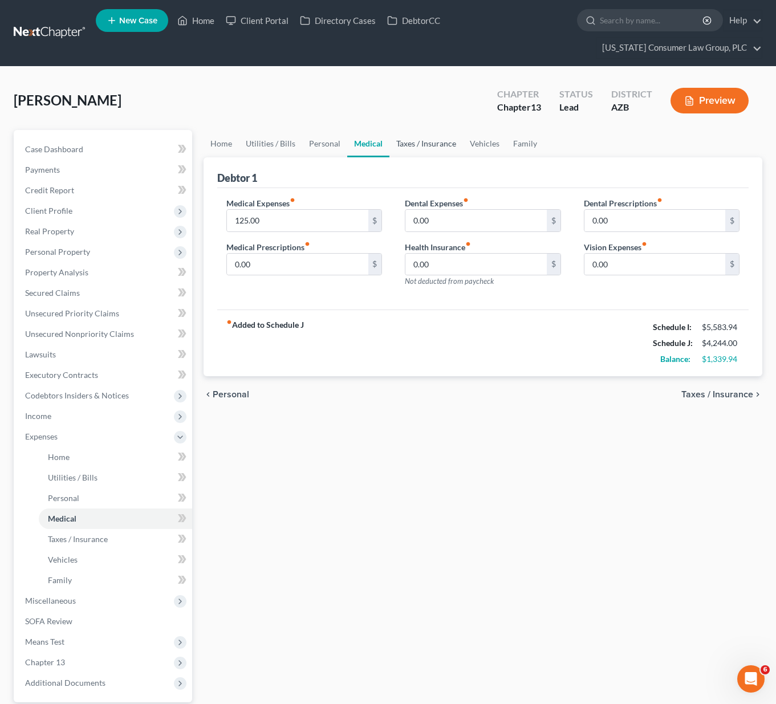
click at [435, 142] on link "Taxes / Insurance" at bounding box center [426, 143] width 74 height 27
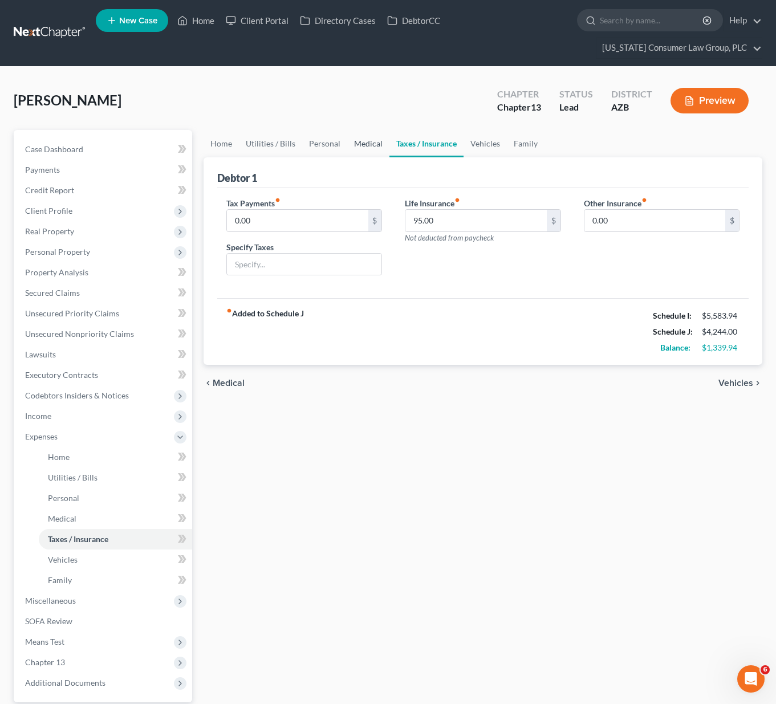
click at [347, 142] on link "Medical" at bounding box center [368, 143] width 42 height 27
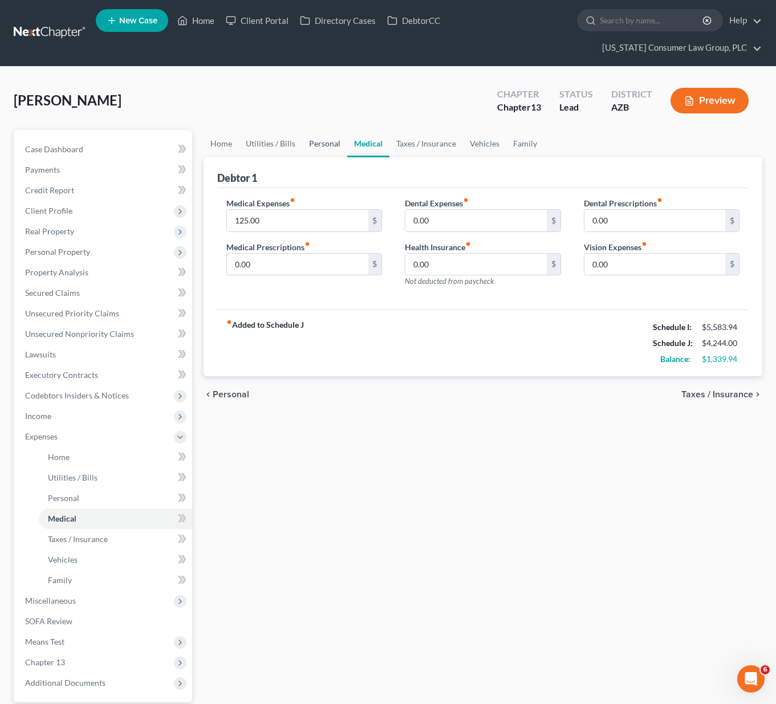
click at [325, 141] on link "Personal" at bounding box center [324, 143] width 45 height 27
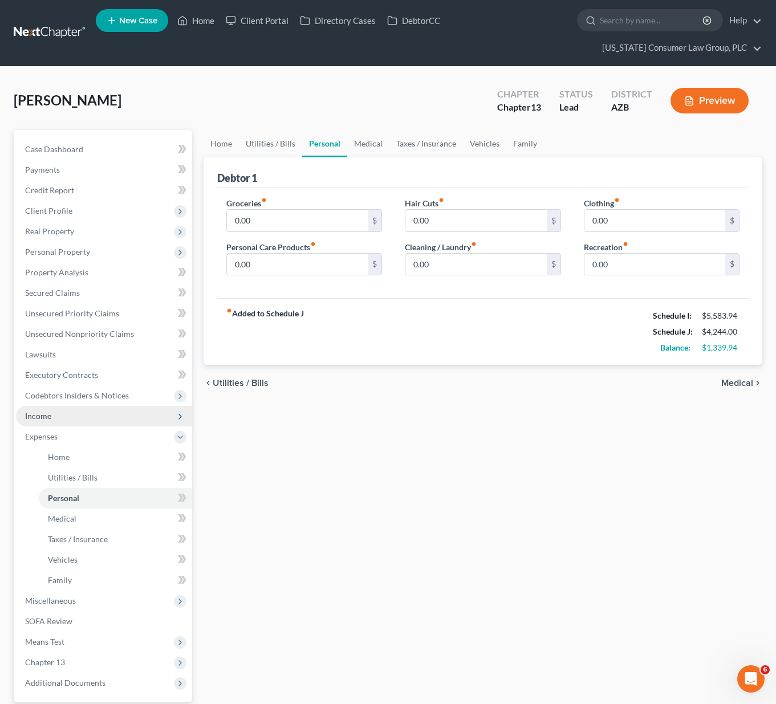
click at [44, 408] on span "Income" at bounding box center [104, 416] width 176 height 21
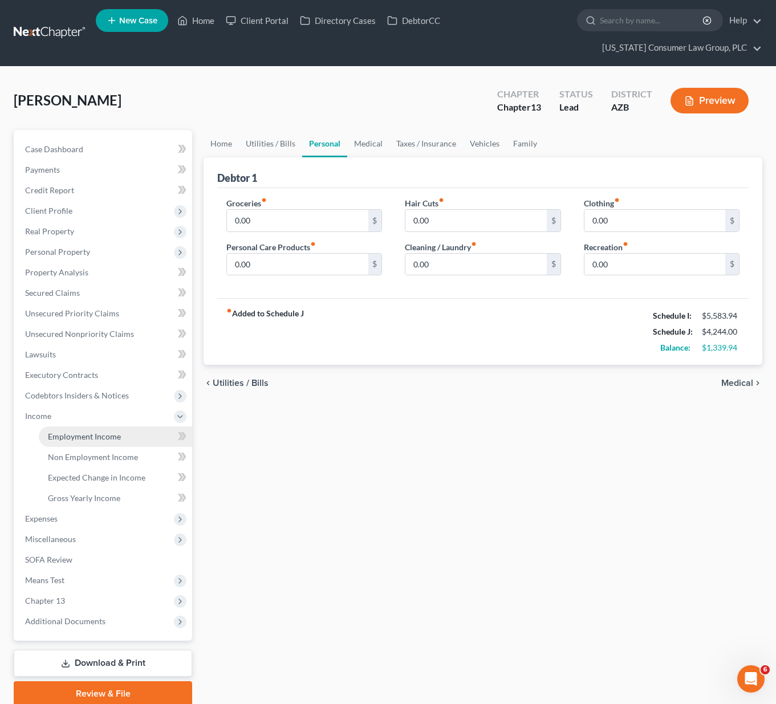
click at [97, 433] on span "Employment Income" at bounding box center [84, 436] width 73 height 10
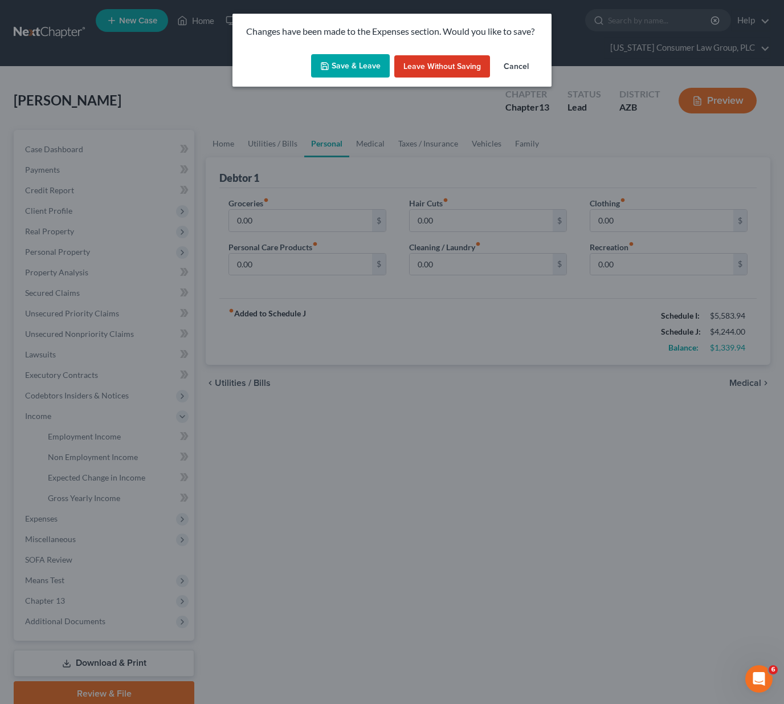
click at [353, 64] on button "Save & Leave" at bounding box center [350, 66] width 79 height 24
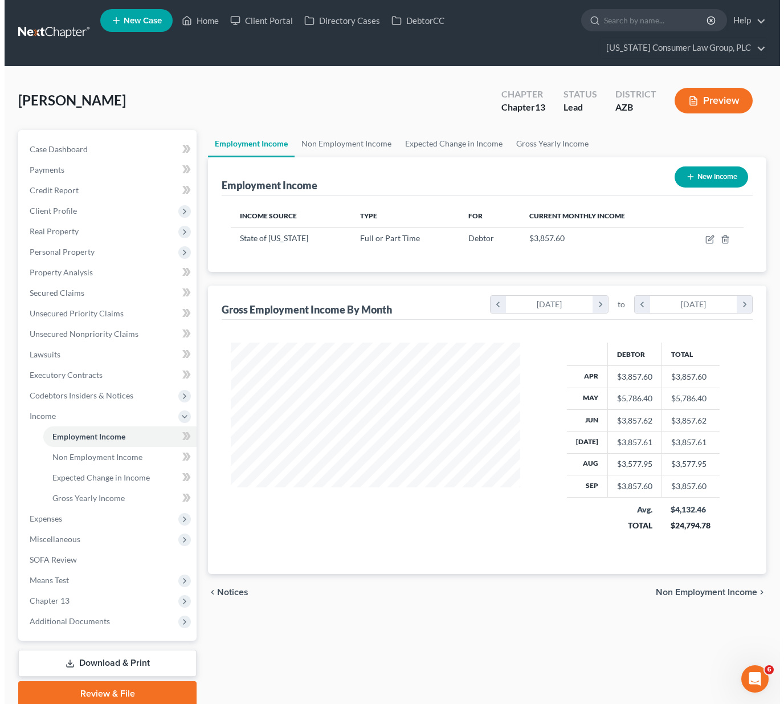
scroll to position [205, 312]
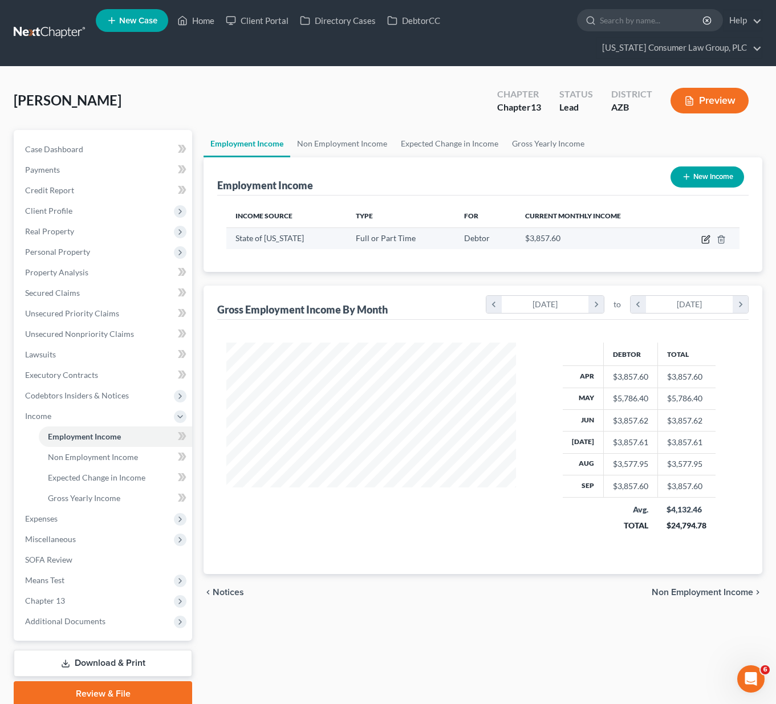
click at [704, 237] on icon "button" at bounding box center [705, 239] width 9 height 9
select select "0"
select select "3"
select select "1"
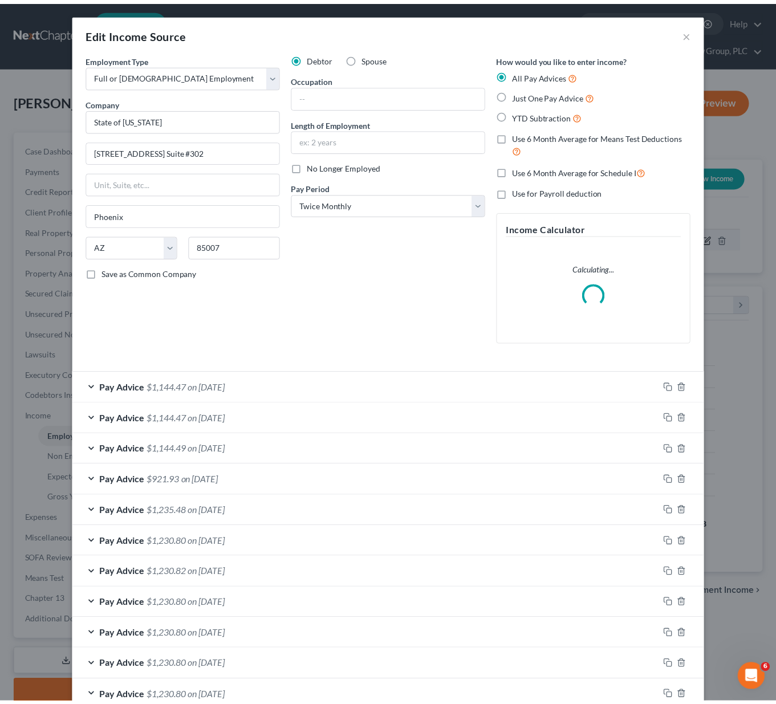
scroll to position [205, 316]
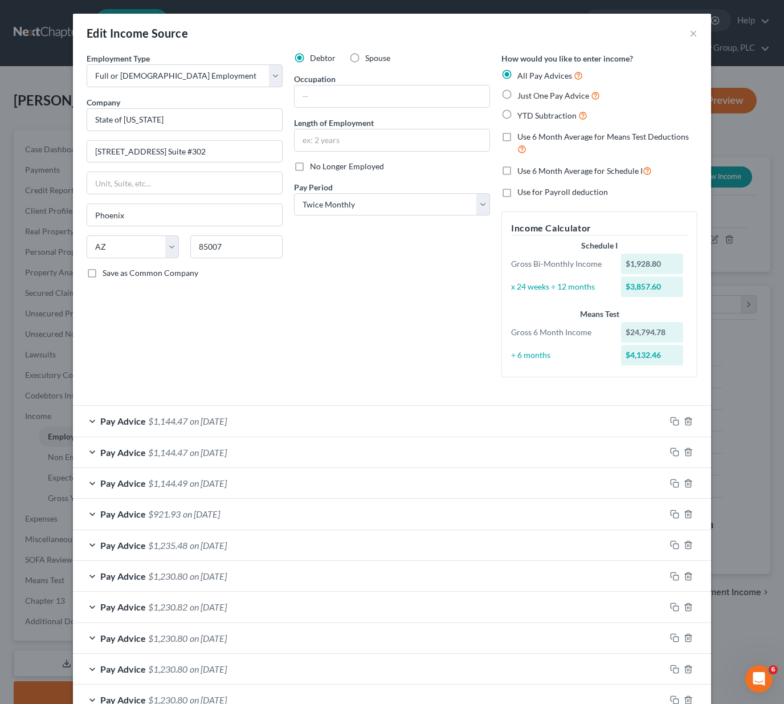
click at [684, 34] on div "Edit Income Source ×" at bounding box center [392, 33] width 638 height 39
click at [692, 29] on button "×" at bounding box center [694, 33] width 8 height 14
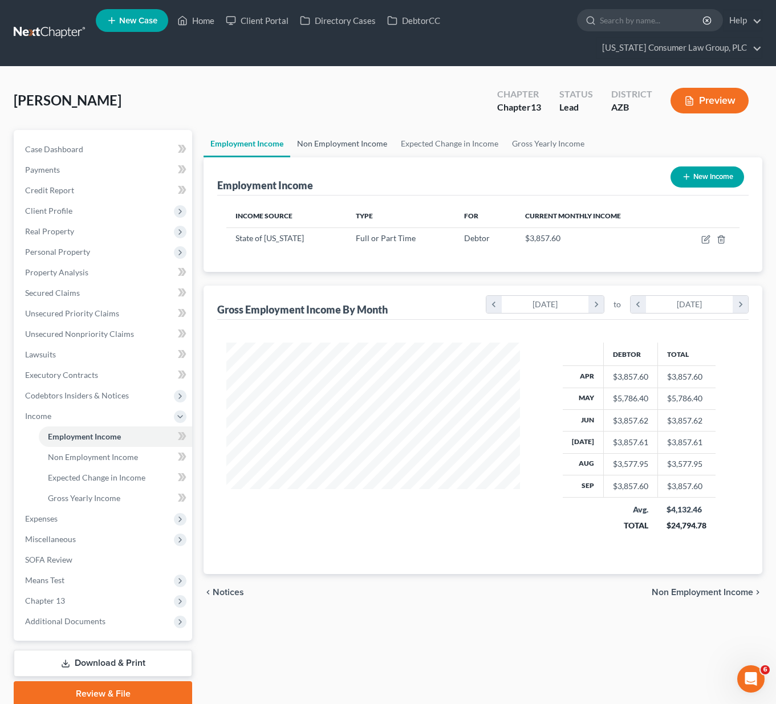
scroll to position [569750, 569641]
click at [340, 146] on link "Non Employment Income" at bounding box center [342, 143] width 104 height 27
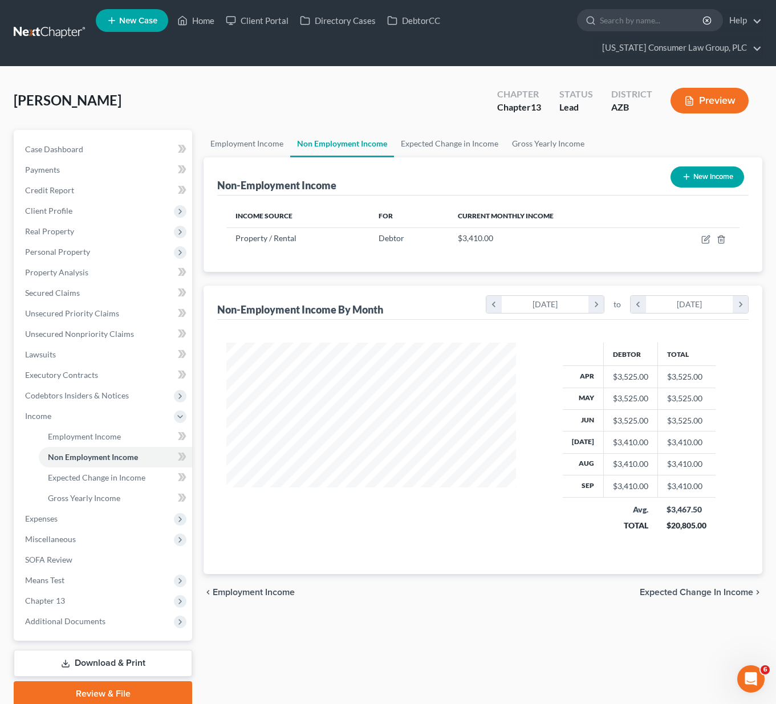
scroll to position [205, 312]
click at [277, 143] on link "Employment Income" at bounding box center [246, 143] width 87 height 27
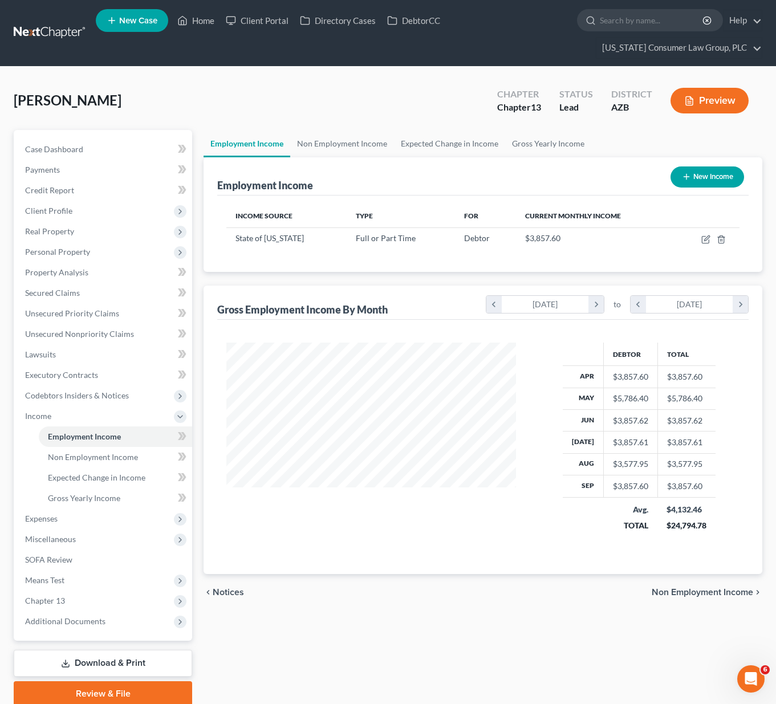
scroll to position [205, 312]
click at [311, 137] on link "Non Employment Income" at bounding box center [342, 143] width 104 height 27
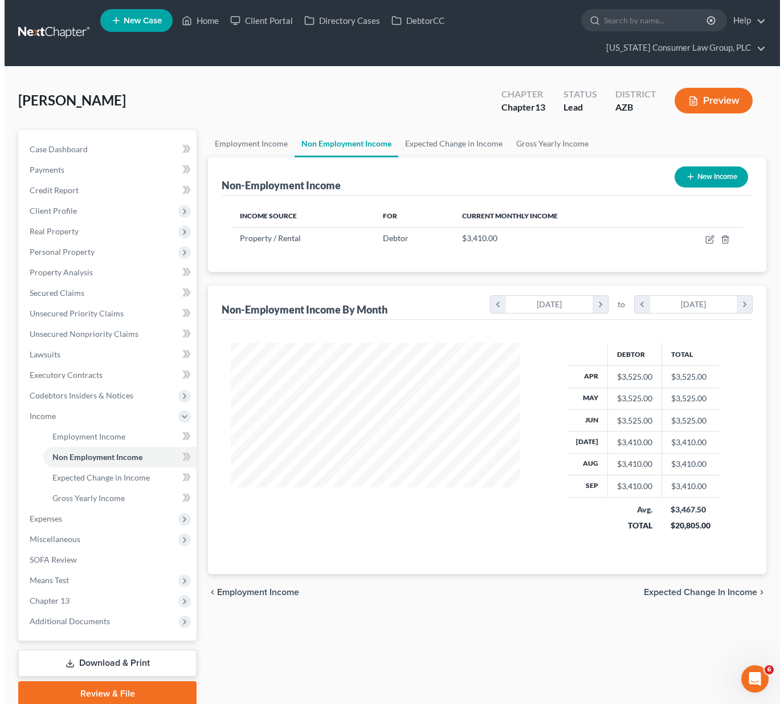
scroll to position [205, 312]
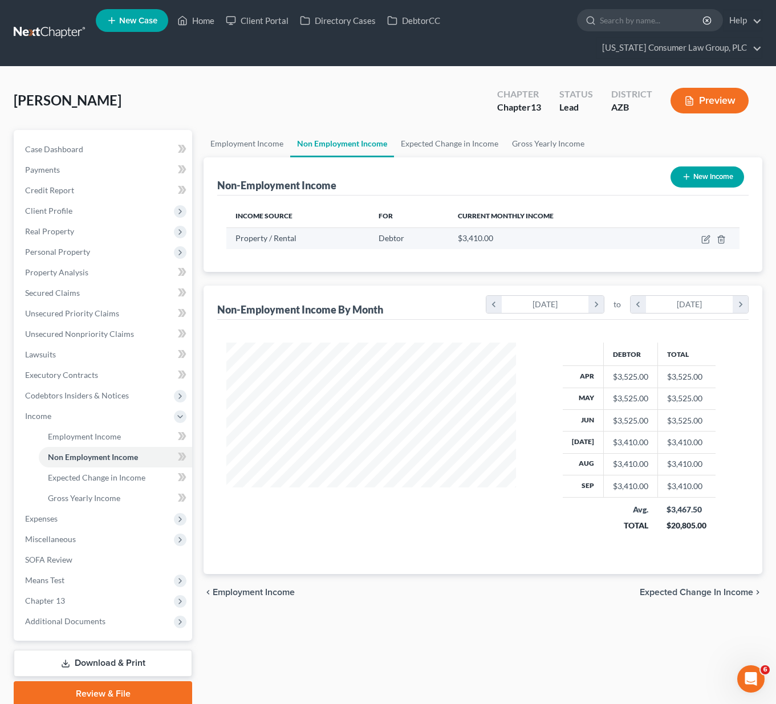
click at [711, 237] on td at bounding box center [696, 238] width 85 height 22
click at [707, 235] on icon "button" at bounding box center [705, 239] width 9 height 9
select select "9"
select select "0"
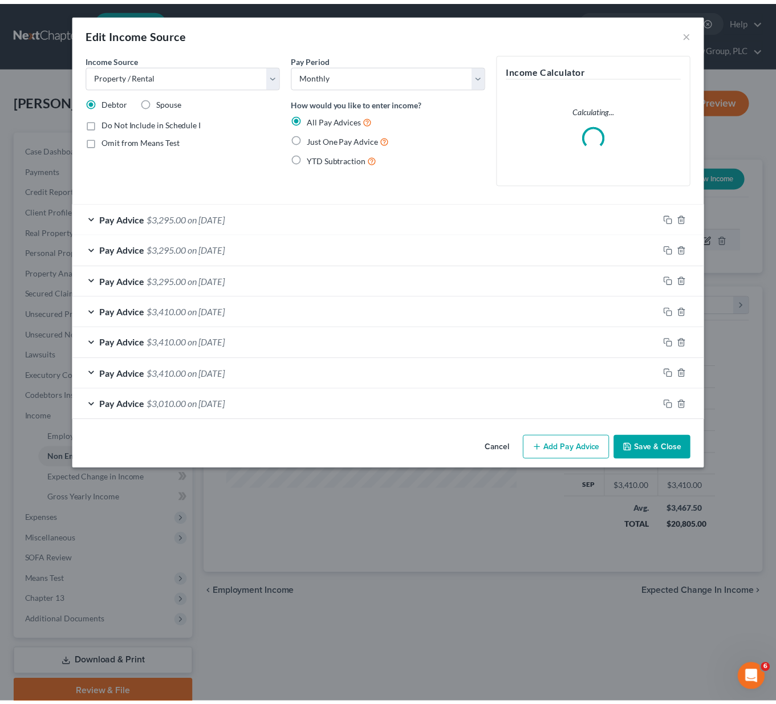
scroll to position [205, 316]
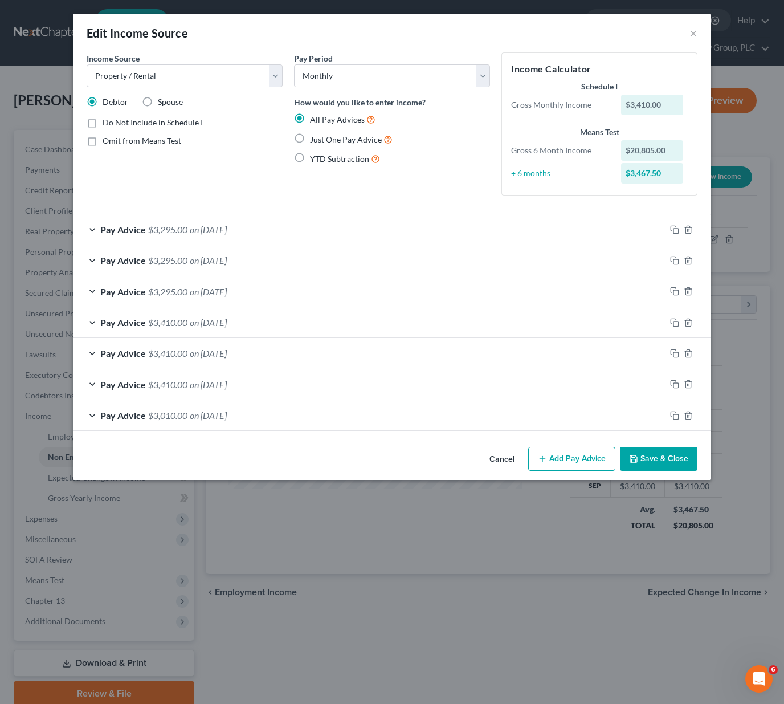
click at [249, 235] on div "Pay Advice $3,295.00 on [DATE]" at bounding box center [369, 229] width 593 height 30
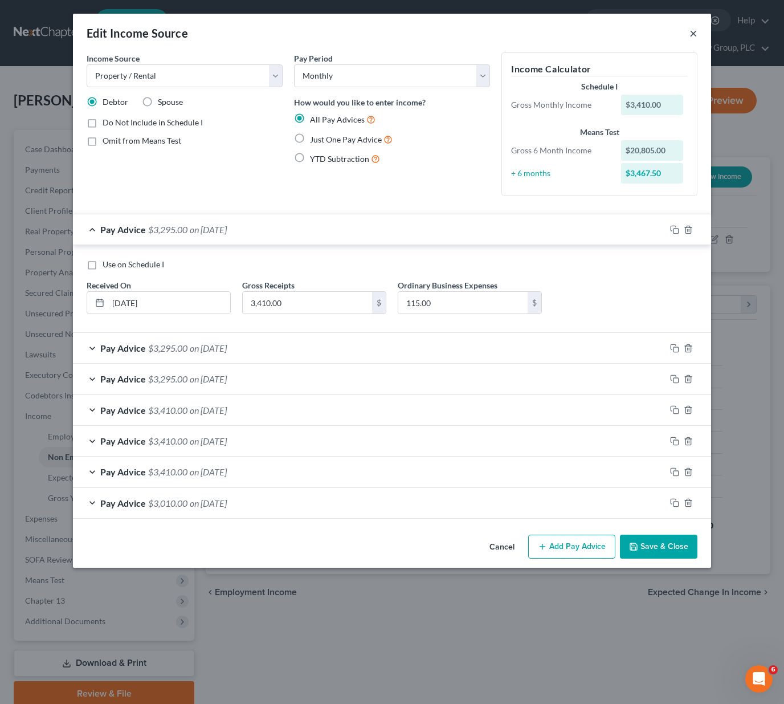
click at [695, 38] on button "×" at bounding box center [694, 33] width 8 height 14
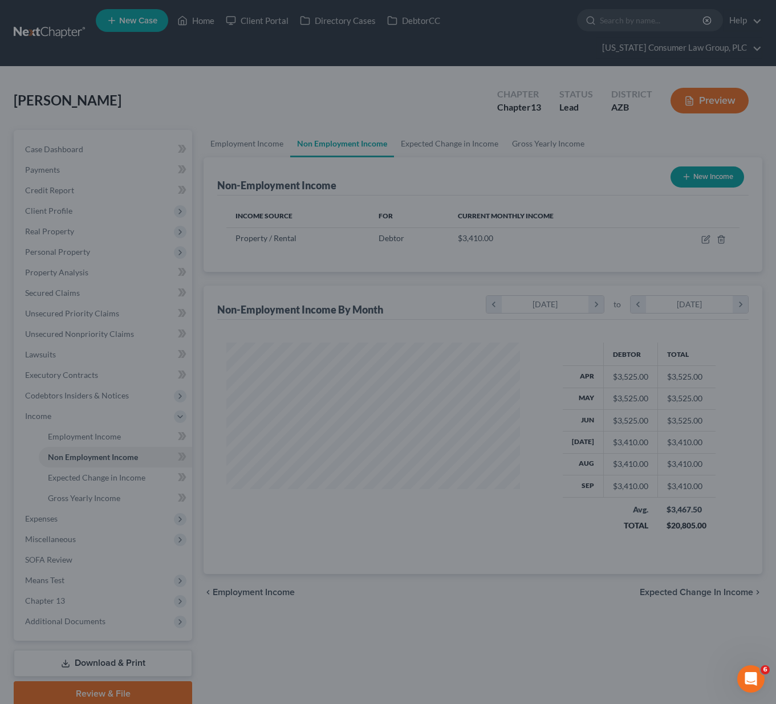
scroll to position [569750, 569641]
